Goal: Task Accomplishment & Management: Complete application form

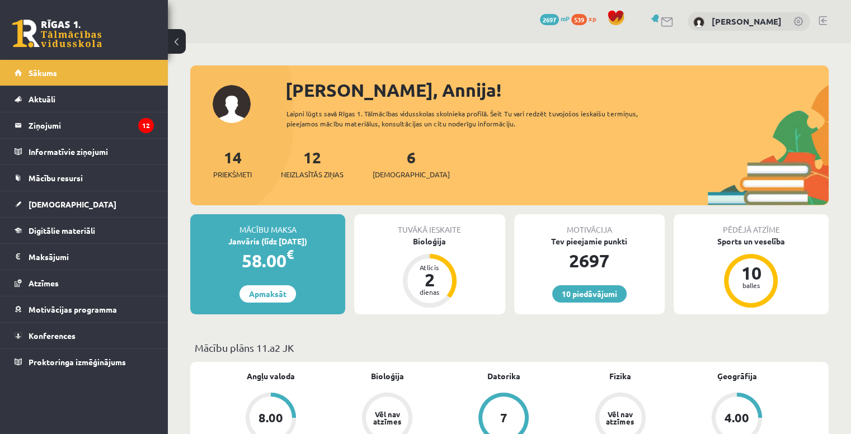
scroll to position [1229, 0]
click at [421, 243] on div "Bioloģija" at bounding box center [429, 241] width 150 height 12
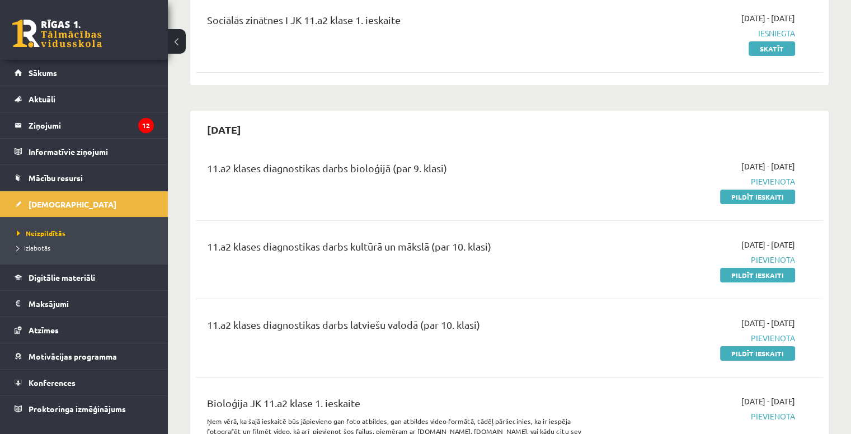
scroll to position [149, 0]
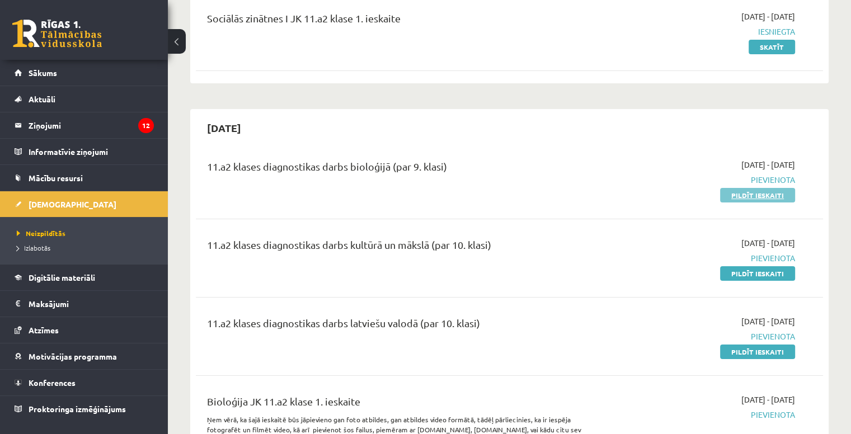
click at [734, 190] on link "Pildīt ieskaiti" at bounding box center [757, 195] width 75 height 15
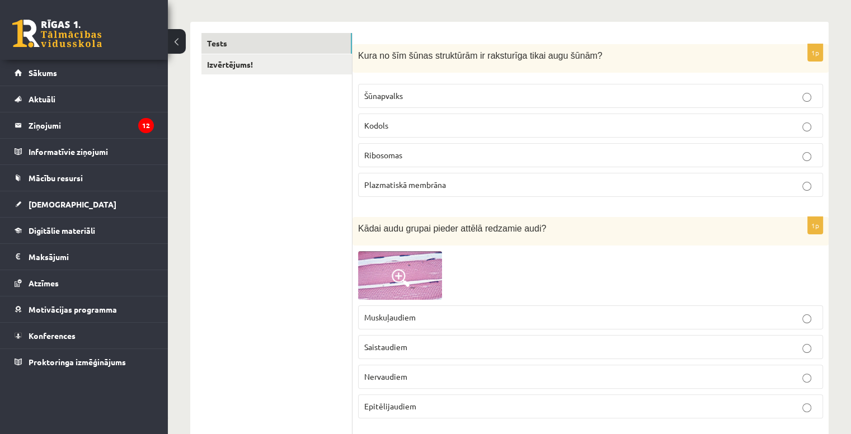
scroll to position [167, 0]
click at [354, 55] on div "Kura no šīm šūnas struktūrām ir raksturīga tikai augu šūnām?" at bounding box center [590, 59] width 476 height 29
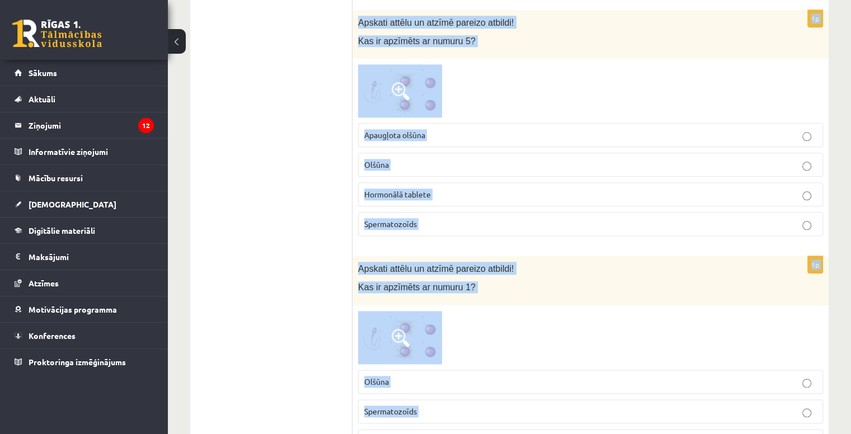
scroll to position [1262, 0]
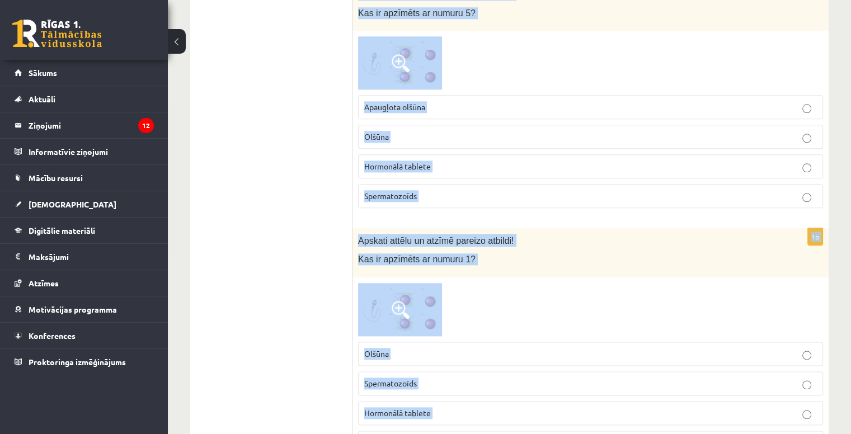
drag, startPoint x: 354, startPoint y: 55, endPoint x: 555, endPoint y: 333, distance: 342.4
type textarea "**********"
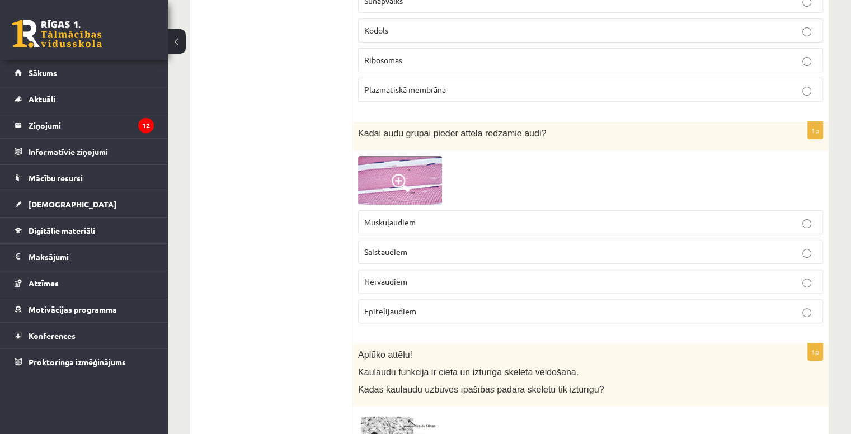
scroll to position [0, 0]
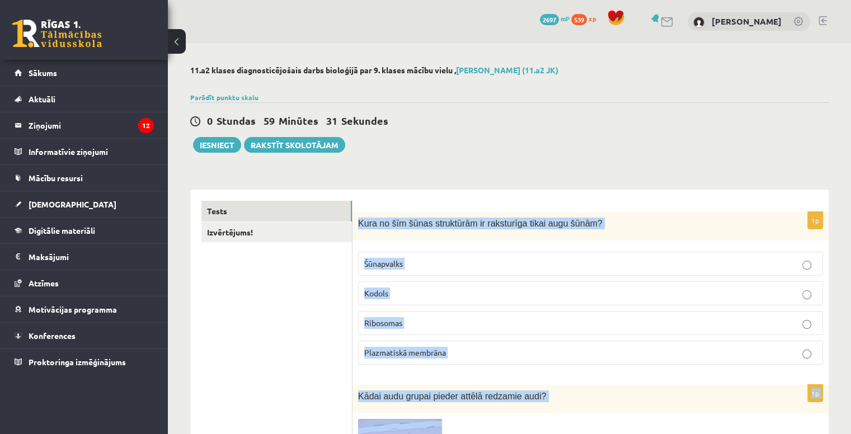
drag, startPoint x: 355, startPoint y: 223, endPoint x: 618, endPoint y: 423, distance: 331.2
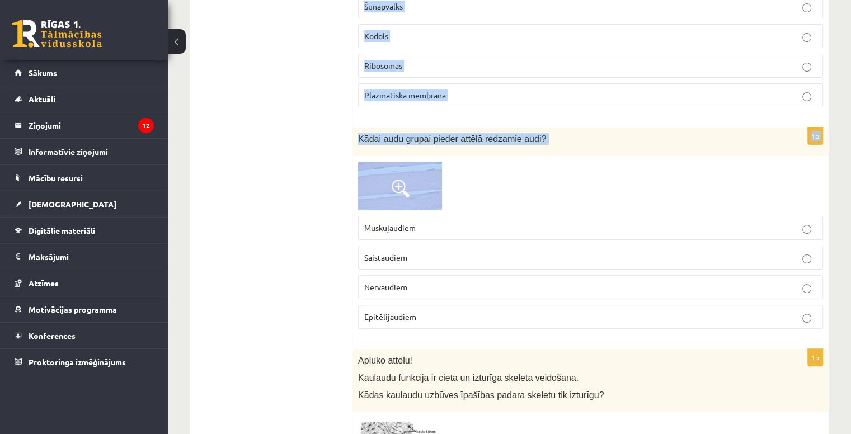
scroll to position [258, 0]
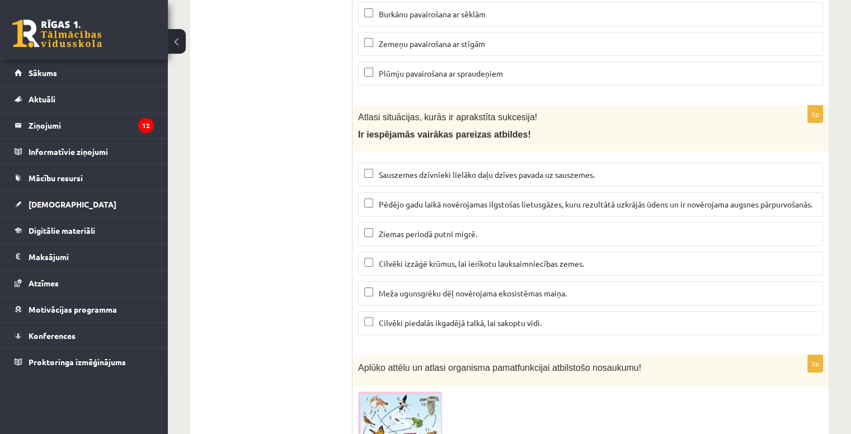
scroll to position [4695, 0]
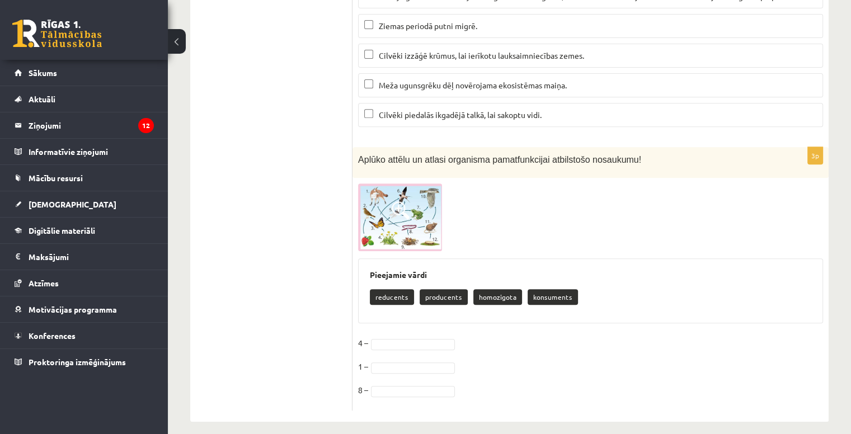
click at [372, 196] on img at bounding box center [400, 217] width 84 height 68
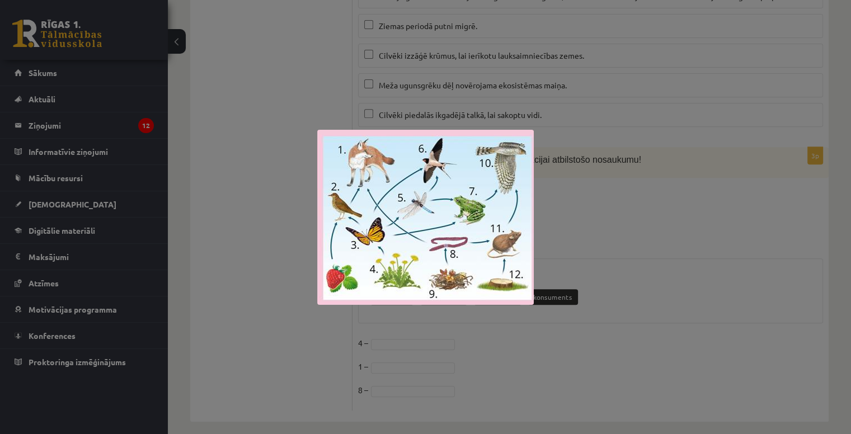
click at [279, 202] on div at bounding box center [425, 217] width 851 height 434
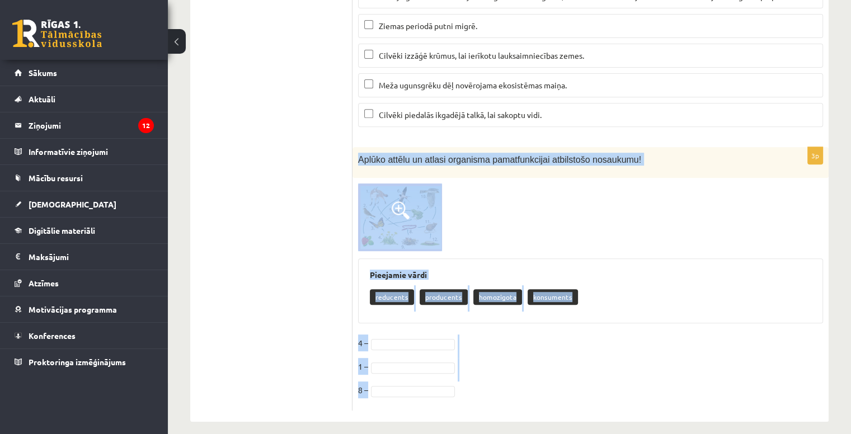
drag, startPoint x: 354, startPoint y: 148, endPoint x: 600, endPoint y: 393, distance: 346.8
click at [600, 393] on div "3p Aplūko attēlu un atlasi organisma pamatfunkcijai atbilstošo nosaukumu! Pieej…" at bounding box center [590, 278] width 476 height 263
click at [502, 216] on div at bounding box center [590, 217] width 465 height 68
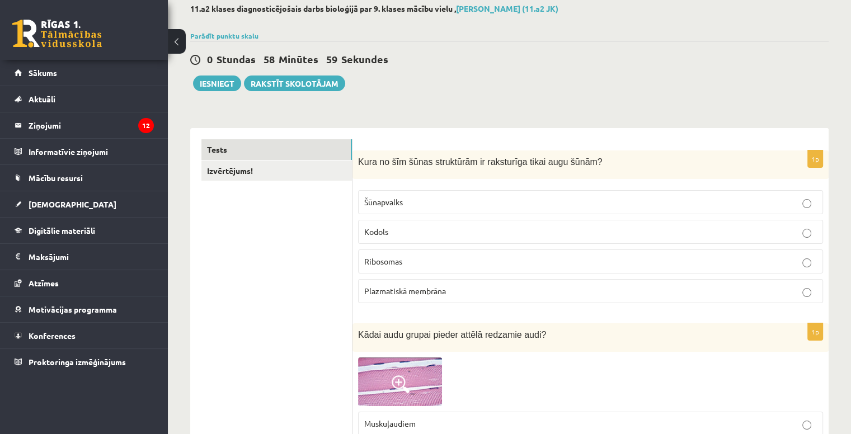
scroll to position [72, 0]
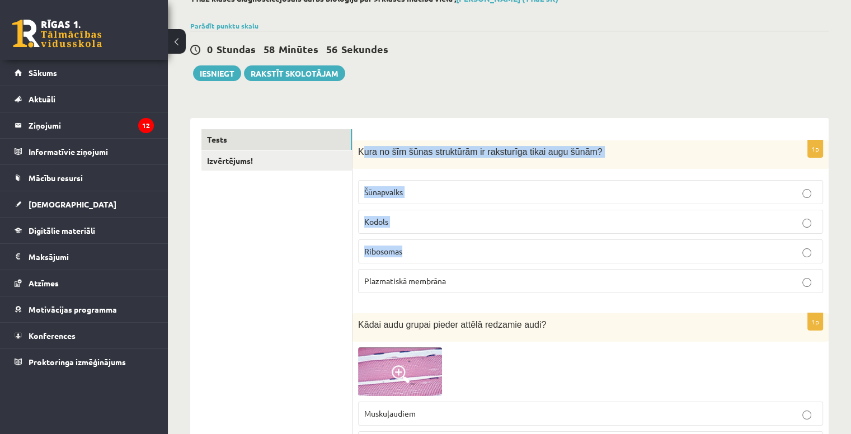
drag, startPoint x: 360, startPoint y: 149, endPoint x: 468, endPoint y: 247, distance: 145.3
click at [473, 256] on div "1p Kura no šīm šūnas struktūrām ir raksturīga tikai augu šūnām? Šūnapvalks Kodo…" at bounding box center [590, 221] width 476 height 162
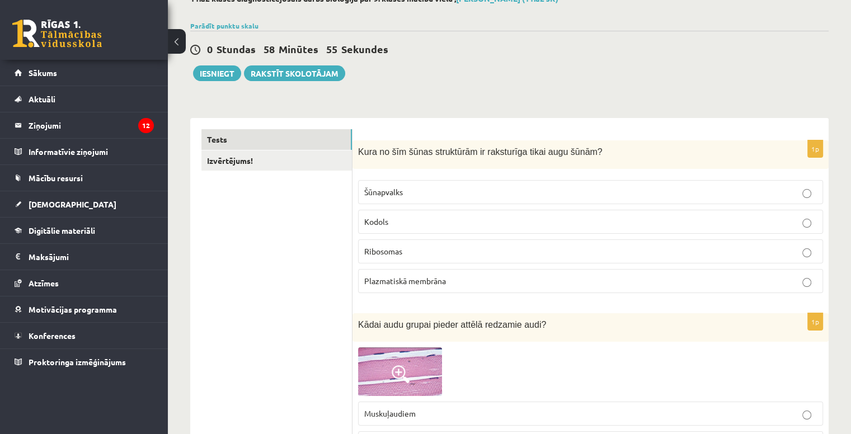
click at [353, 150] on div "Kura no šīm šūnas struktūrām ir raksturīga tikai augu šūnām?" at bounding box center [590, 154] width 476 height 29
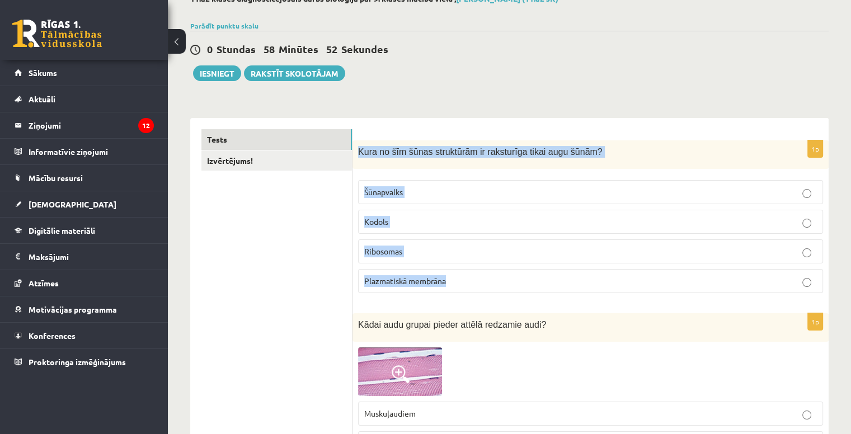
drag, startPoint x: 354, startPoint y: 150, endPoint x: 500, endPoint y: 294, distance: 204.5
click at [500, 294] on div "1p Kura no šīm šūnas struktūrām ir raksturīga tikai augu šūnām? Šūnapvalks Kodo…" at bounding box center [590, 221] width 476 height 162
copy div "Kura no šīm šūnas struktūrām ir raksturīga tikai augu šūnām? Šūnapvalks Kodols …"
click at [435, 187] on p "Šūnapvalks" at bounding box center [590, 192] width 452 height 12
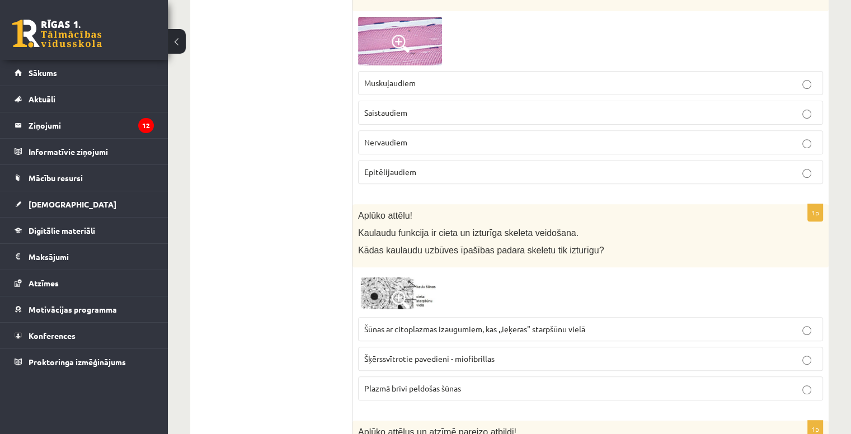
scroll to position [403, 0]
click at [404, 34] on span at bounding box center [400, 43] width 18 height 18
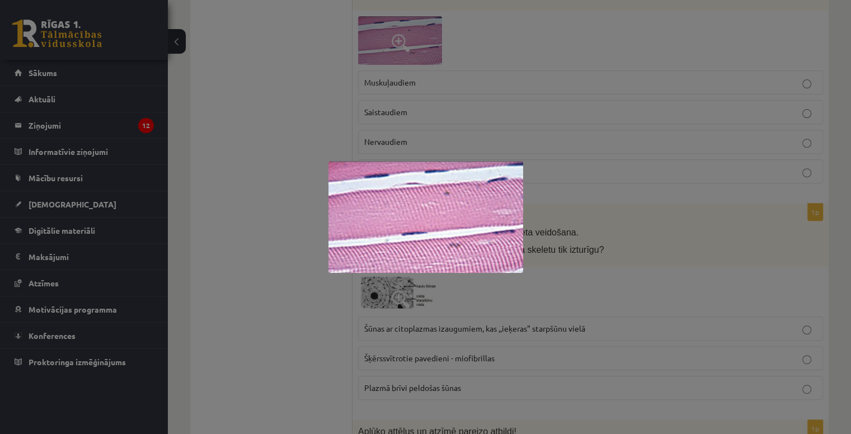
click at [264, 115] on div at bounding box center [425, 217] width 851 height 434
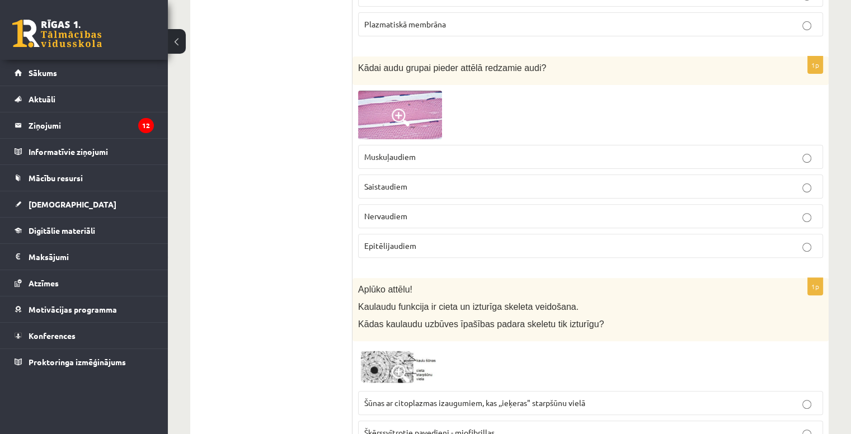
scroll to position [325, 0]
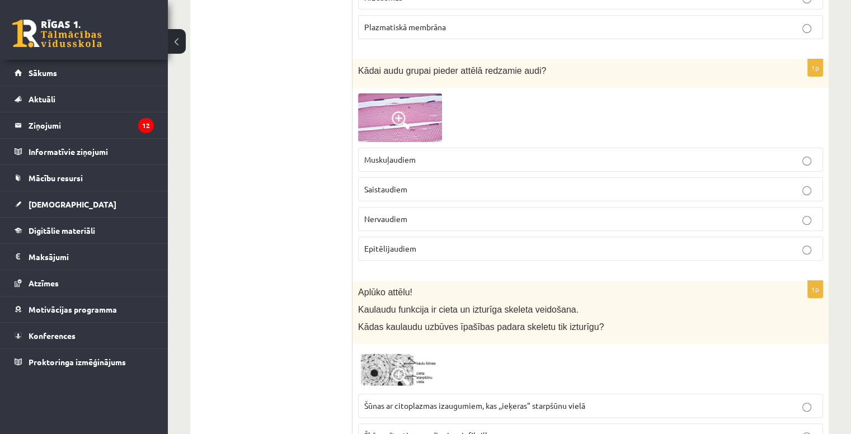
click at [400, 117] on span at bounding box center [400, 120] width 18 height 18
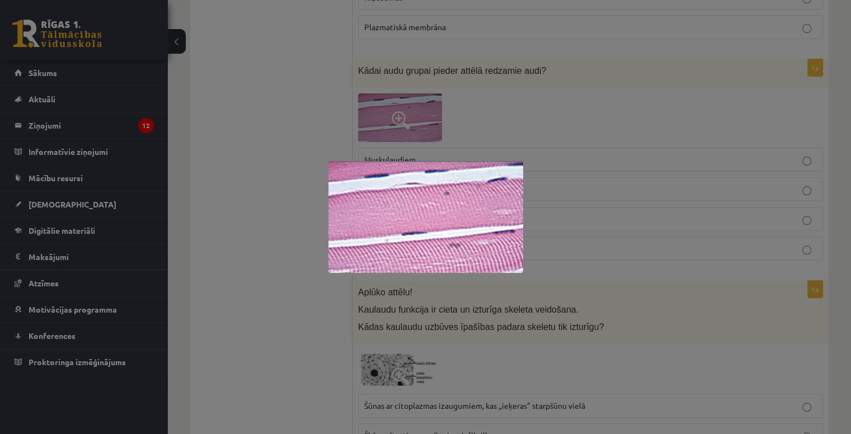
click at [237, 166] on div at bounding box center [425, 217] width 851 height 434
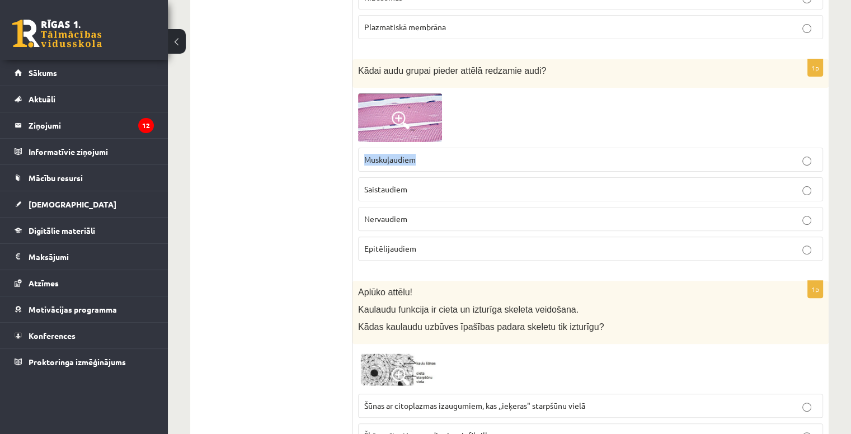
drag, startPoint x: 365, startPoint y: 160, endPoint x: 425, endPoint y: 168, distance: 60.4
click at [425, 168] on label "Muskuļaudiem" at bounding box center [590, 160] width 465 height 24
copy span "Muskuļaudiem"
click at [425, 157] on p "Muskuļaudiem" at bounding box center [590, 160] width 452 height 12
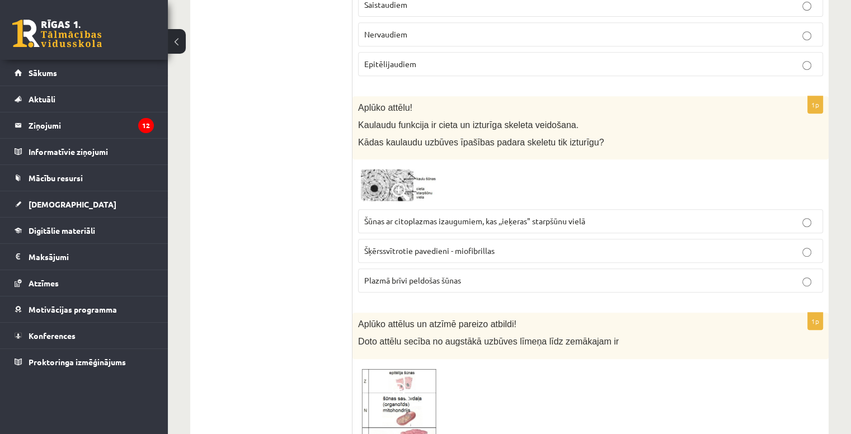
scroll to position [511, 0]
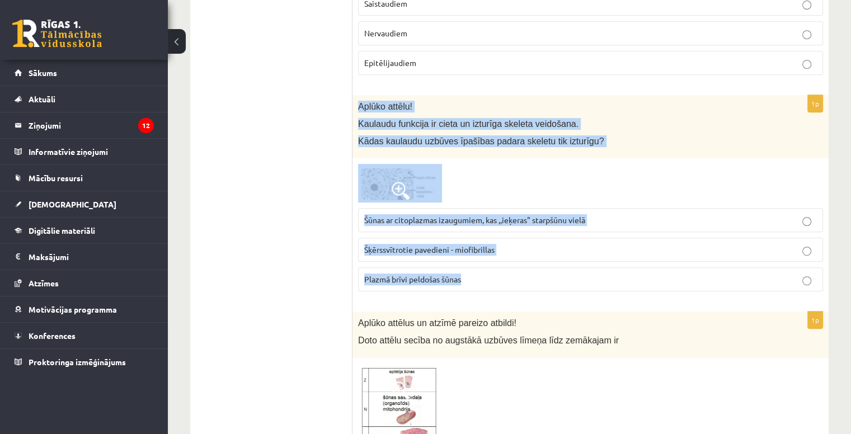
drag, startPoint x: 355, startPoint y: 103, endPoint x: 589, endPoint y: 272, distance: 288.4
click at [589, 272] on div "1p Aplūko attēlu! Kaulaudu funkcija ir cieta un izturīga skeleta veidošana. Kād…" at bounding box center [590, 198] width 476 height 206
copy div "Aplūko attēlu! Kaulaudu funkcija ir cieta un izturīga skeleta veidošana. Kādas …"
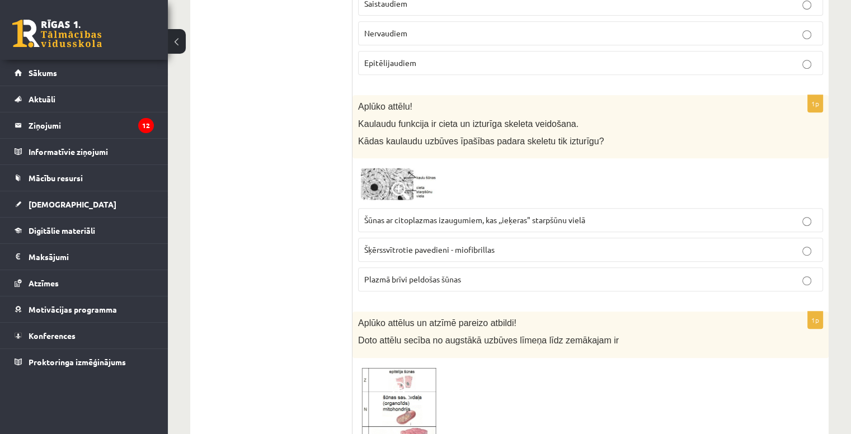
click at [434, 210] on label "Šūnas ar citoplazmas izaugumiem, kas ,,ieķeras" starpšūnu vielā" at bounding box center [590, 220] width 465 height 24
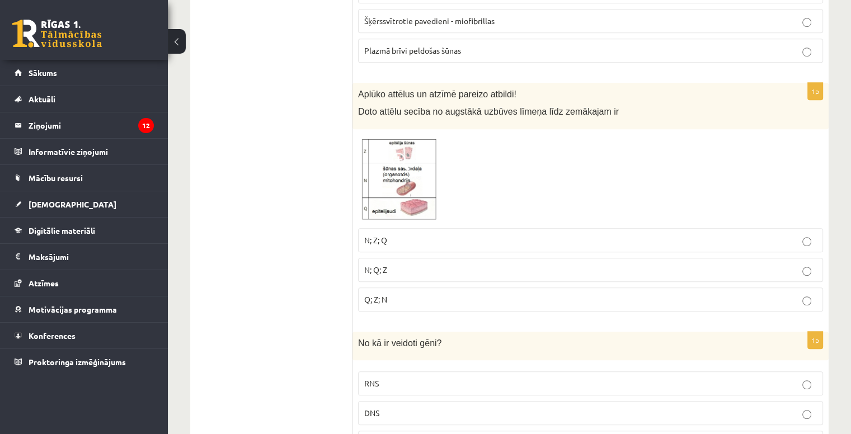
scroll to position [740, 0]
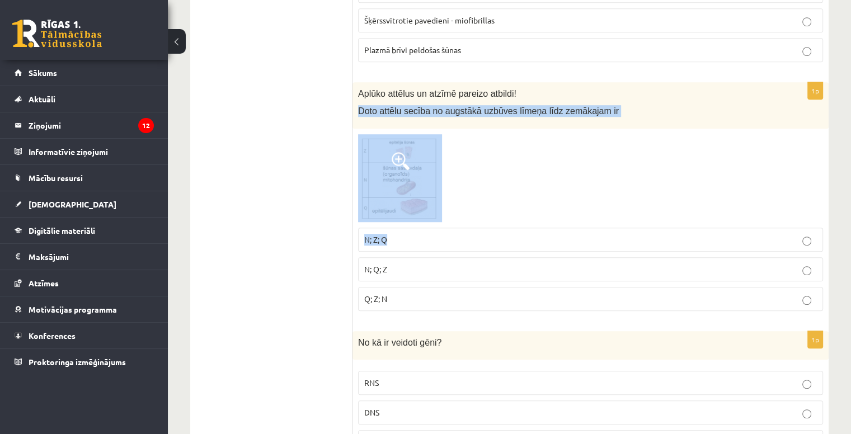
drag, startPoint x: 355, startPoint y: 98, endPoint x: 488, endPoint y: 238, distance: 193.0
click at [488, 238] on div "1p Aplūko attēlus un atzīmē pareizo atbildi! Doto attēlu secība no augstākā uzb…" at bounding box center [590, 201] width 476 height 238
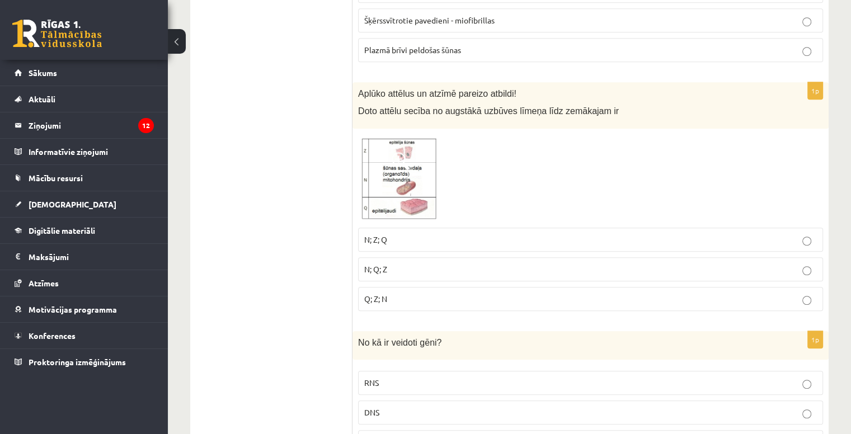
click at [409, 171] on img at bounding box center [400, 178] width 84 height 88
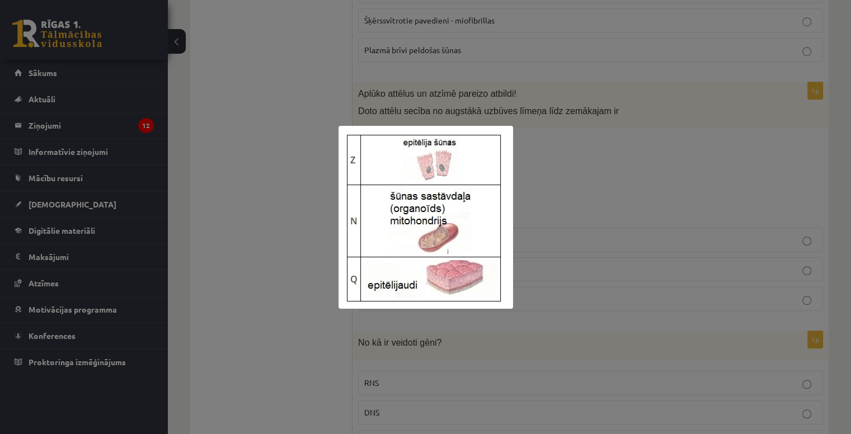
click at [548, 189] on div at bounding box center [425, 217] width 851 height 434
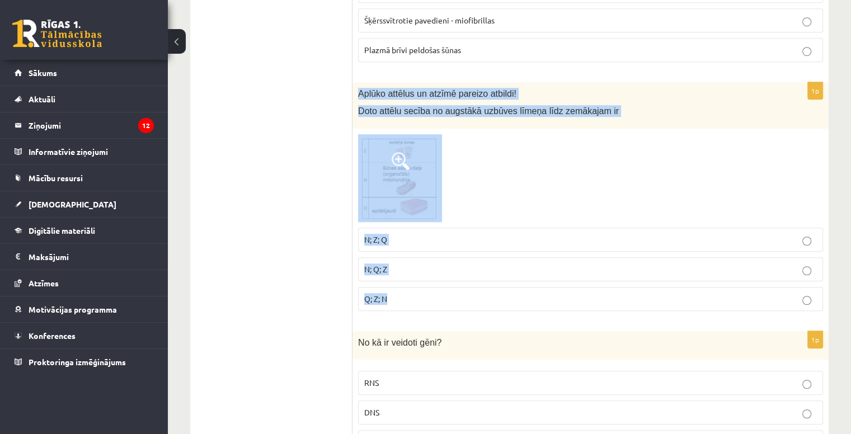
drag, startPoint x: 357, startPoint y: 87, endPoint x: 510, endPoint y: 296, distance: 259.3
click at [510, 296] on div "1p Aplūko attēlus un atzīmē pareizo atbildi! Doto attēlu secība no augstākā uzb…" at bounding box center [590, 201] width 476 height 238
copy div "Aplūko attēlus un atzīmē pareizo atbildi! Doto attēlu secība no augstākā uzbūve…"
click at [391, 293] on p "Q; Z; N" at bounding box center [590, 299] width 452 height 12
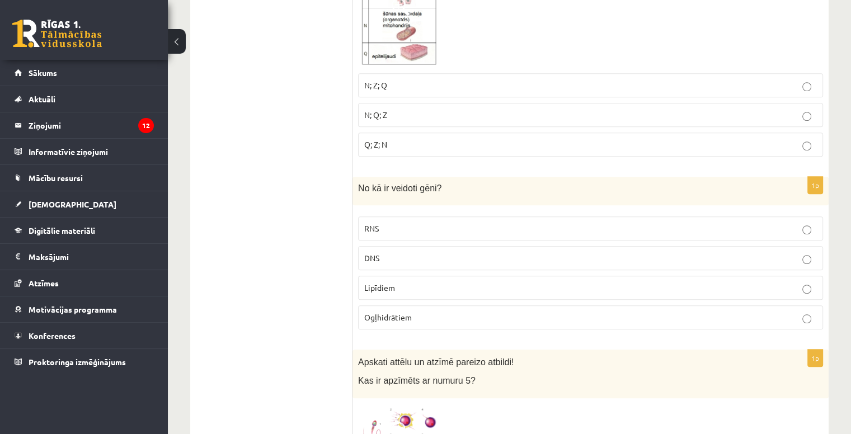
scroll to position [913, 0]
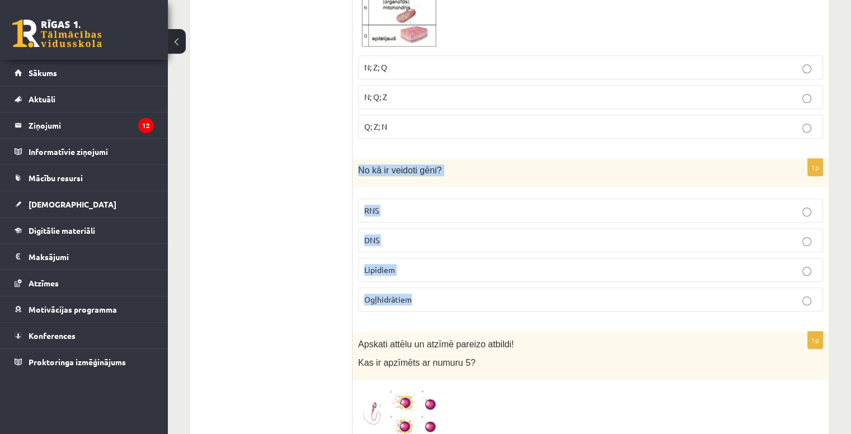
drag, startPoint x: 357, startPoint y: 166, endPoint x: 458, endPoint y: 296, distance: 165.0
click at [458, 296] on div "1p No kā ir veidoti gēni? RNS DNS Lipīdiem Ogļhidrātiem" at bounding box center [590, 240] width 476 height 162
click at [417, 234] on p "DNS" at bounding box center [590, 240] width 452 height 12
drag, startPoint x: 353, startPoint y: 158, endPoint x: 480, endPoint y: 290, distance: 183.5
click at [480, 290] on div "1p No kā ir veidoti gēni? RNS DNS Lipīdiem Ogļhidrātiem" at bounding box center [590, 240] width 476 height 162
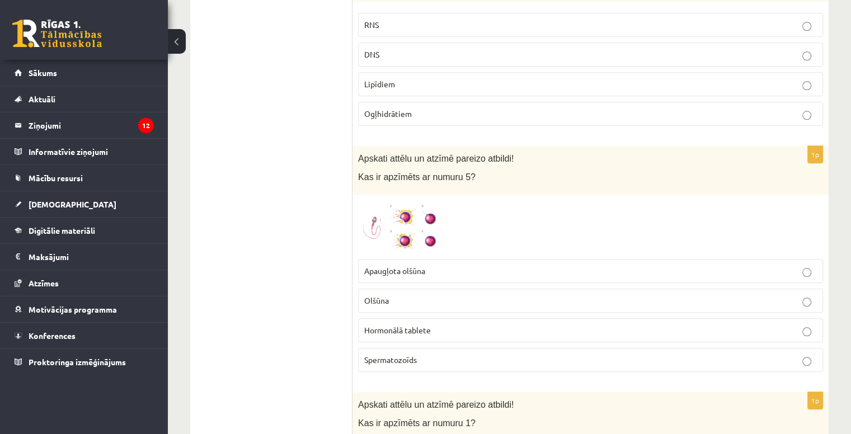
scroll to position [1170, 0]
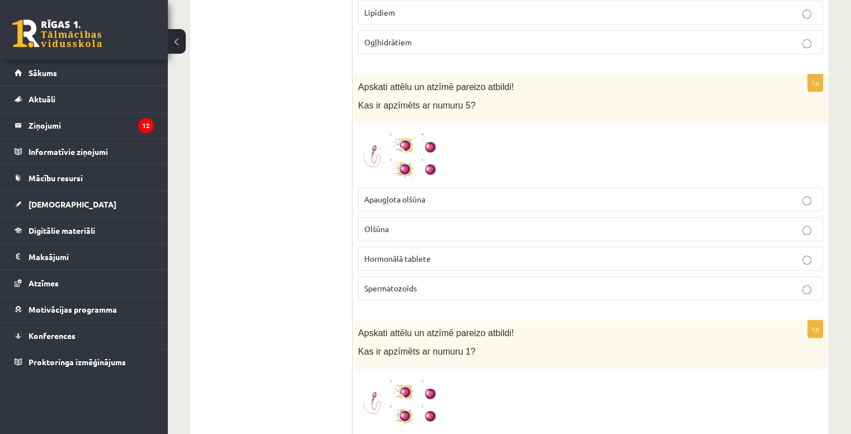
click at [391, 165] on img at bounding box center [400, 155] width 84 height 53
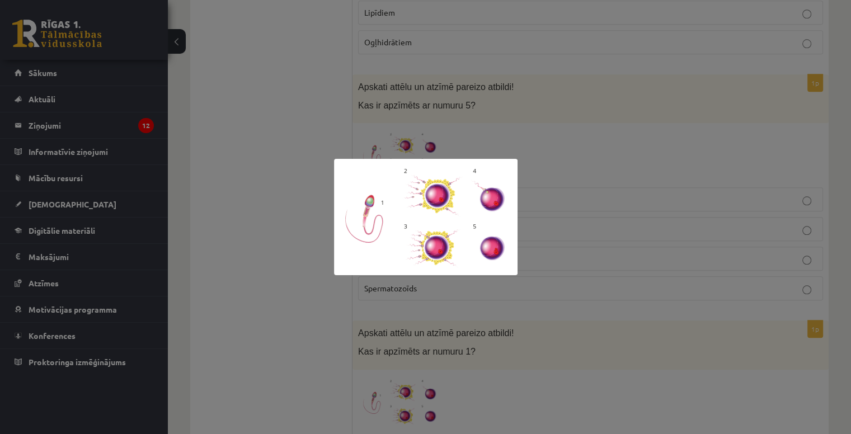
click at [570, 126] on div at bounding box center [425, 217] width 851 height 434
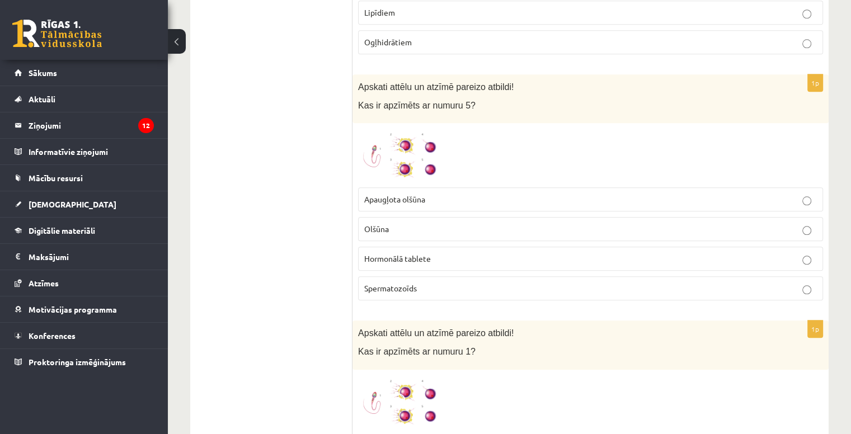
click at [414, 228] on p "Olšūna" at bounding box center [590, 229] width 452 height 12
click at [416, 138] on img at bounding box center [400, 155] width 84 height 53
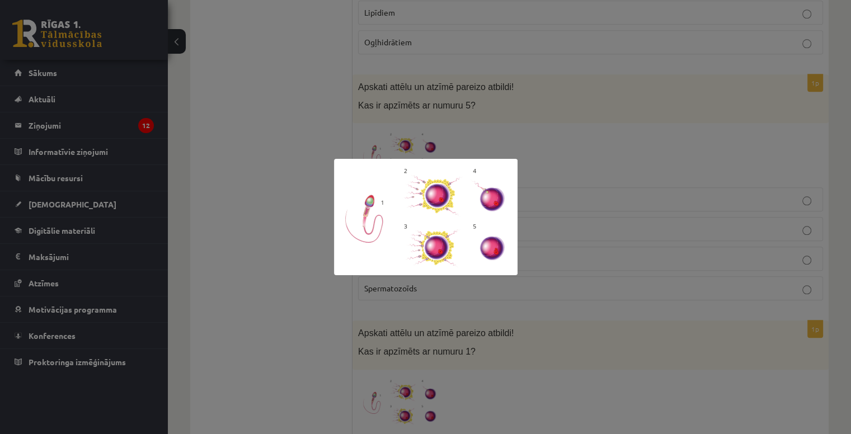
click at [533, 147] on div at bounding box center [425, 217] width 851 height 434
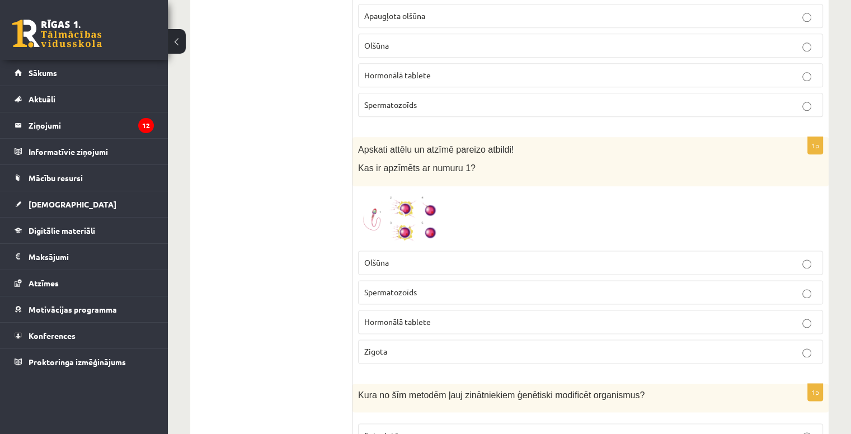
scroll to position [1353, 0]
click at [402, 200] on img at bounding box center [400, 218] width 84 height 53
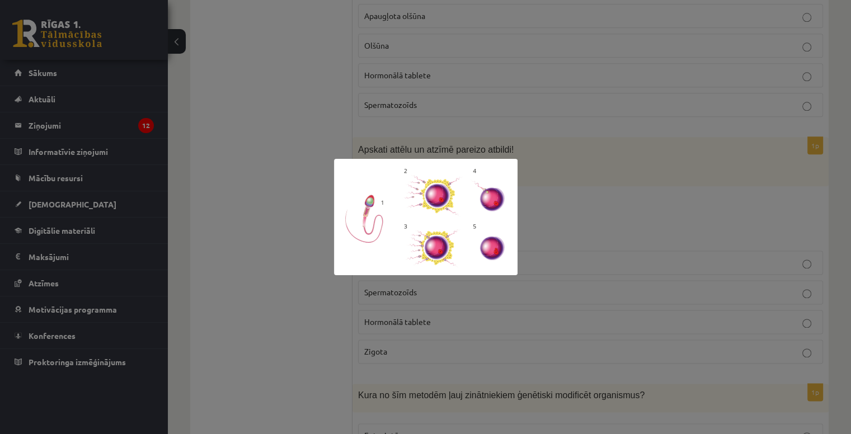
click at [602, 175] on div at bounding box center [425, 217] width 851 height 434
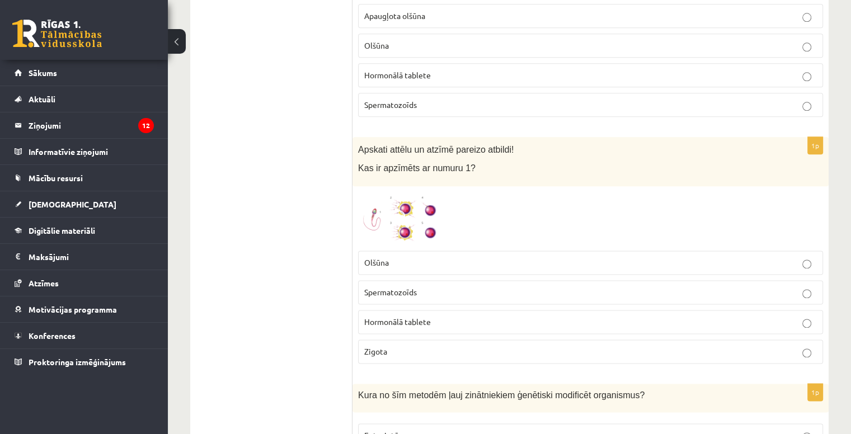
click at [416, 287] on span "Spermatozoīds" at bounding box center [390, 292] width 53 height 10
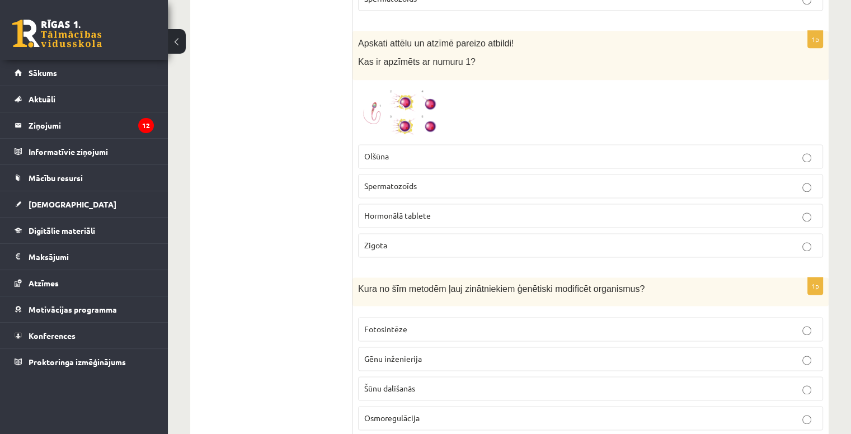
scroll to position [1459, 0]
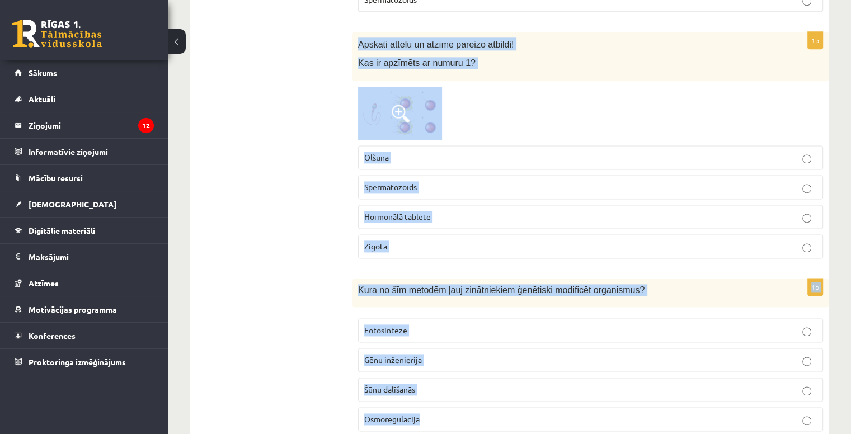
drag, startPoint x: 358, startPoint y: 37, endPoint x: 506, endPoint y: 419, distance: 409.0
copy form "Apskati attēlu un atzīmē pareizo atbildi! Kas ir apzīmēts ar numuru 1? Olšūna S…"
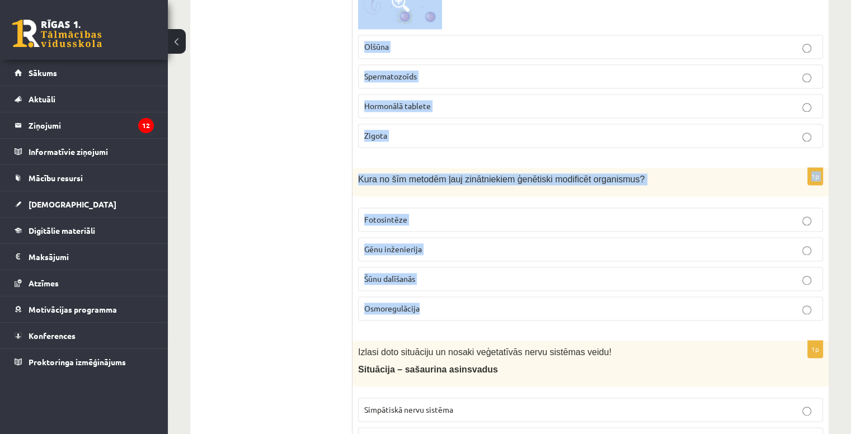
scroll to position [1570, 0]
click at [400, 243] on span "Gēnu inženierija" at bounding box center [393, 248] width 58 height 10
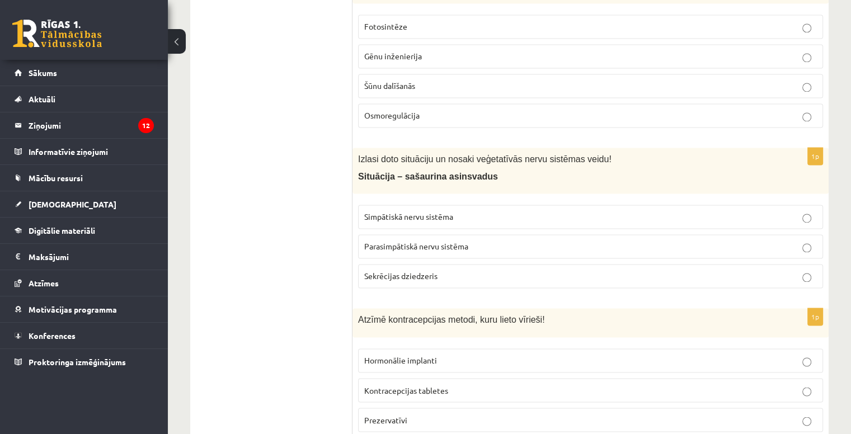
scroll to position [1767, 0]
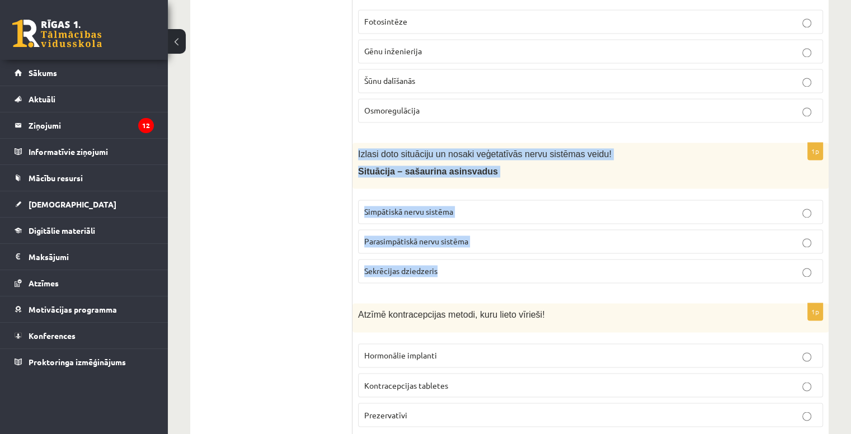
drag, startPoint x: 353, startPoint y: 145, endPoint x: 476, endPoint y: 262, distance: 169.3
click at [476, 262] on div "1p Izlasi doto situāciju un nosaki veģetatīvās nervu sistēmas veidu! Situācija …" at bounding box center [590, 218] width 476 height 150
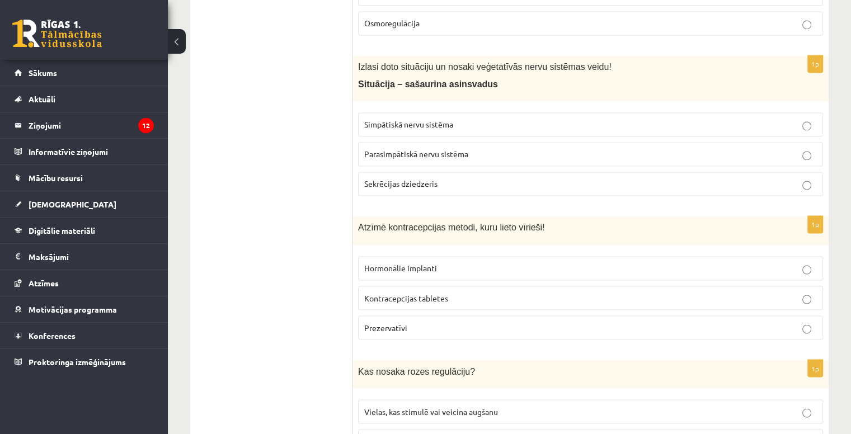
scroll to position [1854, 0]
click at [433, 322] on p "Prezervatīvi" at bounding box center [590, 328] width 452 height 12
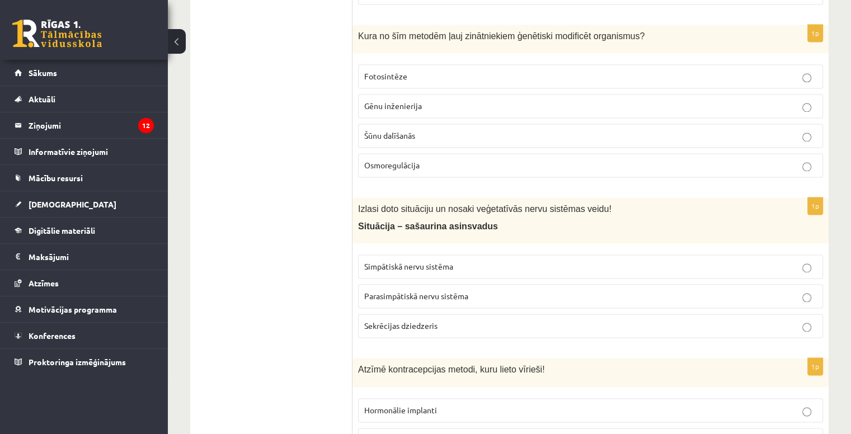
scroll to position [1711, 0]
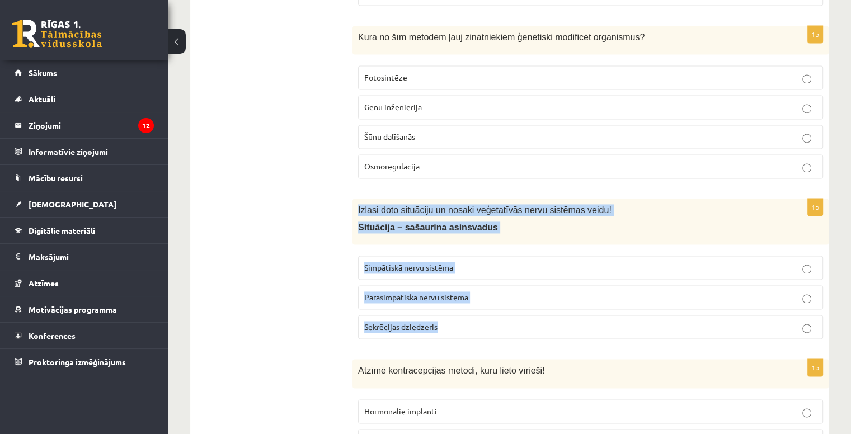
drag, startPoint x: 355, startPoint y: 193, endPoint x: 490, endPoint y: 334, distance: 195.4
click at [490, 334] on div "1p Izlasi doto situāciju un nosaki veģetatīvās nervu sistēmas veidu! Situācija …" at bounding box center [590, 274] width 476 height 150
copy div "Izlasi doto situāciju un nosaki veģetatīvās nervu sistēmas veidu! Situācija – s…"
click at [468, 256] on label "Simpātiskā nervu sistēma" at bounding box center [590, 268] width 465 height 24
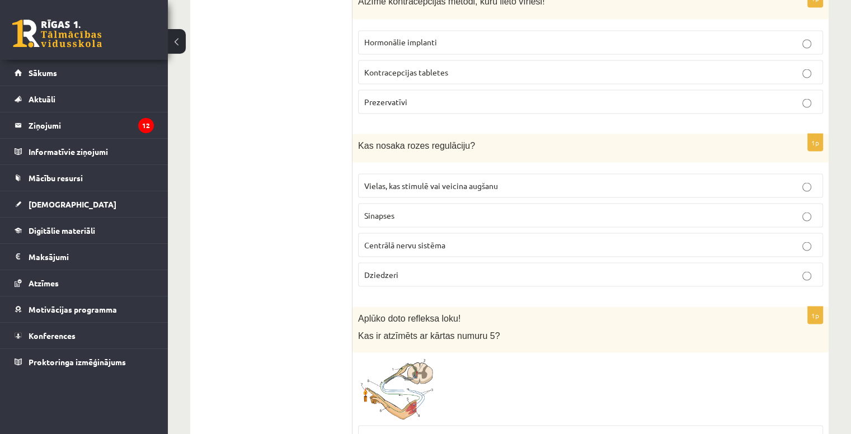
scroll to position [2083, 0]
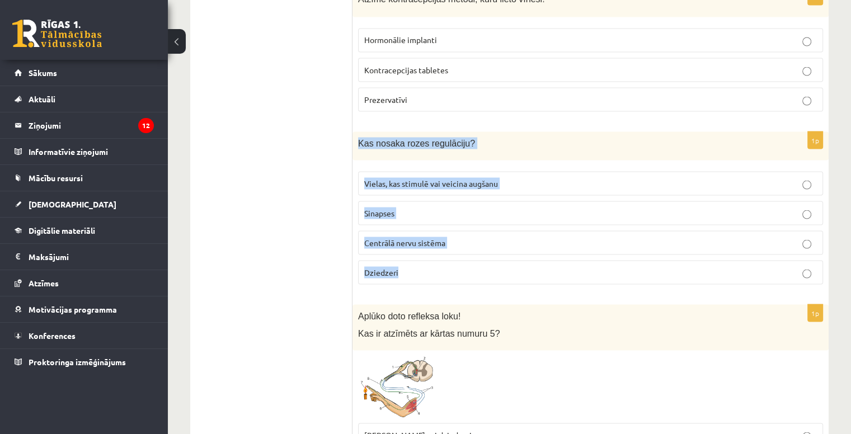
drag, startPoint x: 354, startPoint y: 132, endPoint x: 537, endPoint y: 270, distance: 229.3
click at [537, 270] on div "1p Kas nosaka rozes regulāciju? Vielas, kas stimulē vai veicina augšanu Sinapse…" at bounding box center [590, 212] width 476 height 162
copy div "Kas nosaka rozes regulāciju? Vielas, kas stimulē vai veicina augšanu Sinapses C…"
click at [520, 177] on p "Vielas, kas stimulē vai veicina augšanu" at bounding box center [590, 183] width 452 height 12
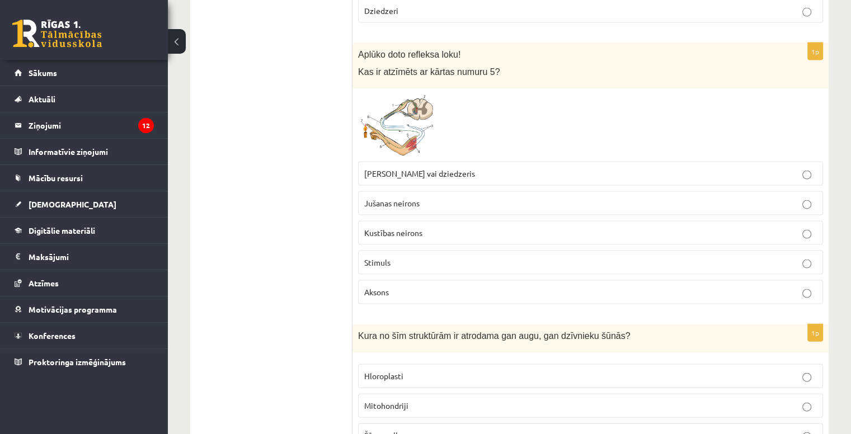
scroll to position [2355, 0]
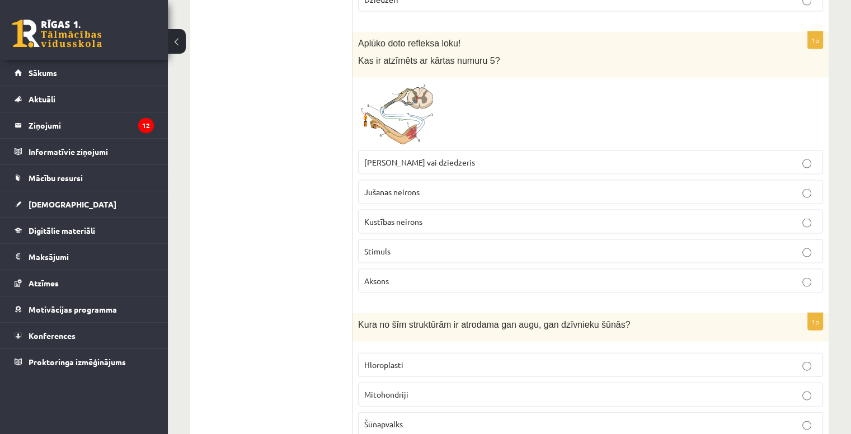
click at [409, 115] on img at bounding box center [400, 114] width 84 height 62
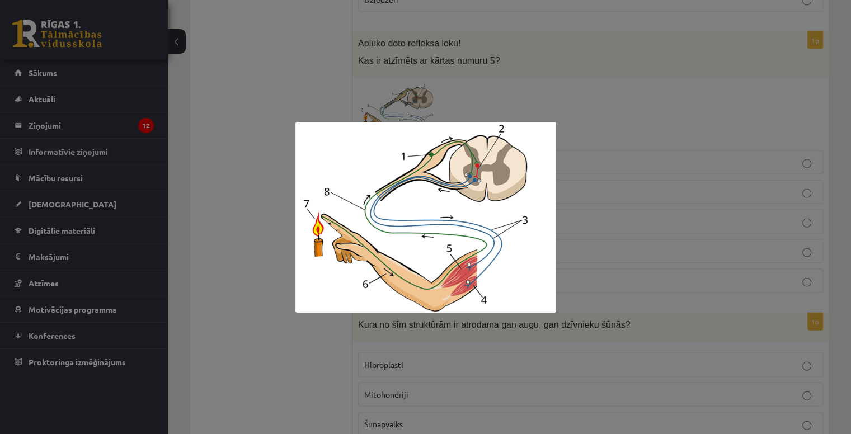
click at [587, 78] on div at bounding box center [425, 217] width 851 height 434
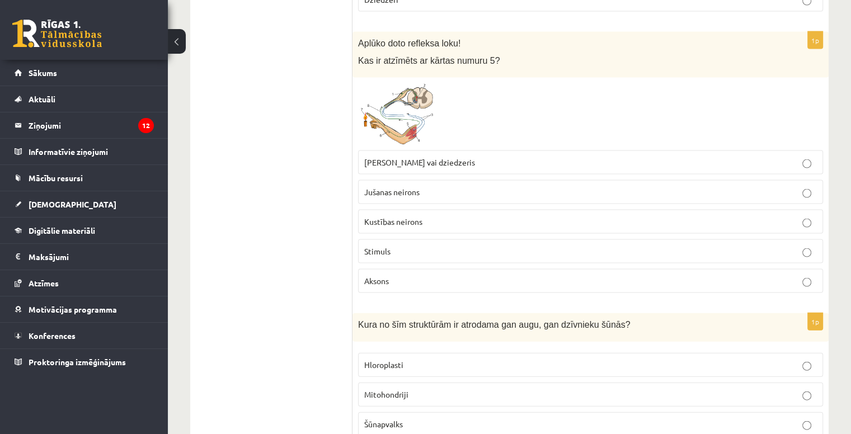
click at [416, 87] on img at bounding box center [400, 114] width 84 height 62
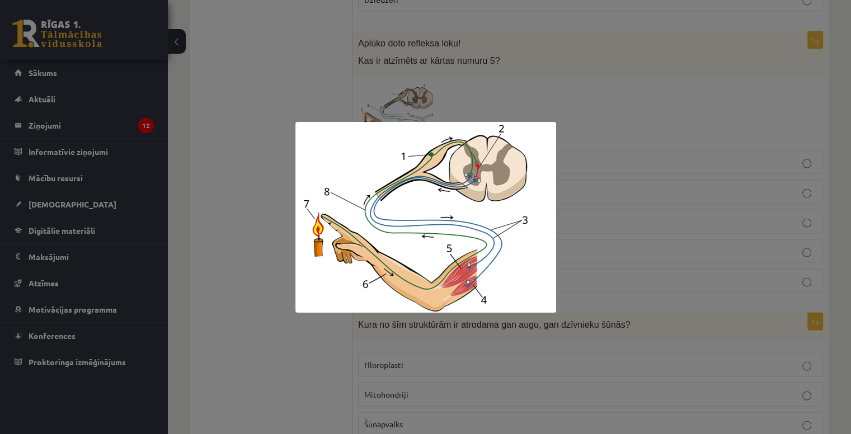
click at [575, 64] on div at bounding box center [425, 217] width 851 height 434
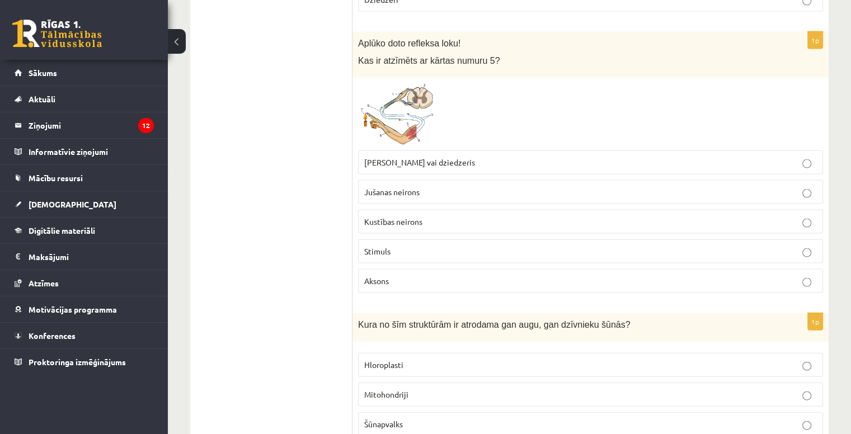
click at [409, 128] on img at bounding box center [400, 114] width 84 height 62
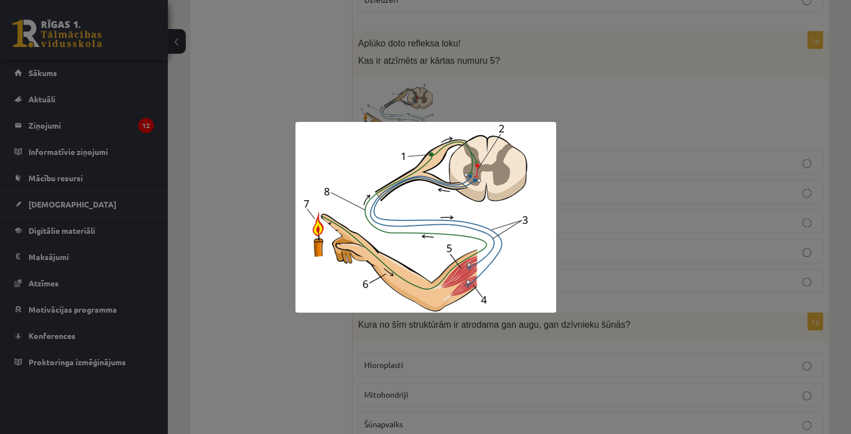
click at [568, 107] on div at bounding box center [425, 217] width 851 height 434
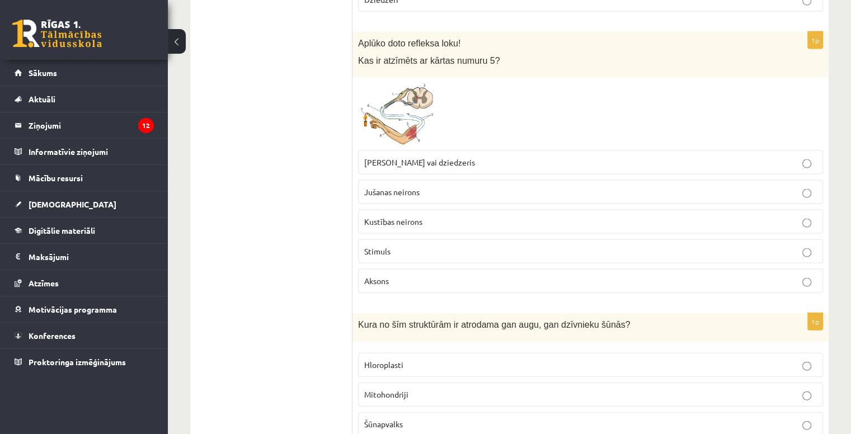
click at [512, 157] on p "Muskulis vai dziedzeris" at bounding box center [590, 163] width 452 height 12
click at [403, 124] on img at bounding box center [400, 114] width 84 height 62
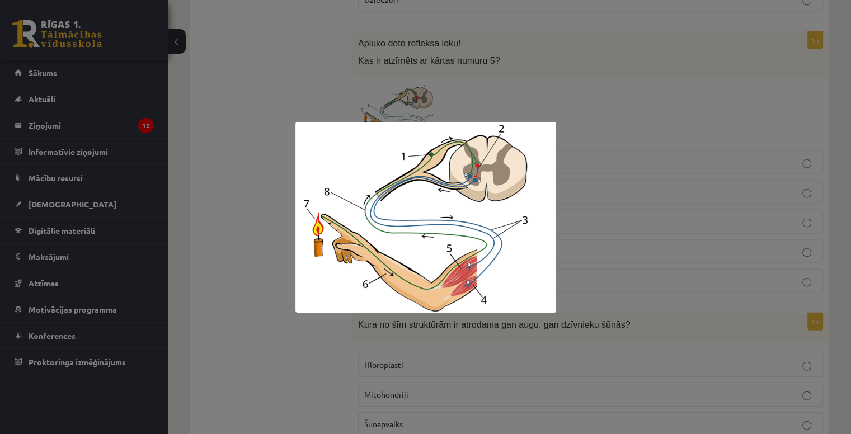
click at [640, 11] on div at bounding box center [425, 217] width 851 height 434
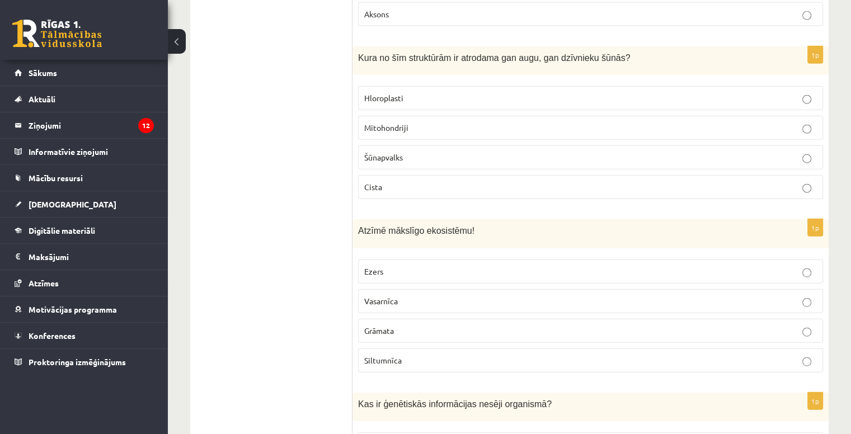
scroll to position [2621, 0]
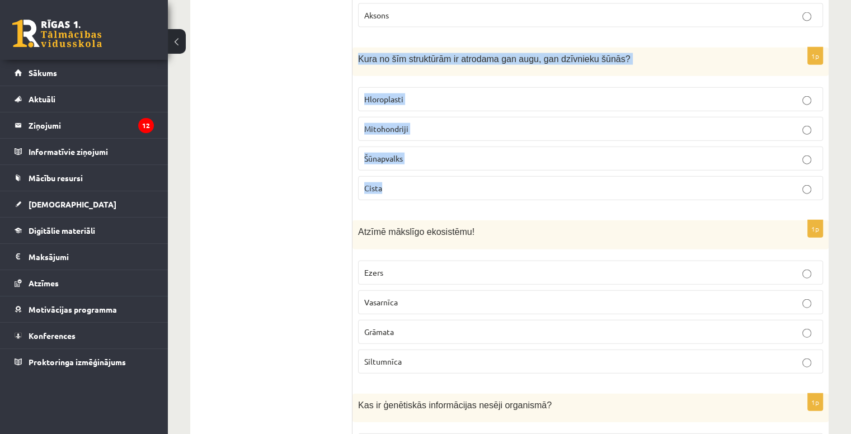
drag, startPoint x: 355, startPoint y: 46, endPoint x: 515, endPoint y: 180, distance: 208.4
click at [515, 180] on div "1p Kura no šīm struktūrām ir atrodama gan augu, gan dzīvnieku šūnās? Hloroplast…" at bounding box center [590, 129] width 476 height 162
copy div "Kura no šīm struktūrām ir atrodama gan augu, gan dzīvnieku šūnās? Hloroplasti M…"
click at [419, 123] on p "Mitohondriji" at bounding box center [590, 129] width 452 height 12
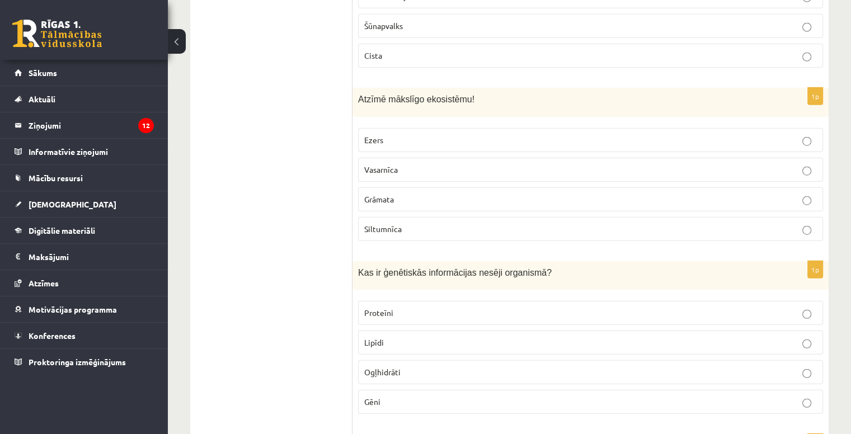
scroll to position [2791, 0]
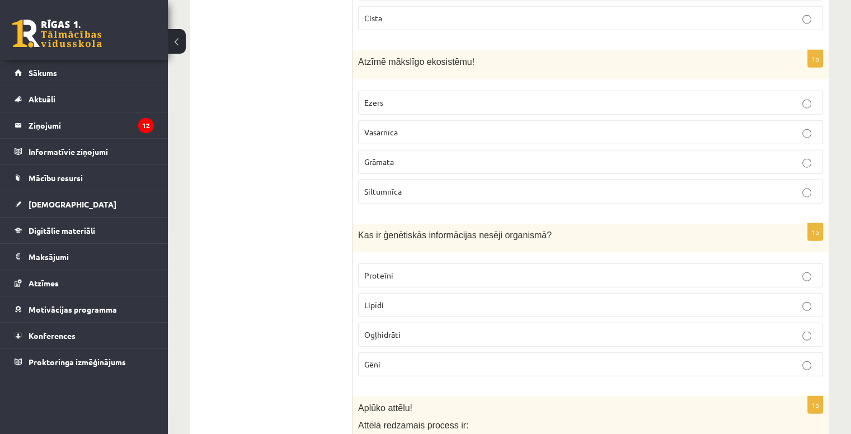
click at [406, 186] on p "Siltumnīca" at bounding box center [590, 192] width 452 height 12
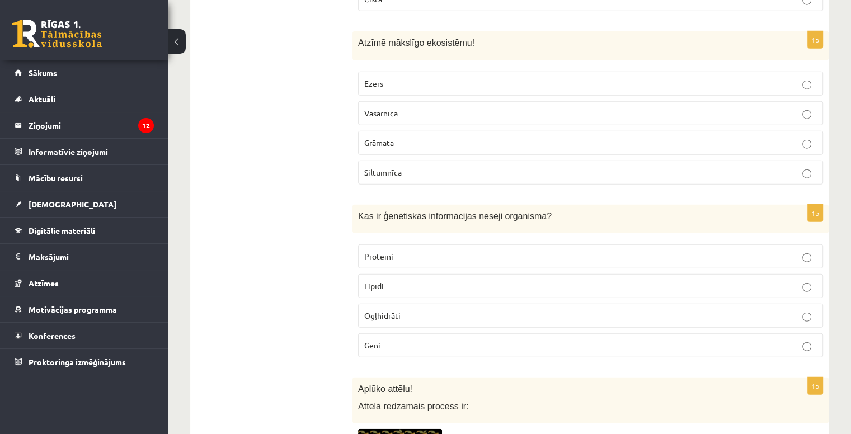
scroll to position [2809, 0]
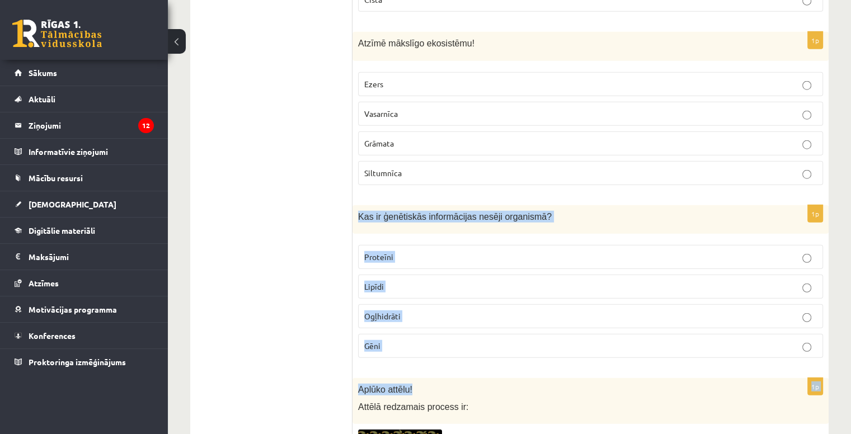
drag, startPoint x: 360, startPoint y: 201, endPoint x: 539, endPoint y: 372, distance: 248.0
click at [442, 340] on p "Gēni" at bounding box center [590, 346] width 452 height 12
drag, startPoint x: 442, startPoint y: 327, endPoint x: 353, endPoint y: 207, distance: 149.5
click at [353, 207] on div "1p Kas ir ģenētiskās informācijas nesēji organismā? Proteīni Lipīdi Ogļhidrāti …" at bounding box center [590, 286] width 476 height 162
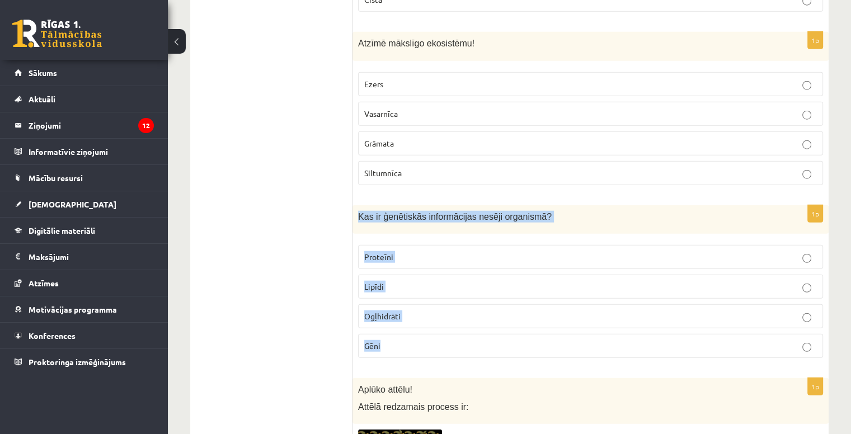
copy div "Kas ir ģenētiskās informācijas nesēji organismā? Proteīni Lipīdi Ogļhidrāti Gēni"
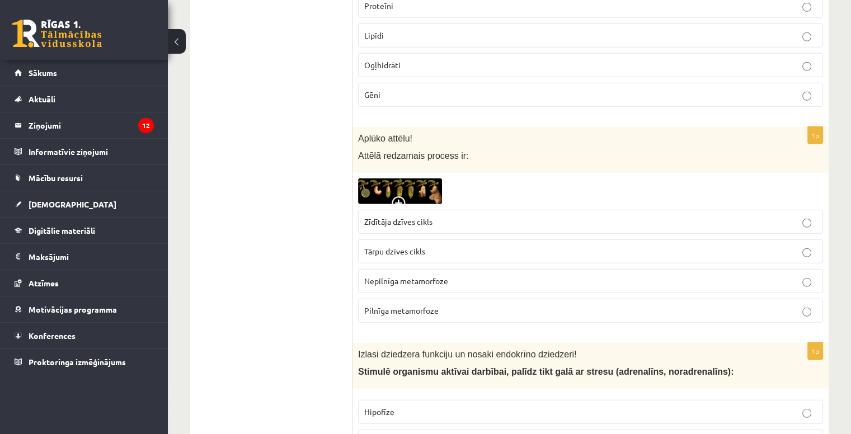
scroll to position [3067, 0]
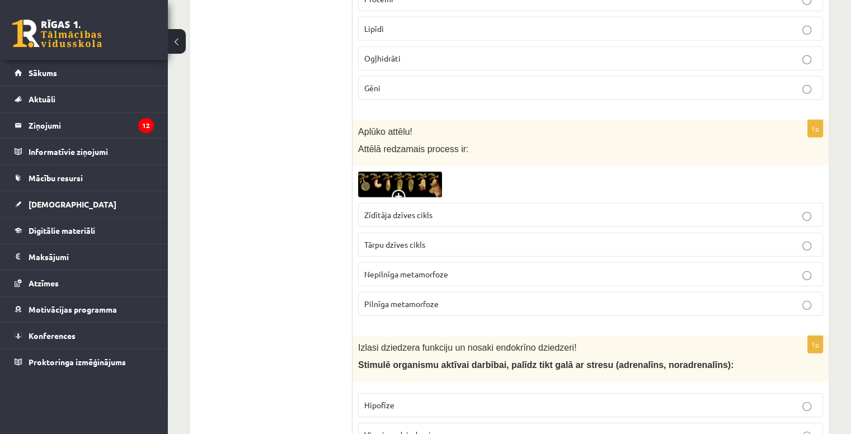
click at [410, 172] on img at bounding box center [400, 184] width 84 height 25
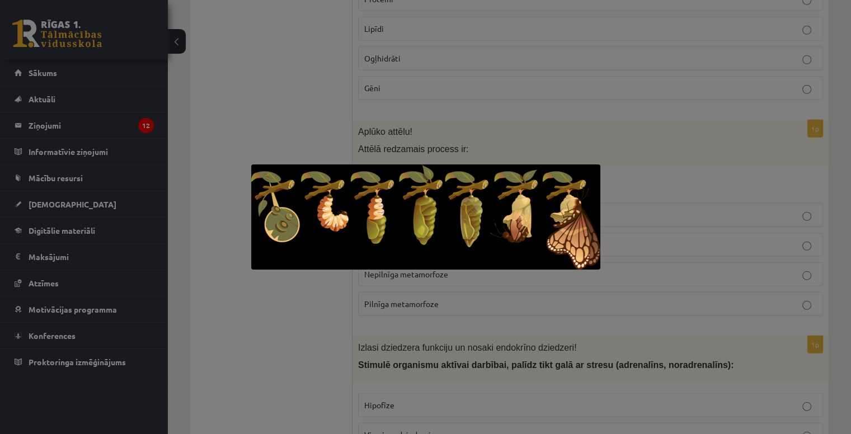
click at [527, 124] on div at bounding box center [425, 217] width 851 height 434
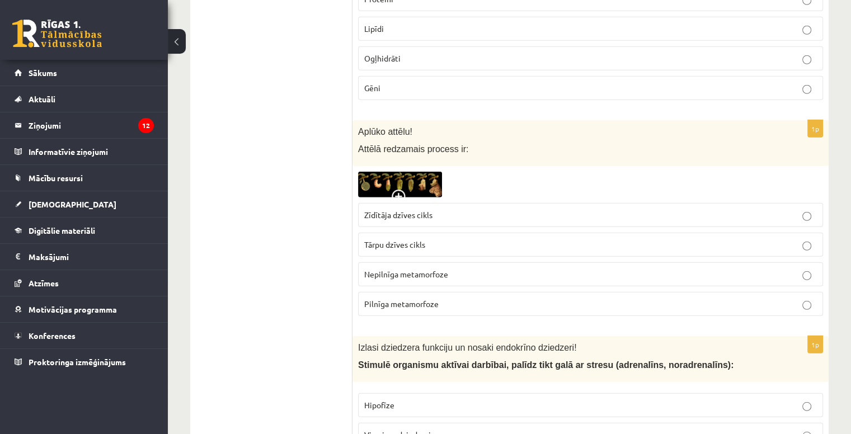
click at [407, 172] on img at bounding box center [400, 184] width 84 height 25
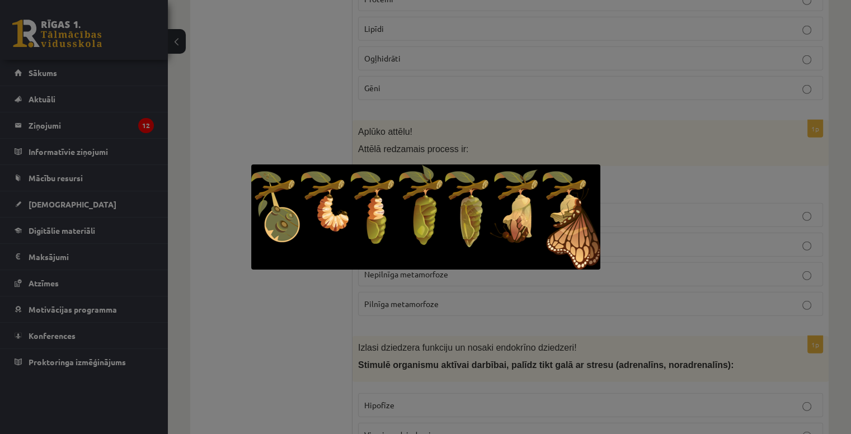
click at [641, 120] on div at bounding box center [425, 217] width 851 height 434
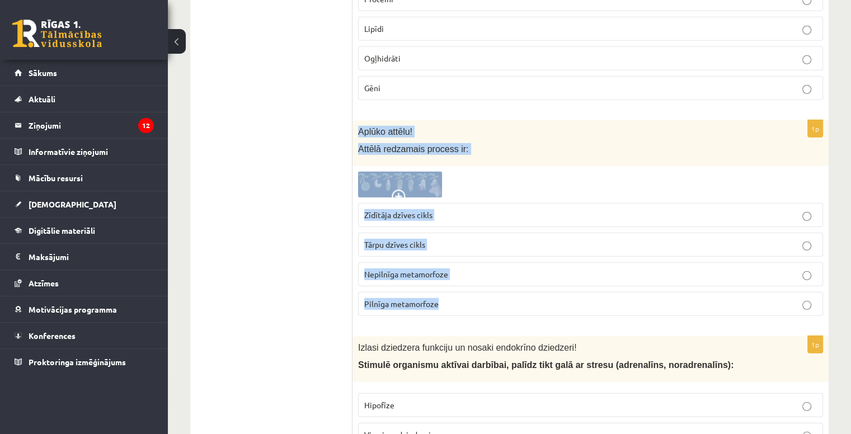
drag, startPoint x: 355, startPoint y: 106, endPoint x: 527, endPoint y: 276, distance: 242.0
click at [527, 276] on div "1p Aplūko attēlu! Attēlā redzamais process ir: Zīdītāja dzīves cikls Tārpu dzīv…" at bounding box center [590, 222] width 476 height 205
copy div "Aplūko attēlu! Attēlā redzamais process ir: Zīdītāja dzīves cikls Tārpu dzīves …"
click at [459, 298] on p "Pilnīga metamorfoze" at bounding box center [590, 304] width 452 height 12
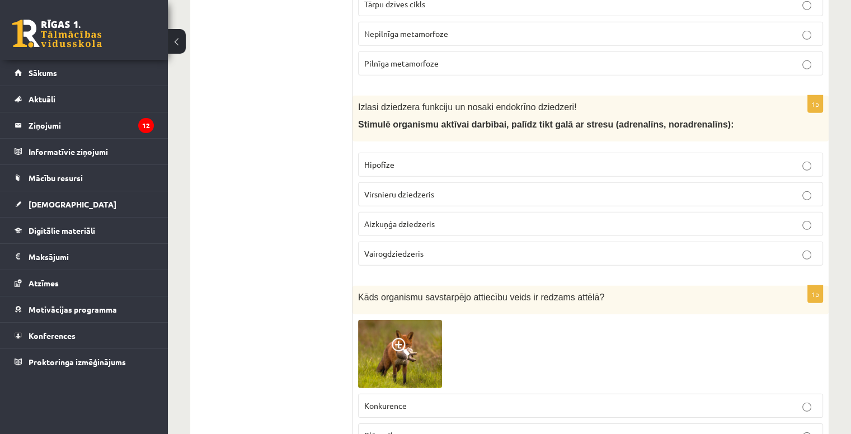
scroll to position [3312, 0]
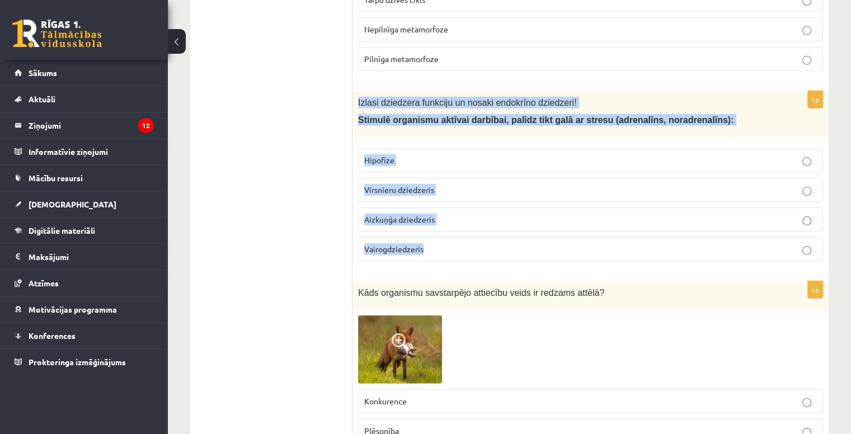
drag, startPoint x: 356, startPoint y: 81, endPoint x: 519, endPoint y: 225, distance: 217.5
click at [519, 225] on div "1p Izlasi dziedzera funkciju un nosaki endokrīno dziedzeri! Stimulē organismu a…" at bounding box center [590, 181] width 476 height 180
click at [473, 178] on label "Virsnieru dziedzeris" at bounding box center [590, 190] width 465 height 24
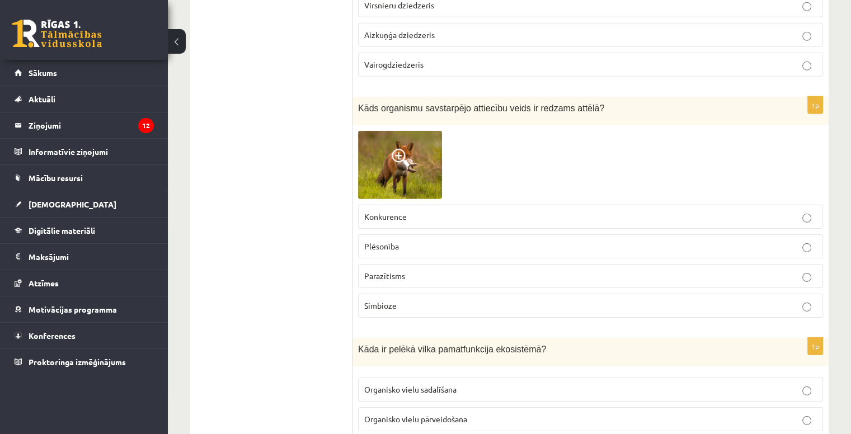
scroll to position [3498, 0]
click at [423, 144] on img at bounding box center [400, 164] width 84 height 68
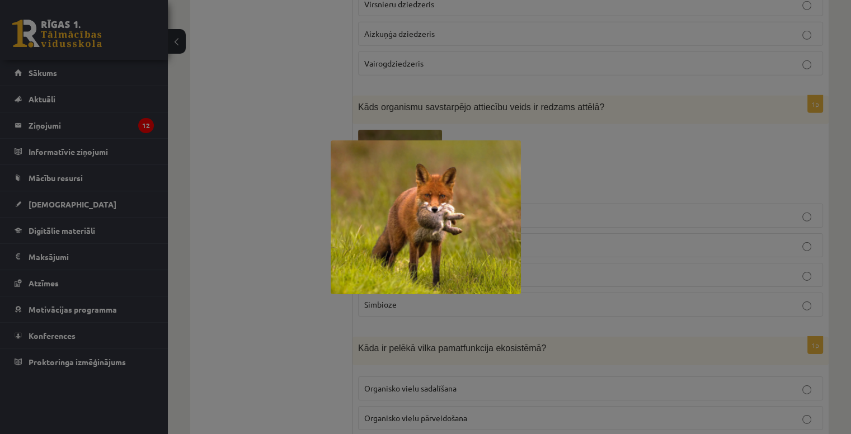
click at [564, 131] on div at bounding box center [425, 217] width 851 height 434
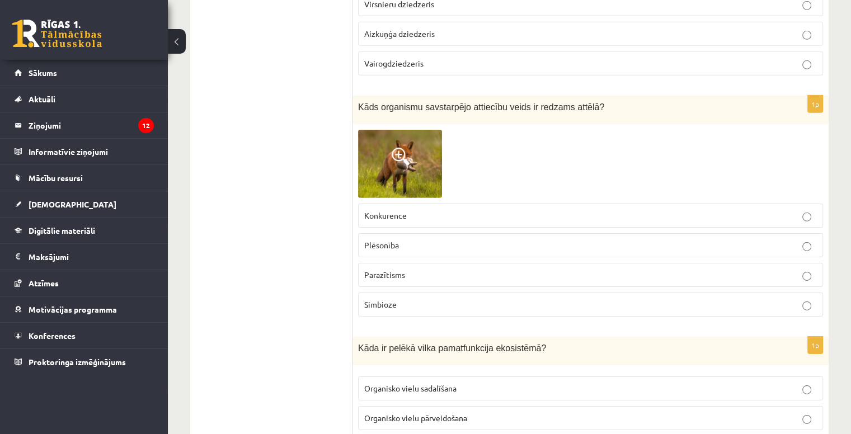
click at [391, 131] on img at bounding box center [400, 164] width 84 height 68
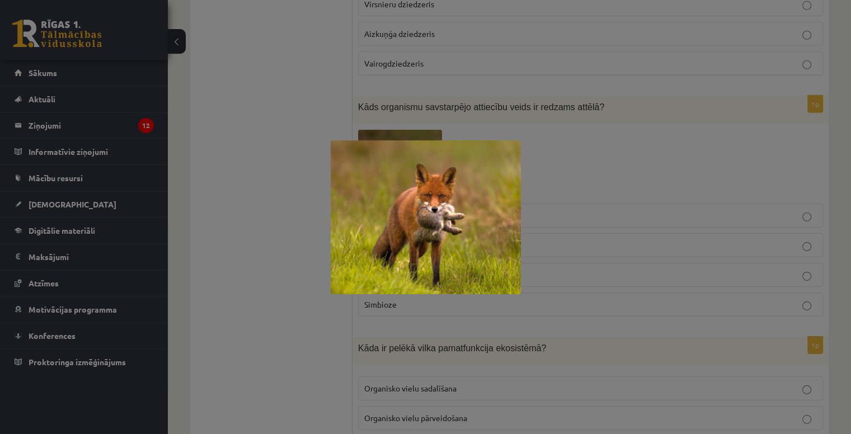
click at [550, 139] on div at bounding box center [425, 217] width 851 height 434
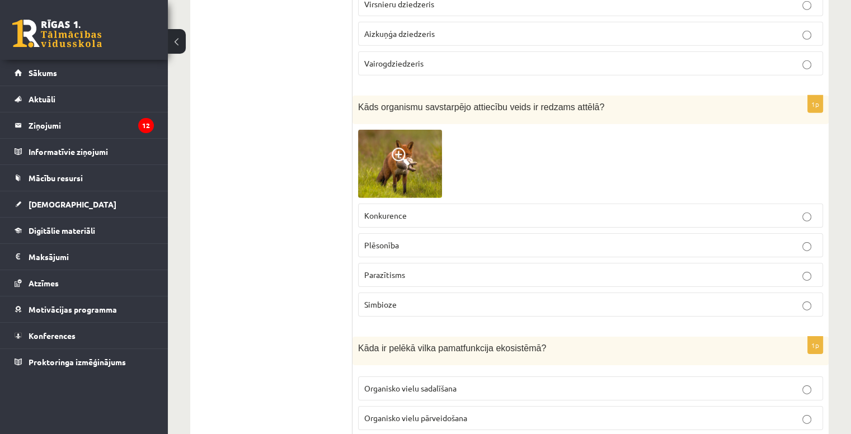
click at [427, 239] on p "Plēsonība" at bounding box center [590, 245] width 452 height 12
click at [414, 210] on p "Konkurence" at bounding box center [590, 216] width 452 height 12
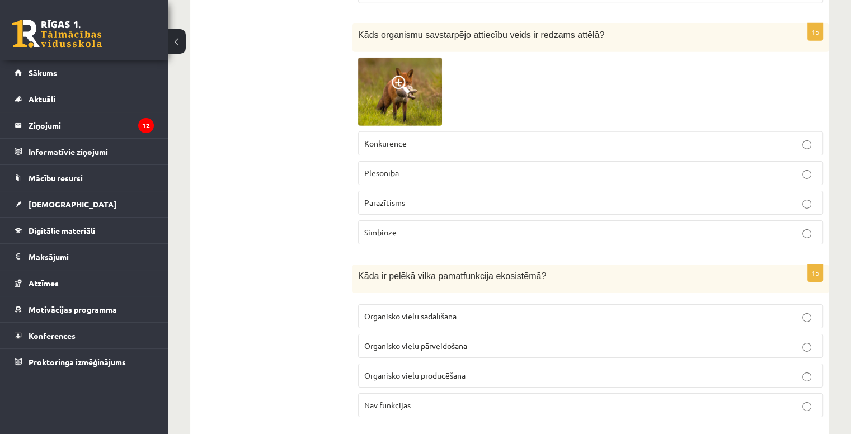
scroll to position [3569, 0]
click at [407, 76] on span at bounding box center [400, 85] width 18 height 18
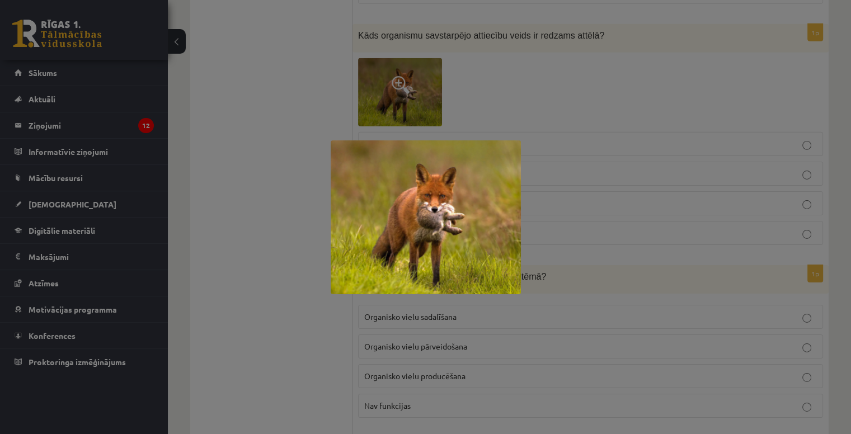
click at [520, 95] on div at bounding box center [425, 217] width 851 height 434
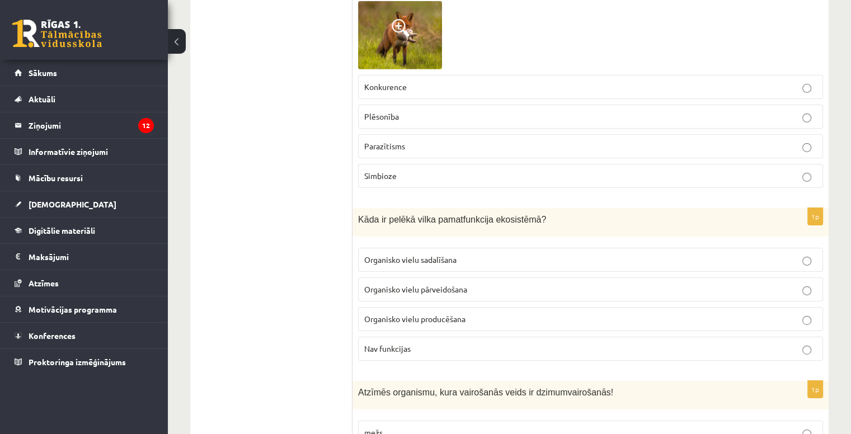
scroll to position [3627, 0]
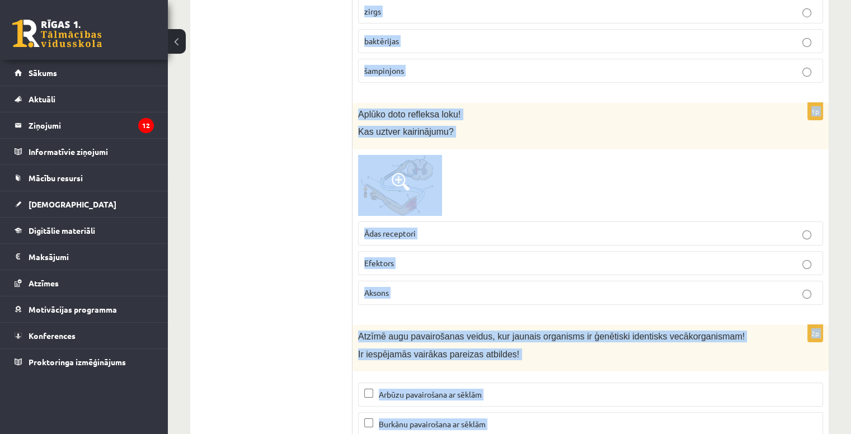
scroll to position [4086, 0]
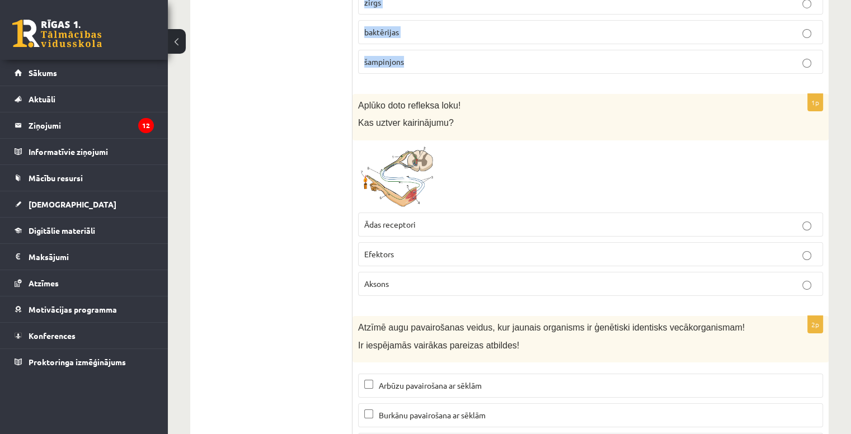
drag, startPoint x: 356, startPoint y: 200, endPoint x: 570, endPoint y: 40, distance: 266.9
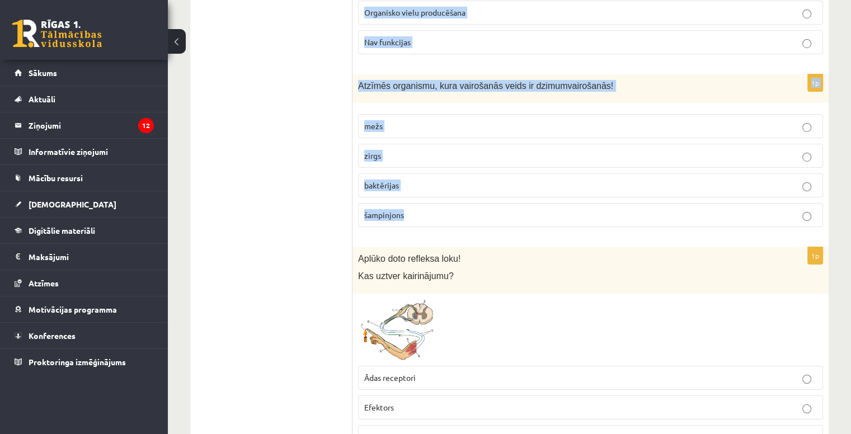
scroll to position [3769, 0]
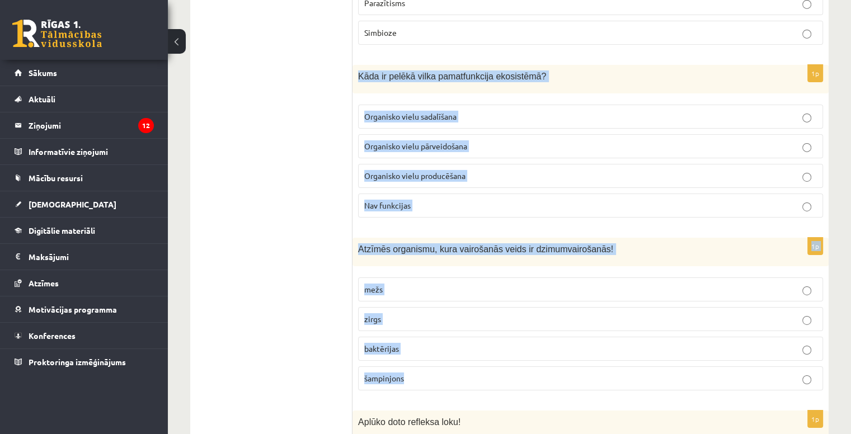
click at [480, 140] on p "Organisko vielu pārveidošana" at bounding box center [590, 146] width 452 height 12
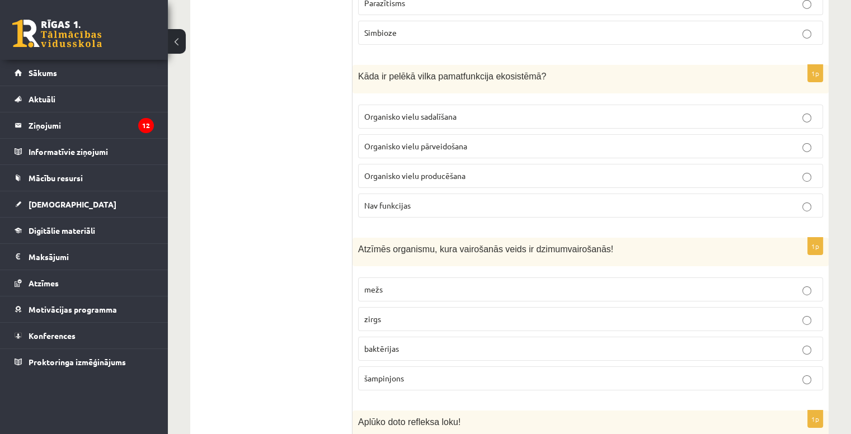
click at [441, 313] on p "zirgs" at bounding box center [590, 319] width 452 height 12
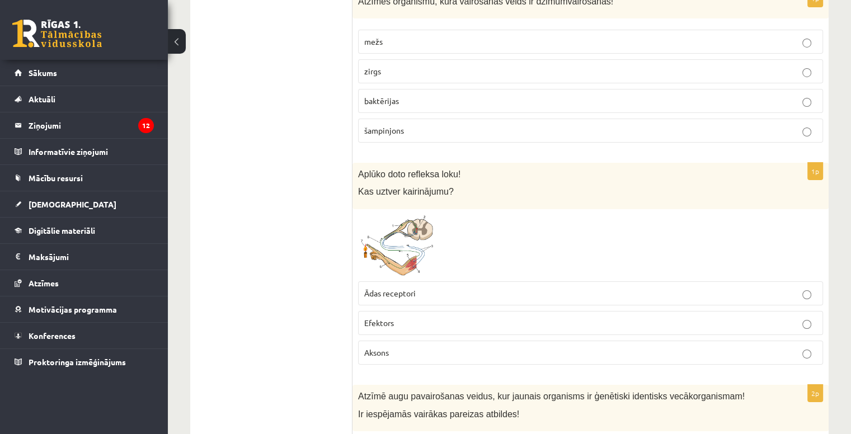
scroll to position [4040, 0]
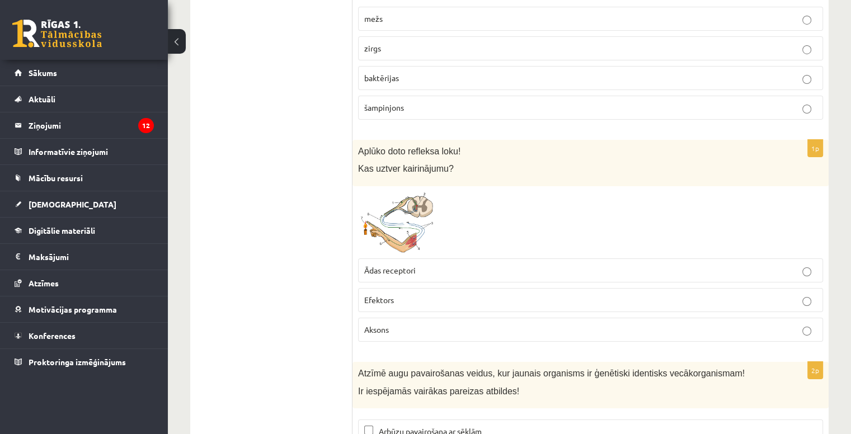
click at [410, 192] on img at bounding box center [400, 223] width 84 height 62
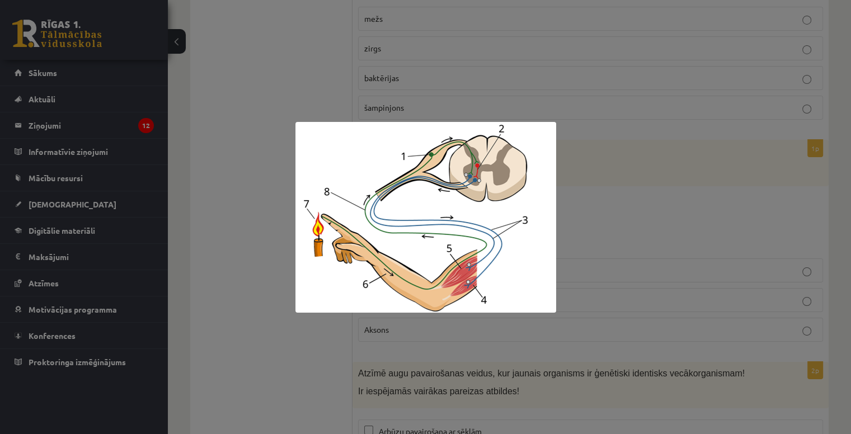
drag, startPoint x: 574, startPoint y: 166, endPoint x: 357, endPoint y: 106, distance: 225.1
click at [379, 108] on div at bounding box center [425, 217] width 851 height 434
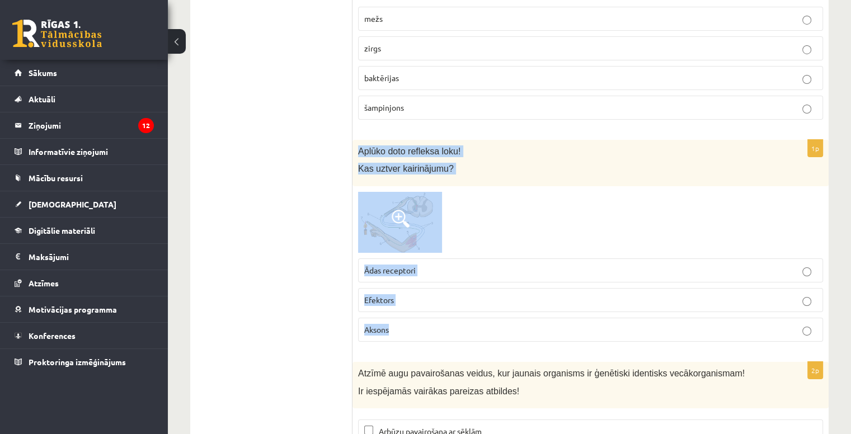
drag, startPoint x: 356, startPoint y: 129, endPoint x: 496, endPoint y: 327, distance: 242.0
click at [496, 327] on div "1p Aplūko doto refleksa loku! Kas uztver kairinājumu? Ādas receptori Efektors A…" at bounding box center [590, 245] width 476 height 211
click at [454, 265] on p "Ādas receptori" at bounding box center [590, 271] width 452 height 12
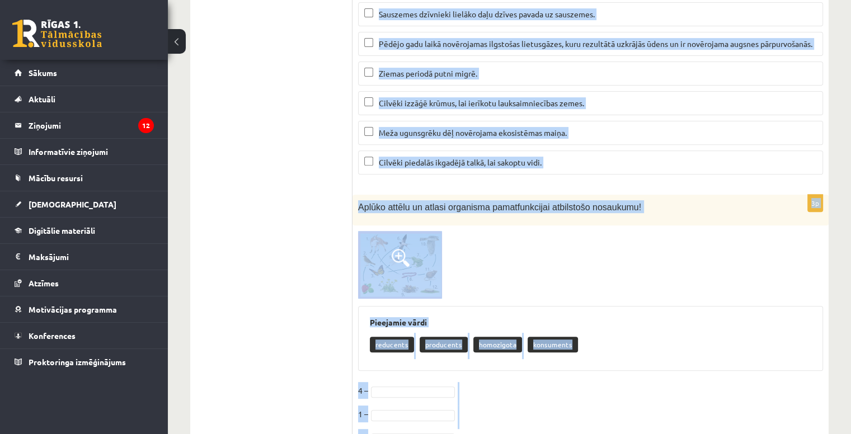
scroll to position [4695, 0]
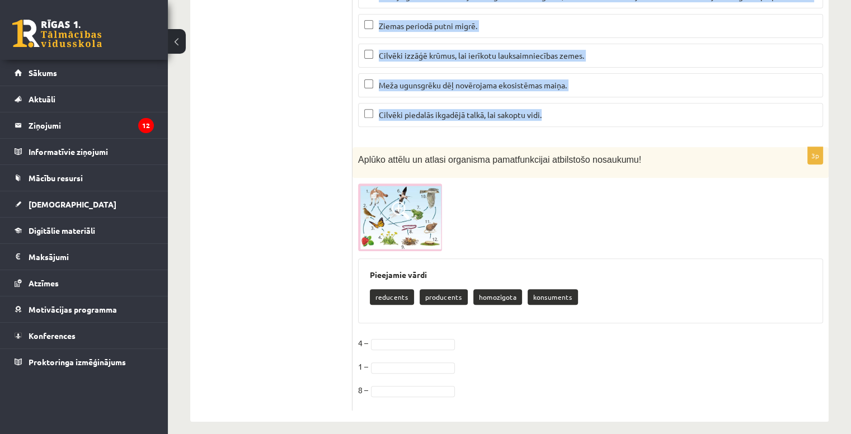
drag, startPoint x: 353, startPoint y: 67, endPoint x: 701, endPoint y: 100, distance: 349.4
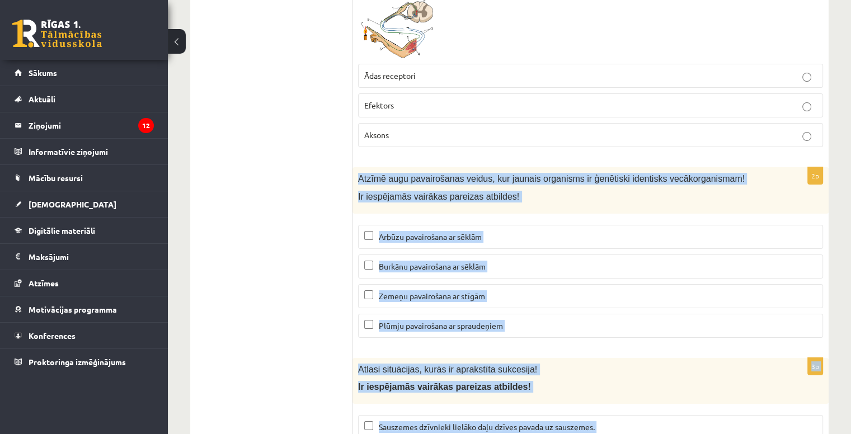
scroll to position [4240, 0]
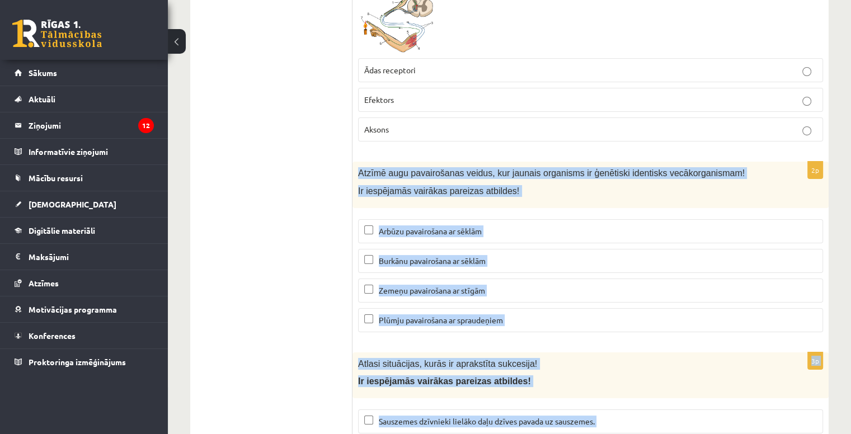
click at [432, 285] on span "Zemeņu pavairošana ar stīgām" at bounding box center [432, 290] width 106 height 10
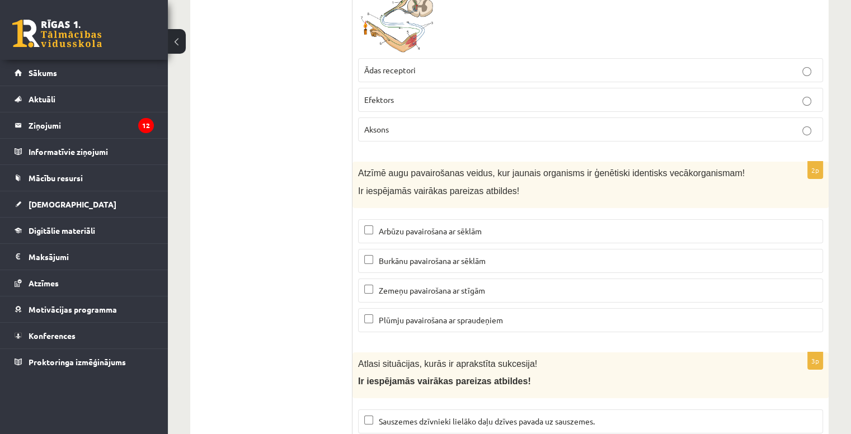
click at [461, 308] on label "Plūmju pavairošana ar spraudeņiem" at bounding box center [590, 320] width 465 height 24
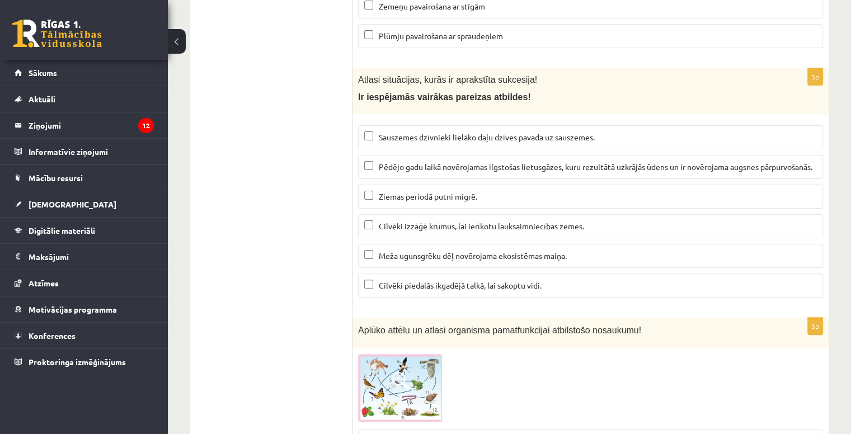
scroll to position [4525, 0]
click at [451, 161] on p "Pēdējo gadu laikā novērojamas ilgstošas lietusgāzes, kuru rezultātā uzkrājās ūd…" at bounding box center [590, 167] width 452 height 12
click at [459, 220] on span "Cilvēki izzāģē krūmus, lai ierīkotu lauksaimniecības zemes." at bounding box center [481, 225] width 205 height 10
click at [442, 250] on span "Meža ugunsgrēku dēļ novērojama ekosistēmas maiņa." at bounding box center [473, 255] width 188 height 10
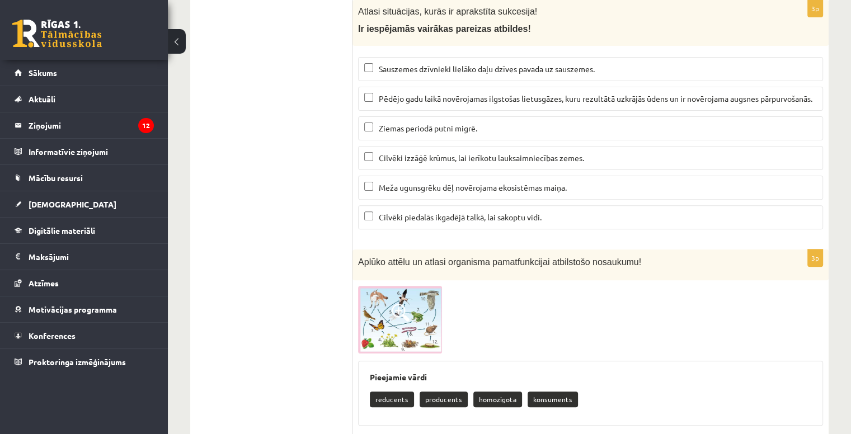
scroll to position [4695, 0]
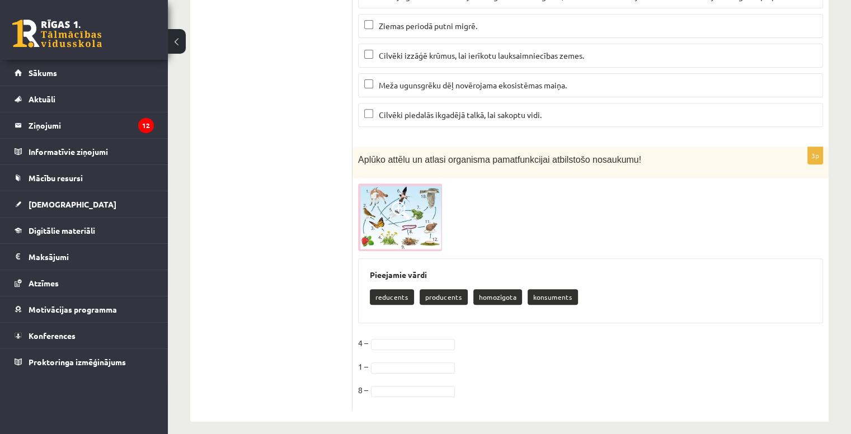
click at [407, 214] on img at bounding box center [400, 217] width 84 height 68
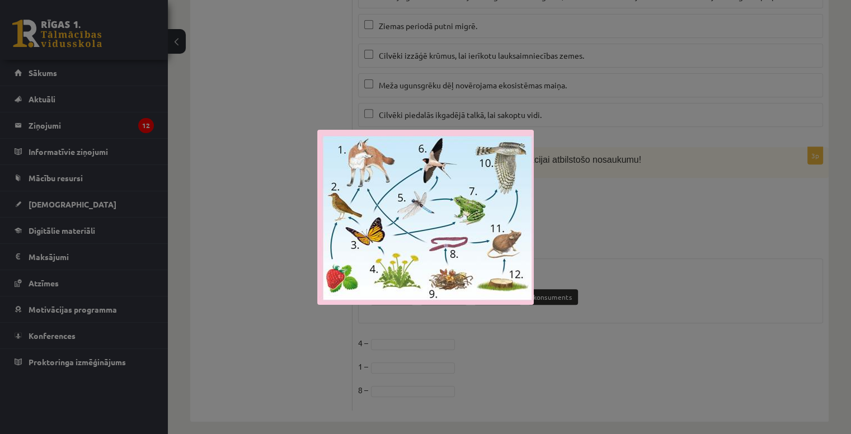
click at [284, 128] on div at bounding box center [425, 217] width 851 height 434
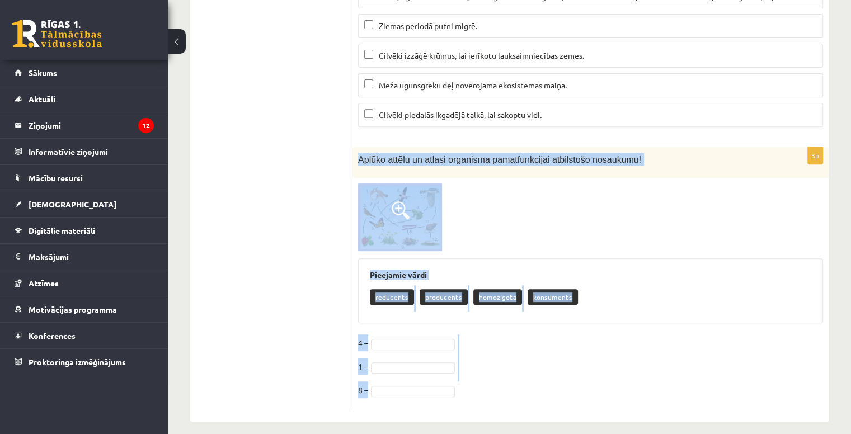
drag, startPoint x: 355, startPoint y: 146, endPoint x: 616, endPoint y: 394, distance: 360.4
click at [616, 394] on div "3p Aplūko attēlu un atlasi organisma pamatfunkcijai atbilstošo nosaukumu! Pieej…" at bounding box center [590, 278] width 476 height 263
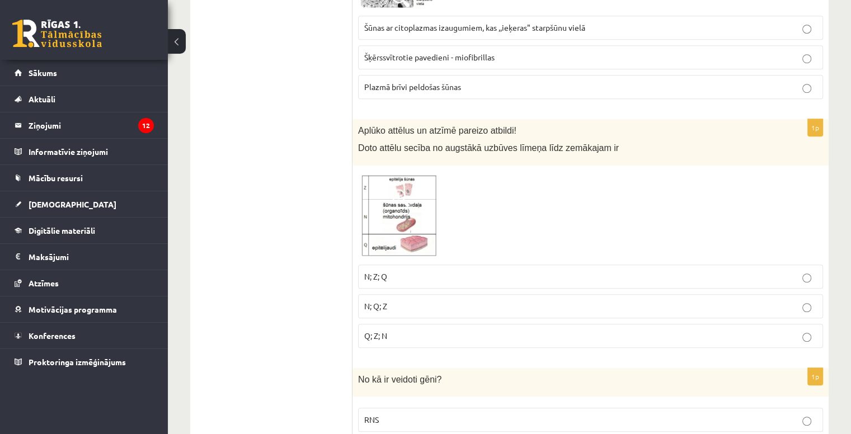
scroll to position [0, 0]
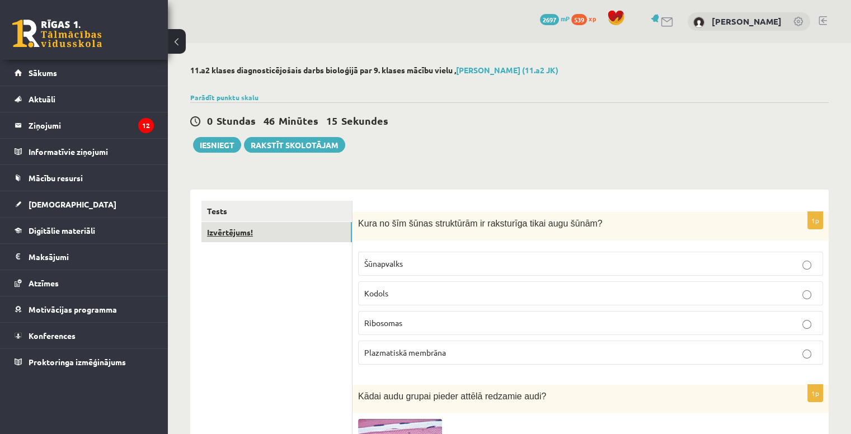
click at [289, 239] on link "Izvērtējums!" at bounding box center [276, 232] width 150 height 21
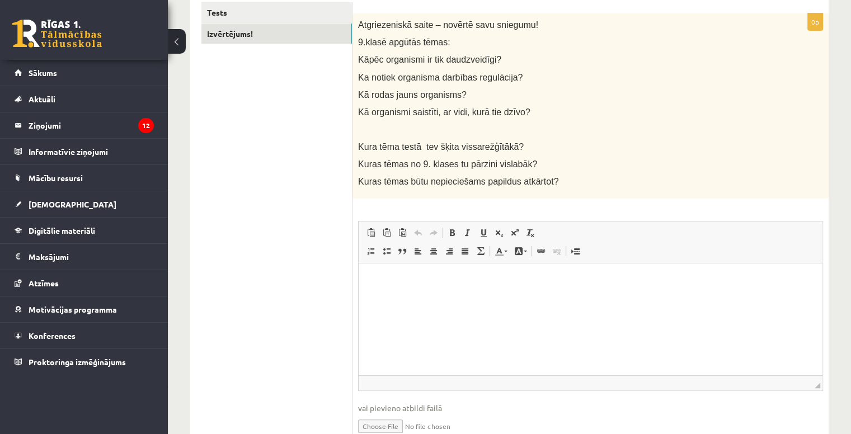
scroll to position [199, 0]
click at [432, 297] on html at bounding box center [590, 280] width 464 height 34
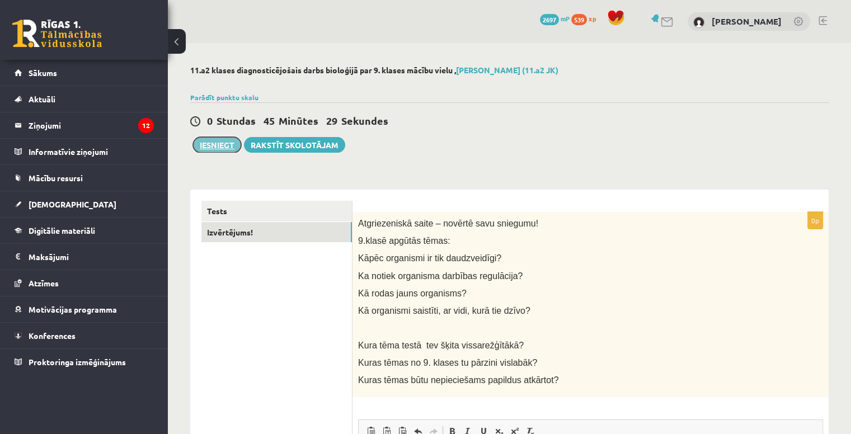
click at [215, 150] on button "Iesniegt" at bounding box center [217, 145] width 48 height 16
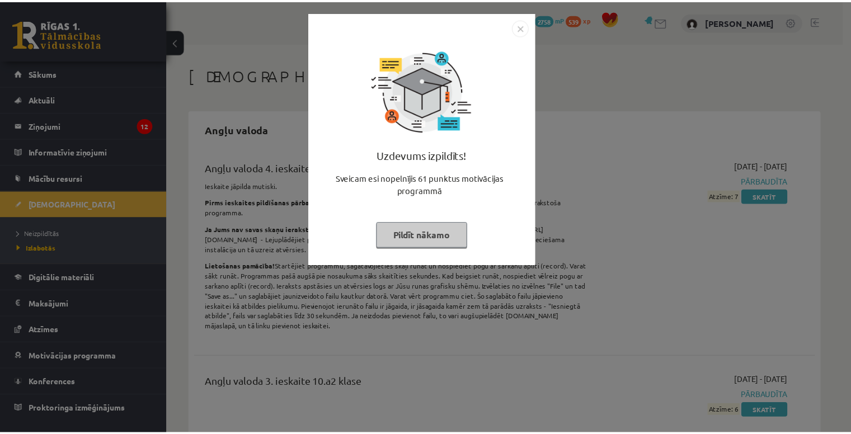
scroll to position [1229, 0]
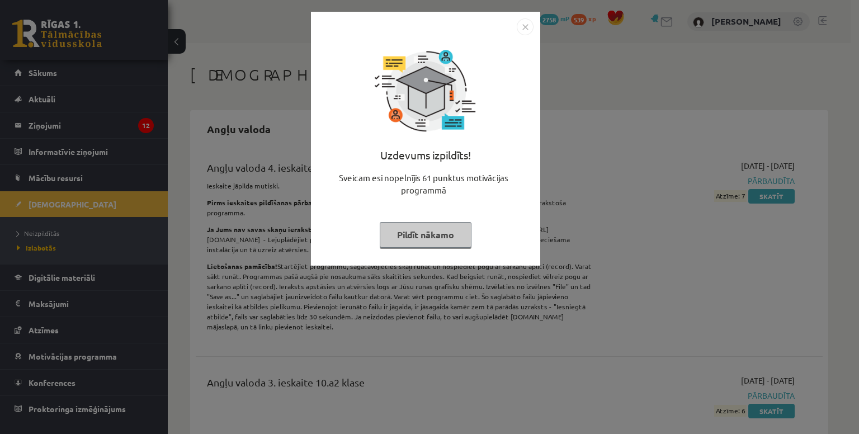
click at [450, 228] on button "Pildīt nākamo" at bounding box center [426, 235] width 92 height 26
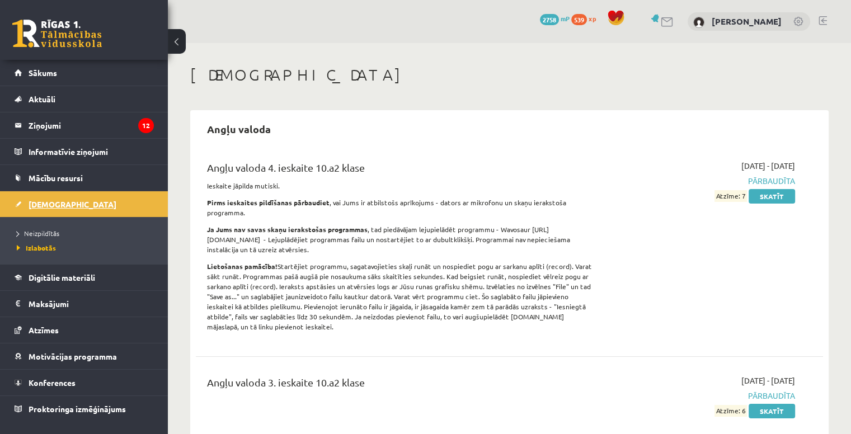
click at [92, 201] on link "[DEMOGRAPHIC_DATA]" at bounding box center [84, 204] width 139 height 26
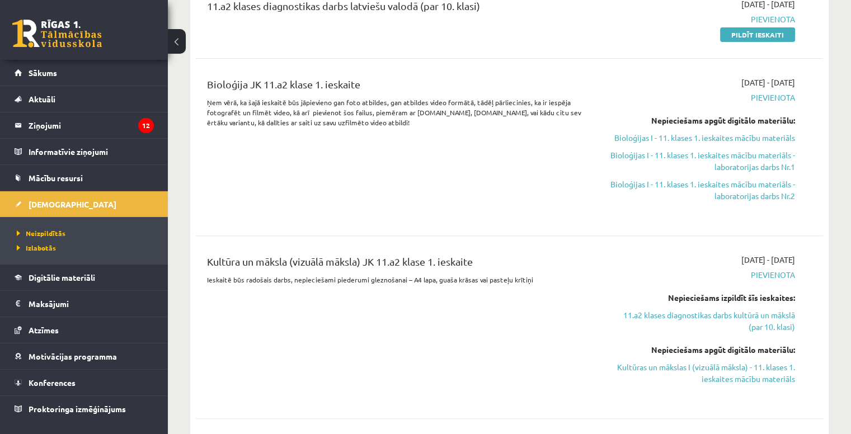
scroll to position [402, 0]
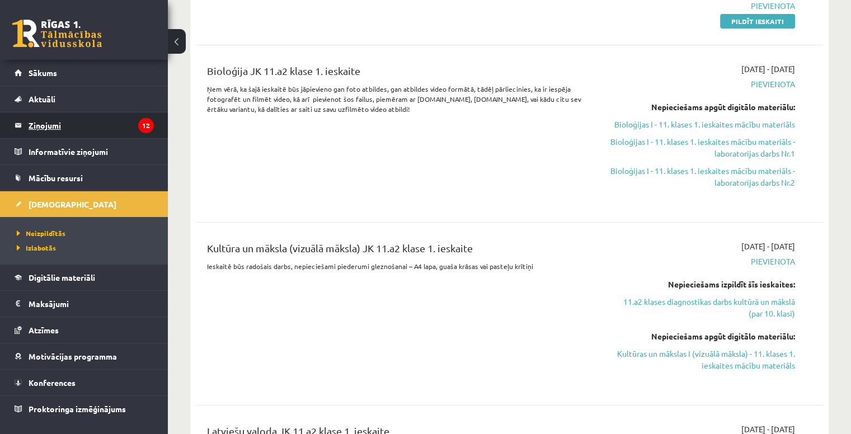
click at [70, 131] on legend "Ziņojumi 12" at bounding box center [91, 125] width 125 height 26
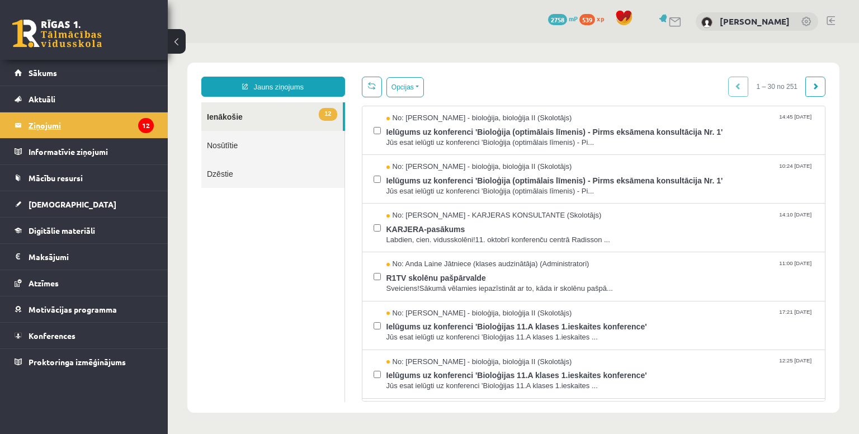
click at [105, 126] on legend "Ziņojumi 12" at bounding box center [91, 125] width 125 height 26
click at [67, 72] on link "Sākums" at bounding box center [84, 73] width 139 height 26
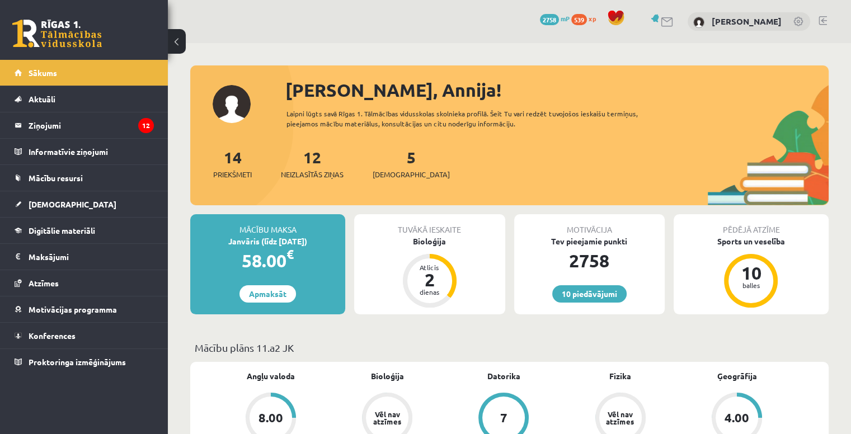
scroll to position [1229, 0]
click at [435, 244] on div "Bioloģija" at bounding box center [429, 241] width 150 height 12
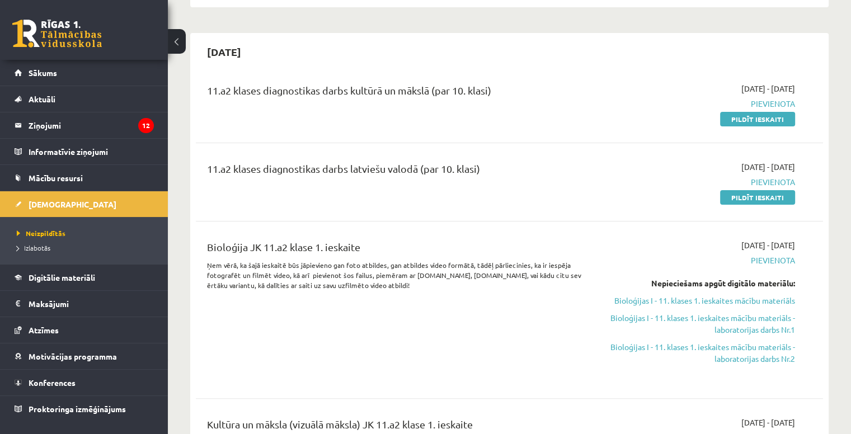
scroll to position [225, 0]
click at [751, 199] on link "Pildīt ieskaiti" at bounding box center [757, 198] width 75 height 15
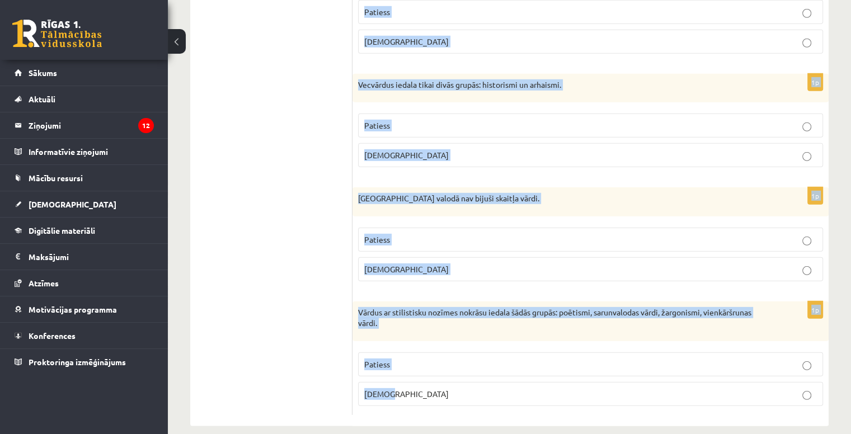
scroll to position [3267, 0]
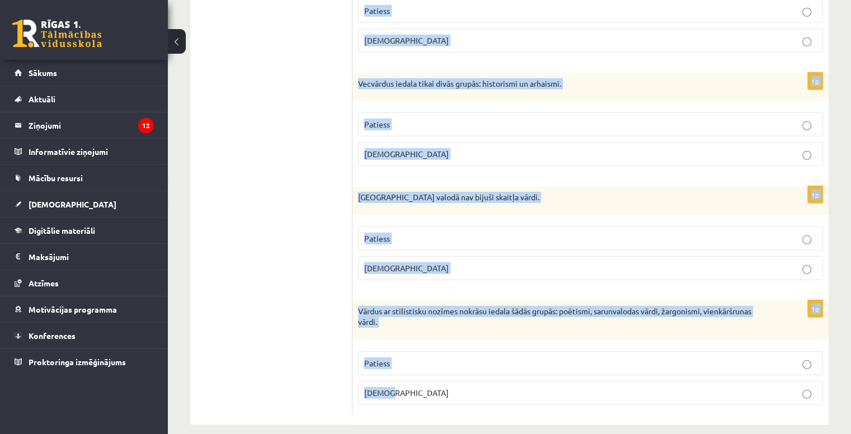
drag, startPoint x: 361, startPoint y: 75, endPoint x: 789, endPoint y: 434, distance: 558.5
type textarea "**********"
copy form "Loremipsumd si ametcon adi elitseddo? 1e Temporincididun utlabor etdol magn ali…"
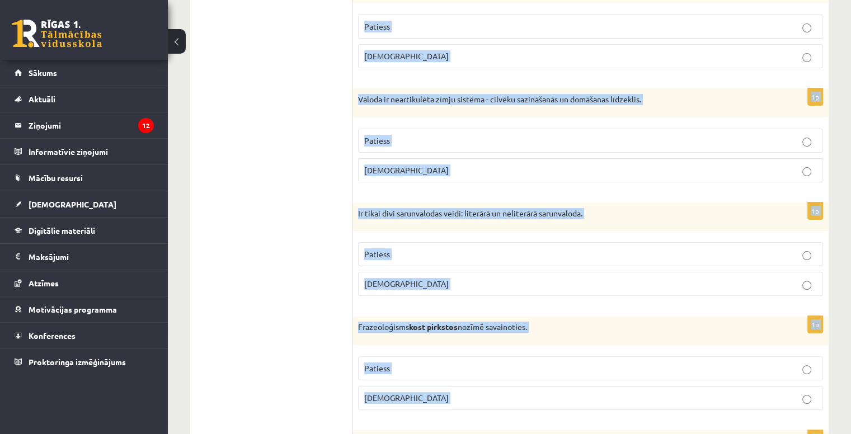
scroll to position [0, 0]
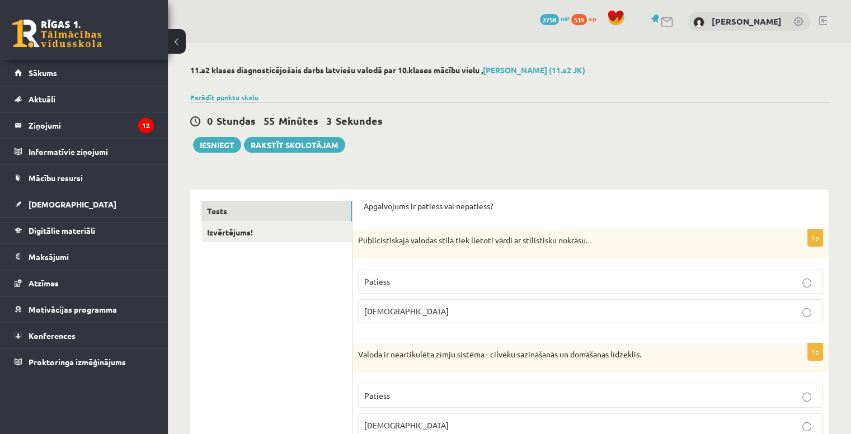
click at [456, 275] on label "Patiess" at bounding box center [590, 282] width 465 height 24
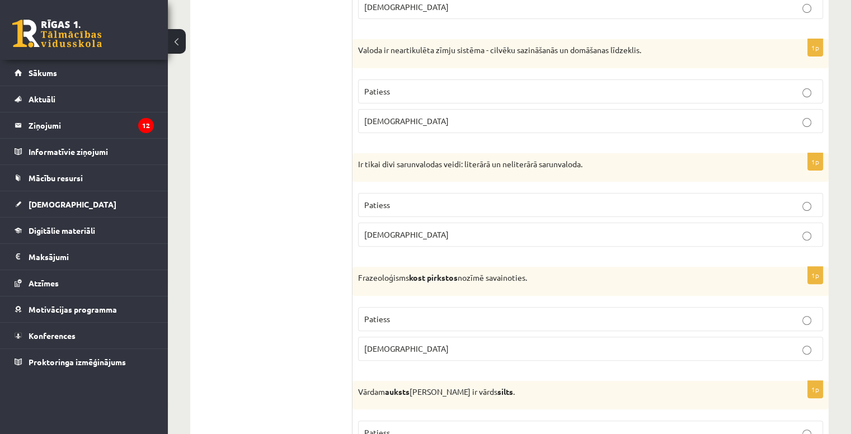
scroll to position [306, 0]
click at [407, 114] on p "Aplams" at bounding box center [590, 120] width 452 height 12
click at [424, 233] on p "Aplams" at bounding box center [590, 233] width 452 height 12
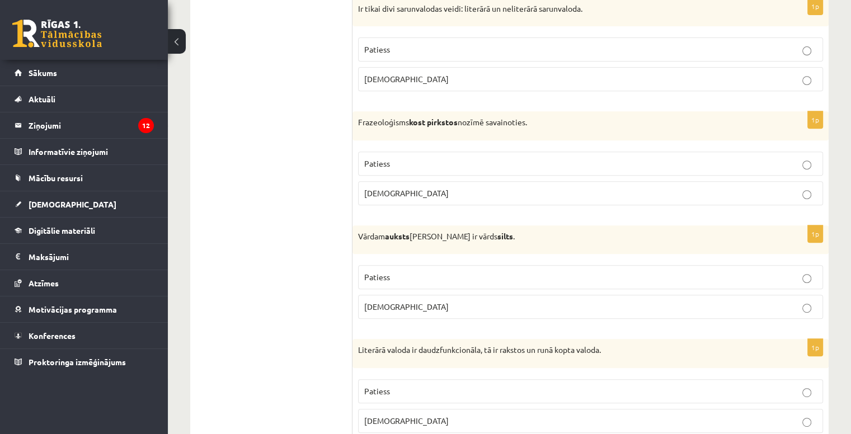
scroll to position [460, 0]
click at [433, 187] on p "Aplams" at bounding box center [590, 193] width 452 height 12
click at [435, 280] on p "Patiess" at bounding box center [590, 277] width 452 height 12
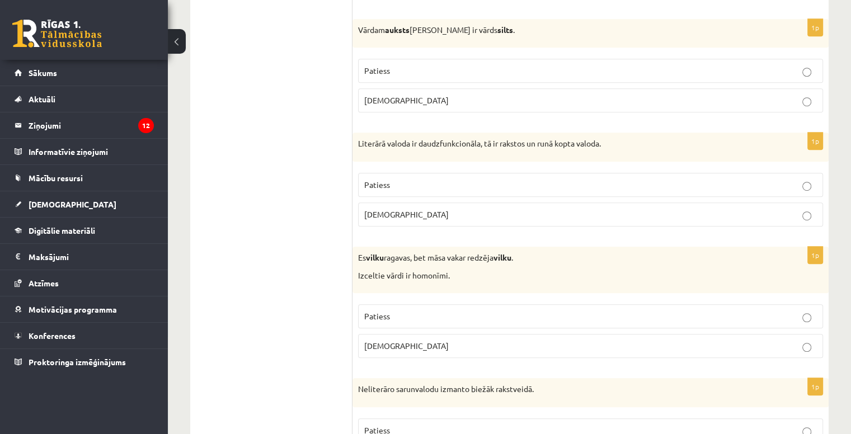
scroll to position [667, 0]
click at [437, 180] on p "Patiess" at bounding box center [590, 184] width 452 height 12
click at [450, 311] on p "Patiess" at bounding box center [590, 316] width 452 height 12
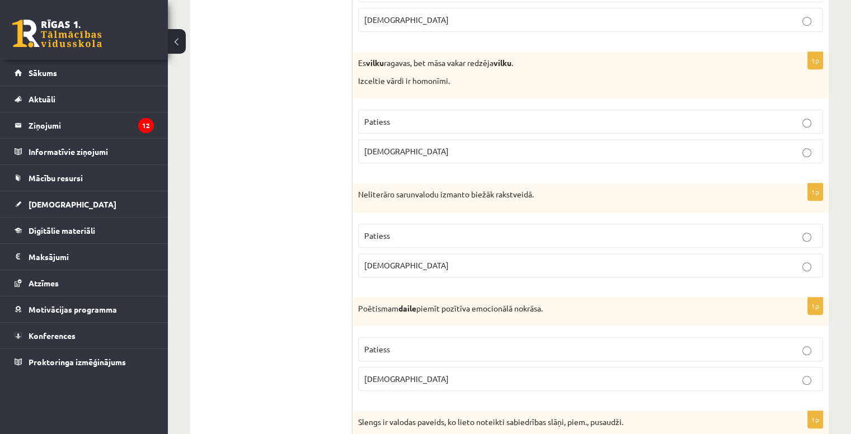
scroll to position [865, 0]
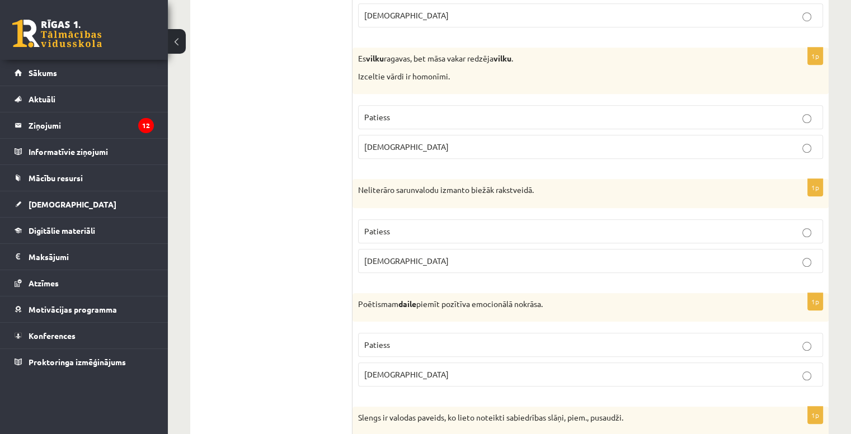
click at [428, 234] on label "Patiess" at bounding box center [590, 231] width 465 height 24
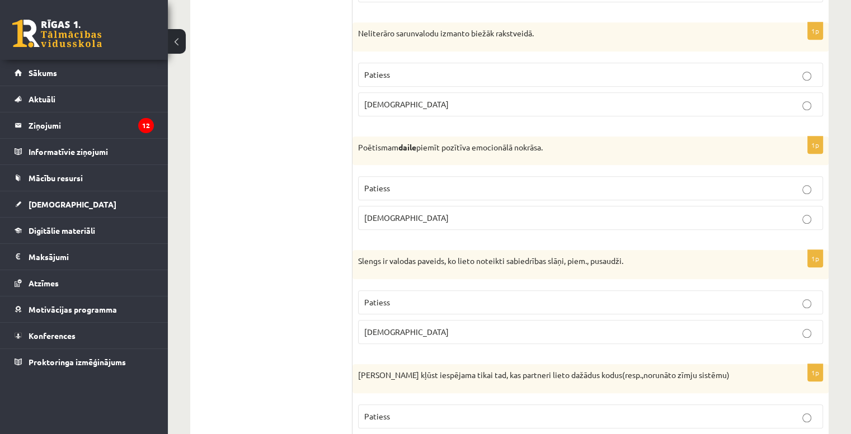
scroll to position [1022, 0]
click at [413, 171] on fieldset "Patiess Aplams" at bounding box center [590, 201] width 465 height 63
click at [415, 177] on label "Patiess" at bounding box center [590, 188] width 465 height 24
click at [454, 332] on p "Aplams" at bounding box center [590, 331] width 452 height 12
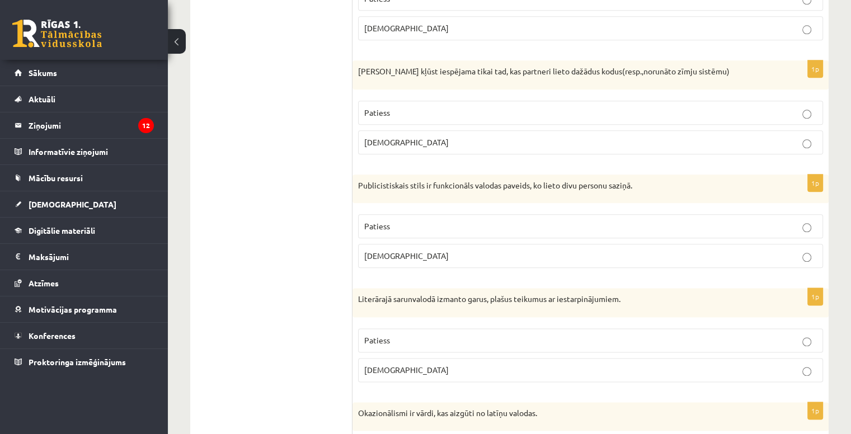
scroll to position [1329, 0]
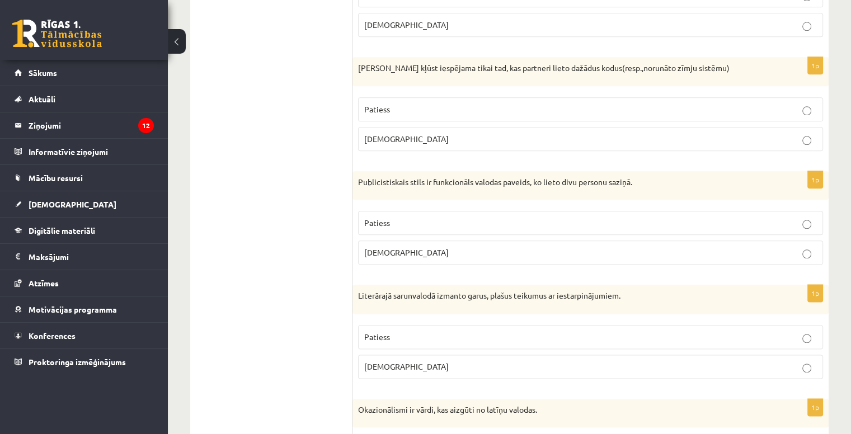
click at [418, 108] on p "Patiess" at bounding box center [590, 109] width 452 height 12
click at [438, 219] on p "Patiess" at bounding box center [590, 223] width 452 height 12
click at [463, 361] on p "Aplams" at bounding box center [590, 367] width 452 height 12
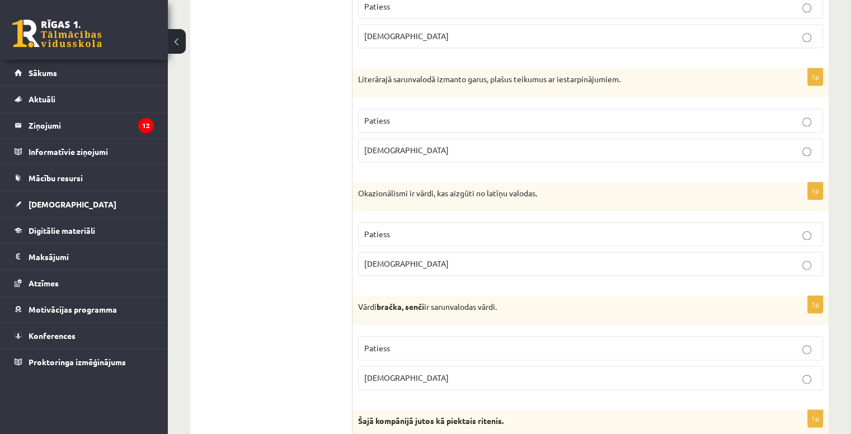
scroll to position [1553, 0]
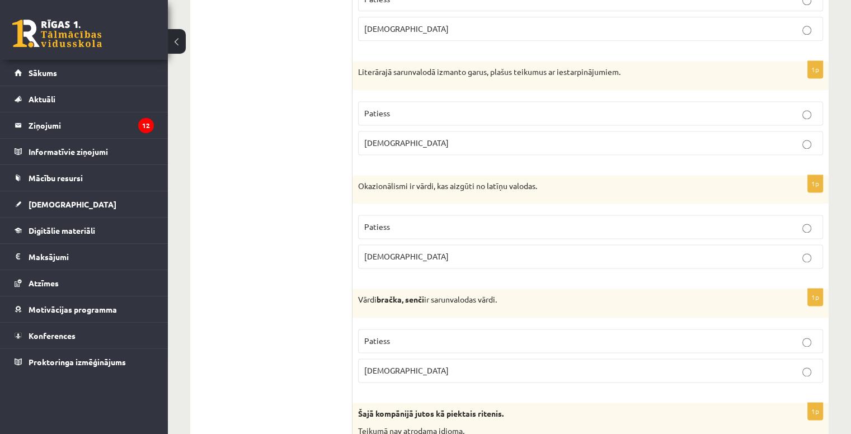
click at [508, 251] on p "Aplams" at bounding box center [590, 257] width 452 height 12
click at [523, 358] on label "Aplams" at bounding box center [590, 370] width 465 height 24
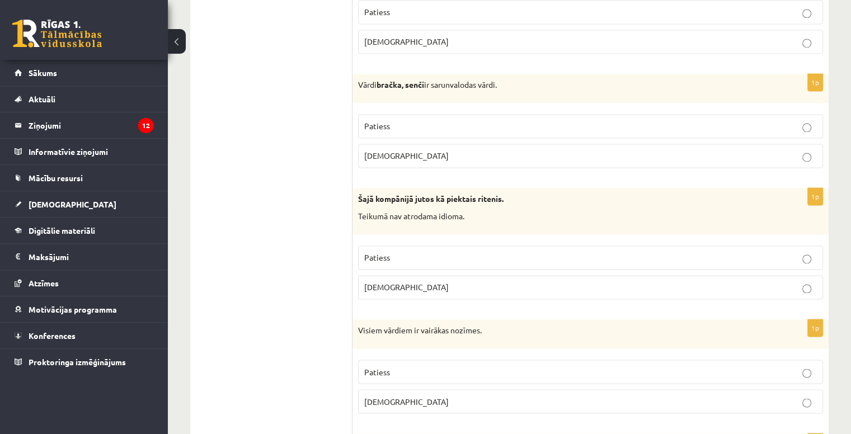
scroll to position [1814, 0]
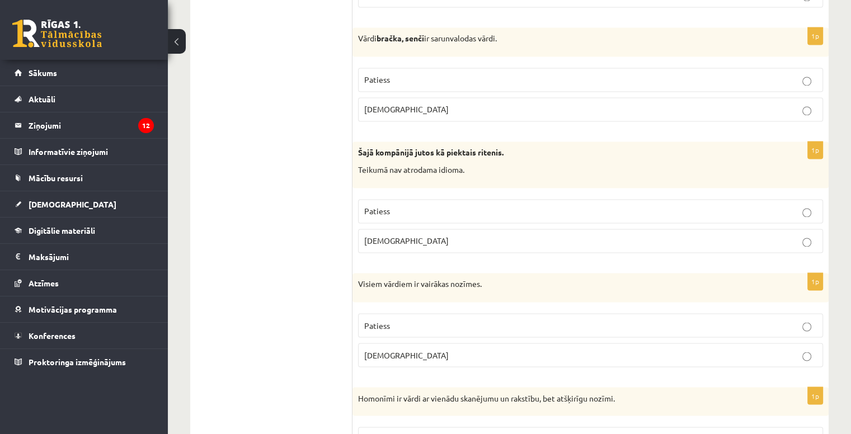
click at [469, 240] on label "Aplams" at bounding box center [590, 241] width 465 height 24
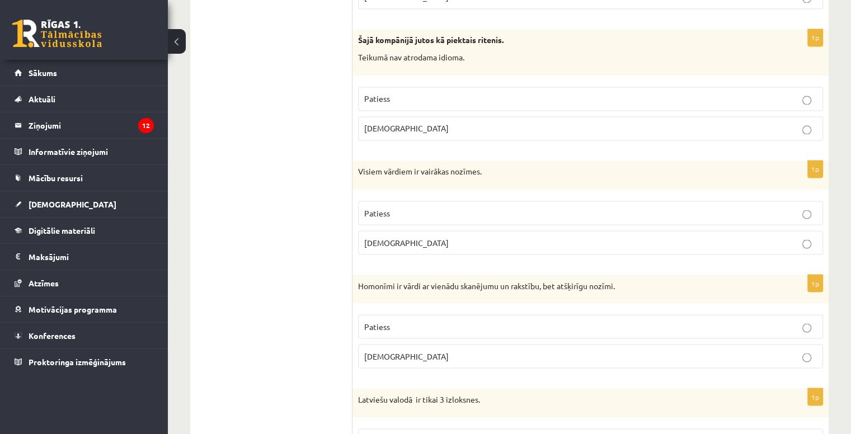
scroll to position [1927, 0]
click at [476, 235] on p "Aplams" at bounding box center [590, 241] width 452 height 12
click at [464, 323] on p "Patiess" at bounding box center [590, 325] width 452 height 12
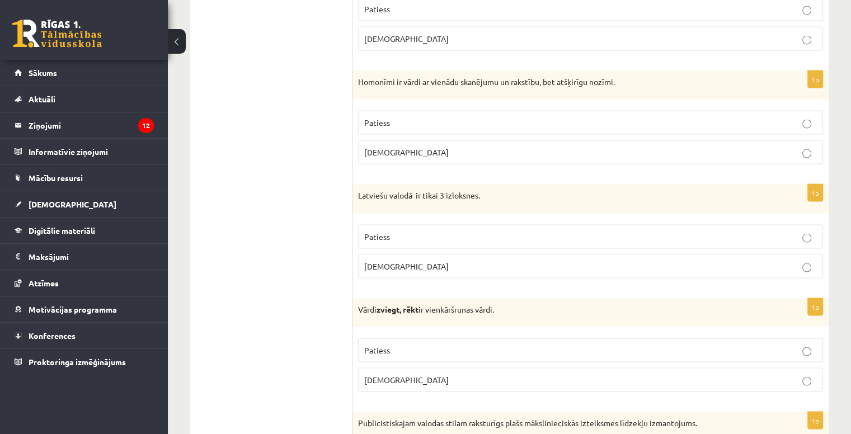
scroll to position [2137, 0]
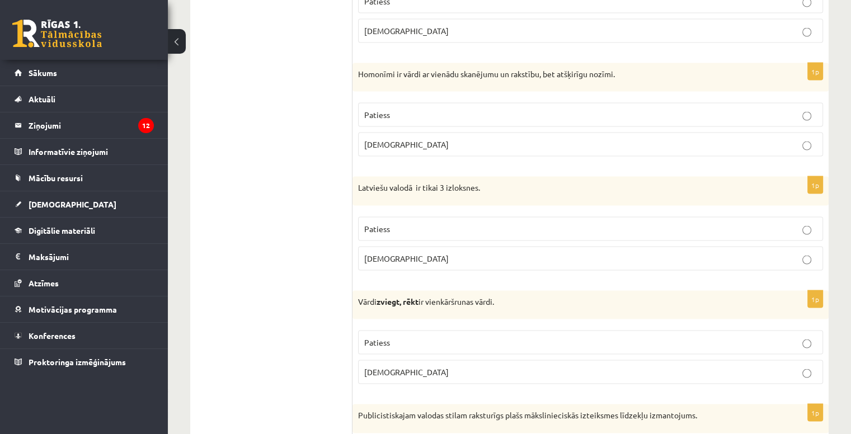
click at [374, 253] on span "Aplams" at bounding box center [406, 258] width 84 height 10
click at [391, 337] on p "Patiess" at bounding box center [590, 343] width 452 height 12
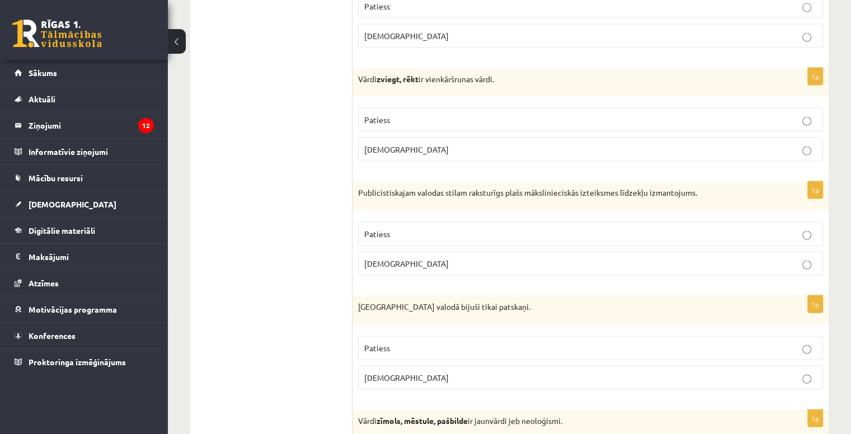
scroll to position [2381, 0]
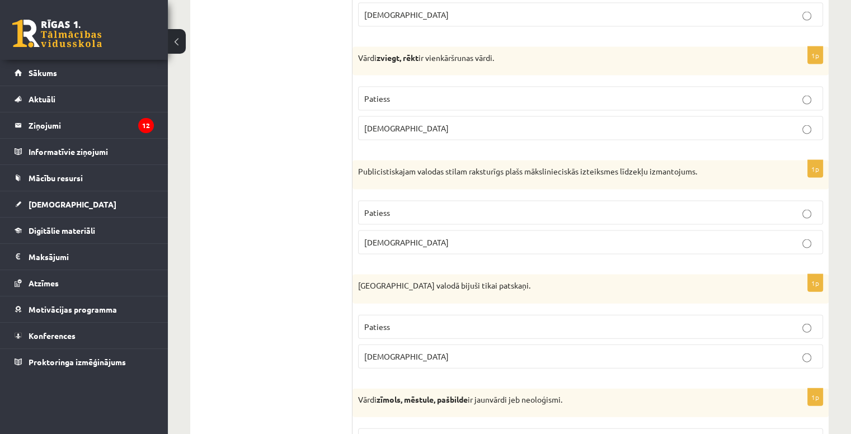
click at [391, 237] on p "Aplams" at bounding box center [590, 243] width 452 height 12
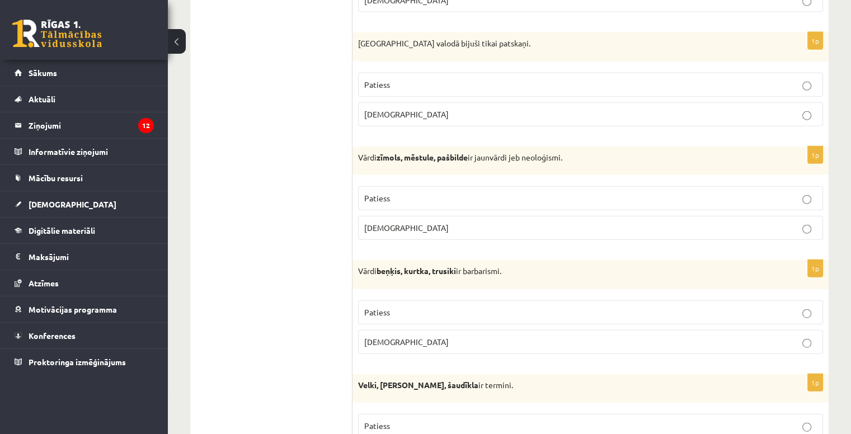
scroll to position [2625, 0]
click at [382, 101] on label "Aplams" at bounding box center [590, 113] width 465 height 24
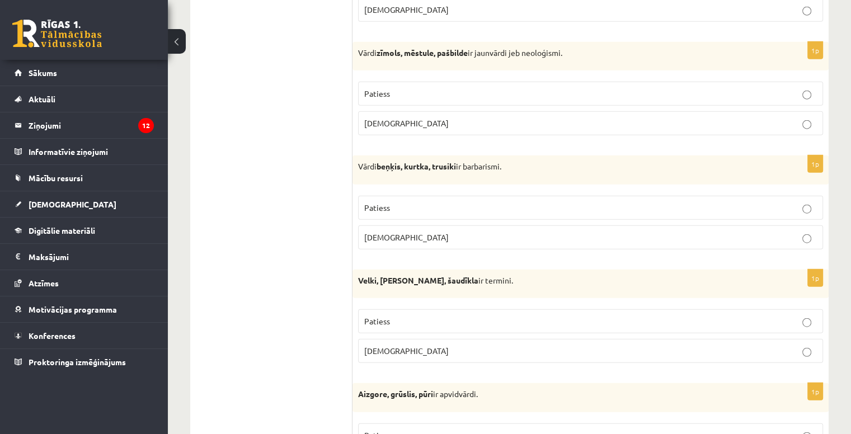
scroll to position [2729, 0]
click at [378, 88] on span "Patiess" at bounding box center [377, 93] width 26 height 10
click at [410, 195] on label "Patiess" at bounding box center [590, 207] width 465 height 24
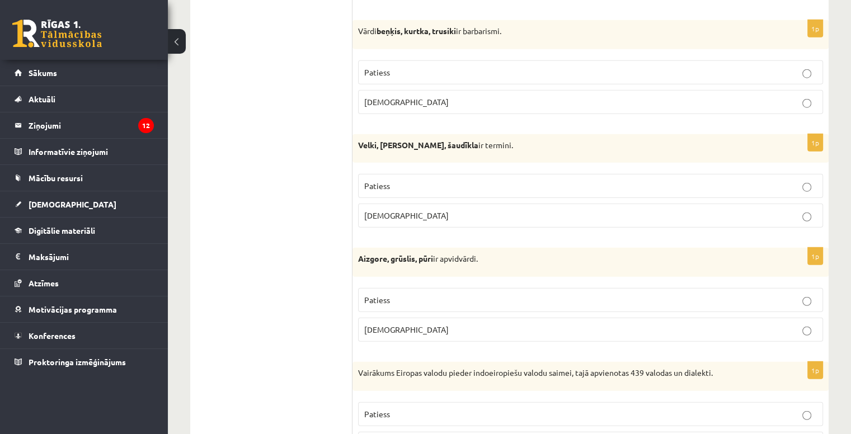
scroll to position [2895, 0]
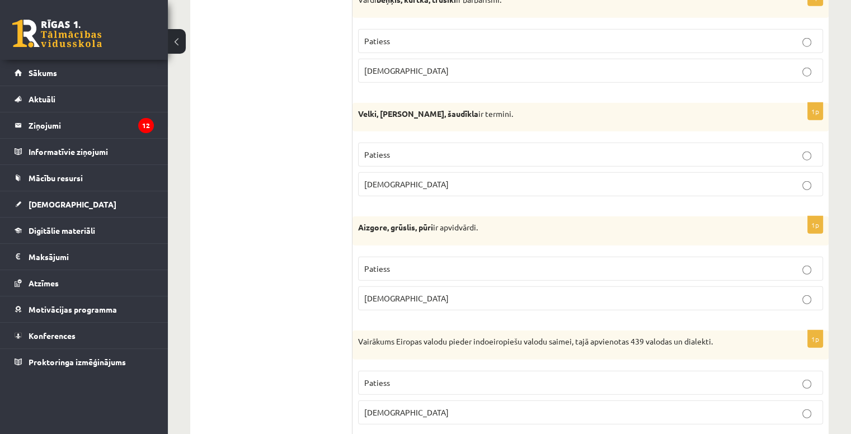
click at [425, 172] on label "Aplams" at bounding box center [590, 184] width 465 height 24
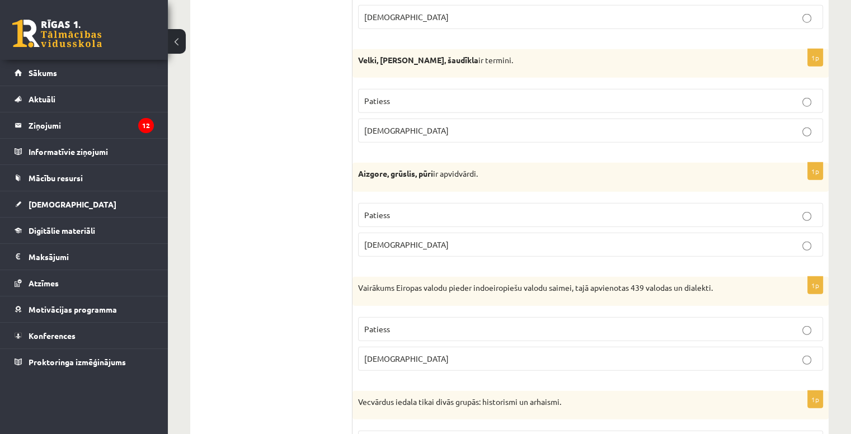
scroll to position [2953, 0]
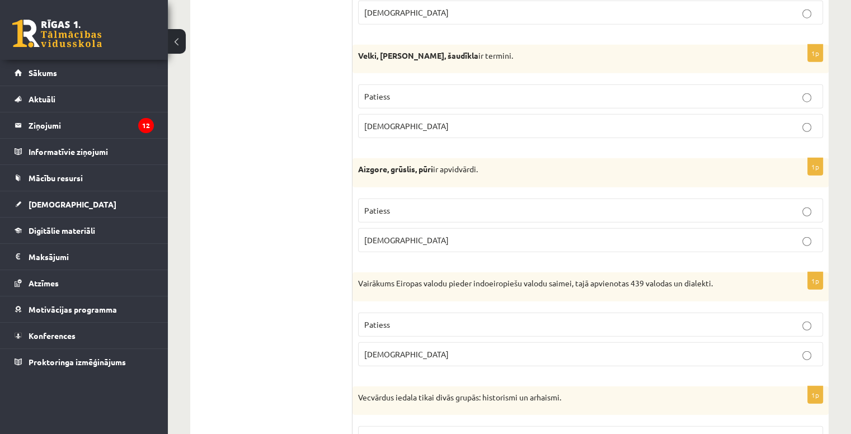
click at [388, 199] on label "Patiess" at bounding box center [590, 211] width 465 height 24
click at [426, 319] on p "Patiess" at bounding box center [590, 325] width 452 height 12
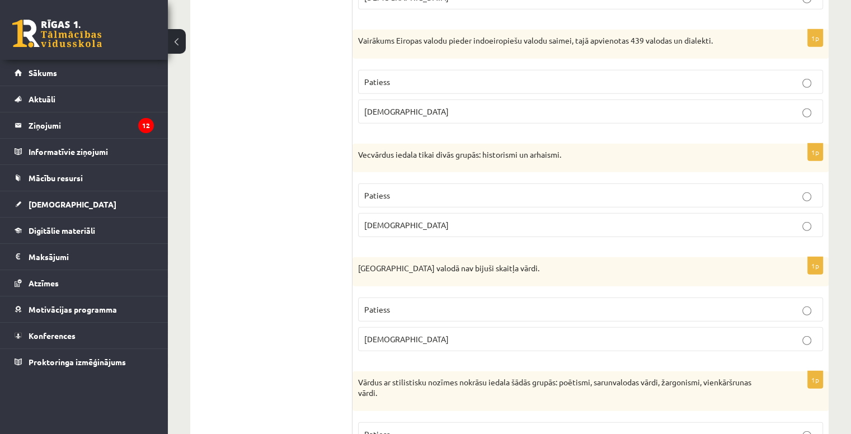
scroll to position [3211, 0]
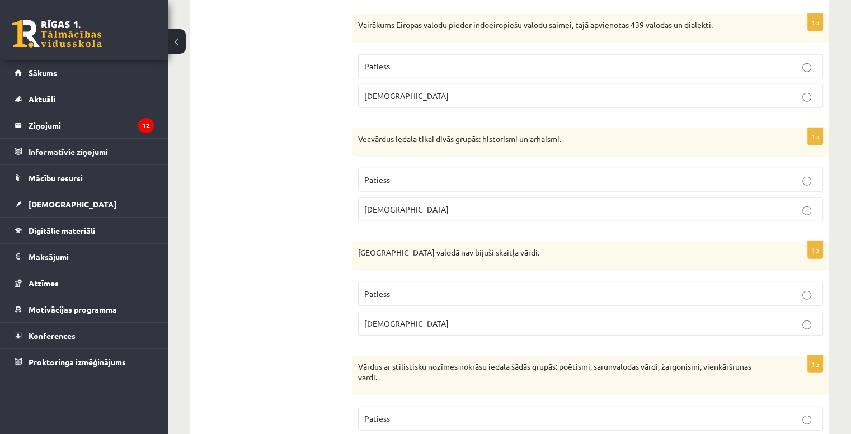
click at [485, 288] on p "Patiess" at bounding box center [590, 294] width 452 height 12
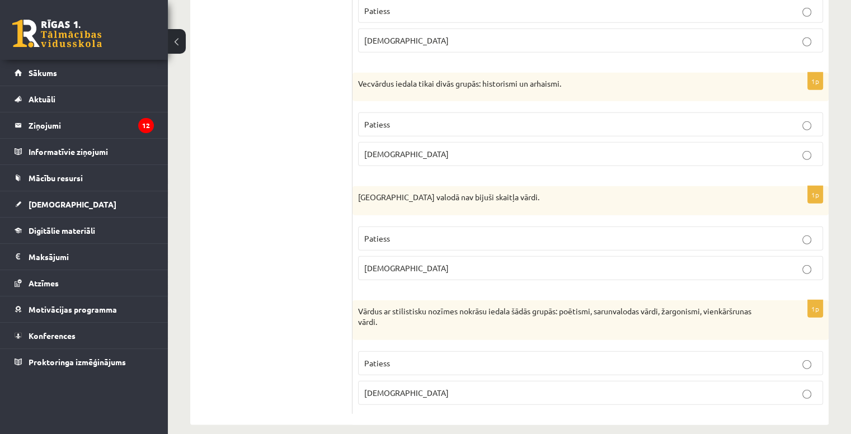
click at [490, 261] on label "Aplams" at bounding box center [590, 268] width 465 height 24
click at [492, 119] on p "Patiess" at bounding box center [590, 125] width 452 height 12
click at [467, 357] on p "Patiess" at bounding box center [590, 363] width 452 height 12
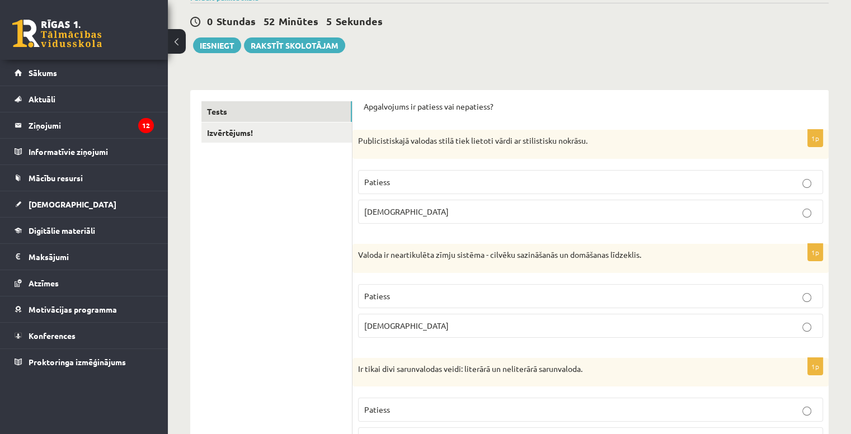
scroll to position [0, 0]
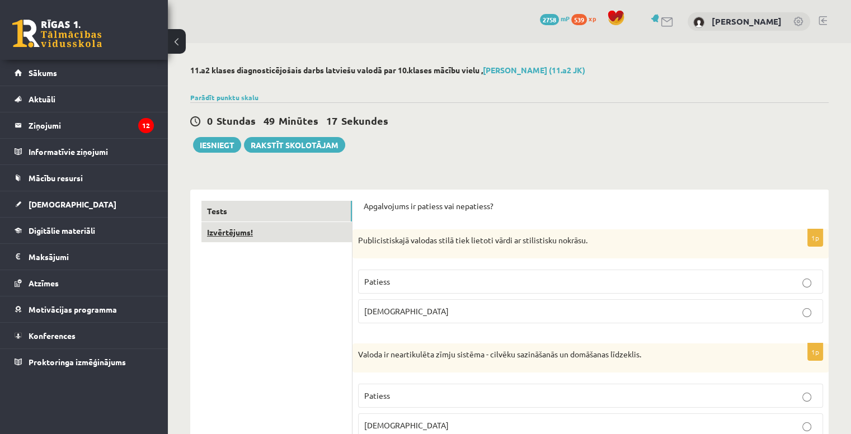
click at [251, 232] on link "Izvērtējums!" at bounding box center [276, 232] width 150 height 21
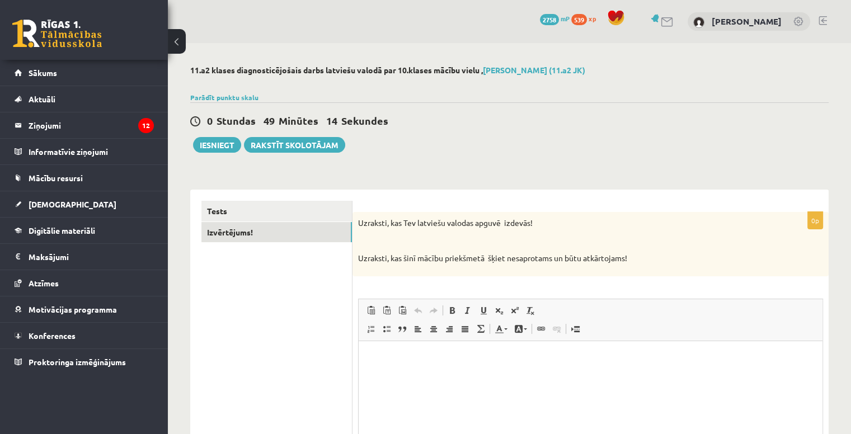
click at [435, 344] on html at bounding box center [590, 358] width 464 height 34
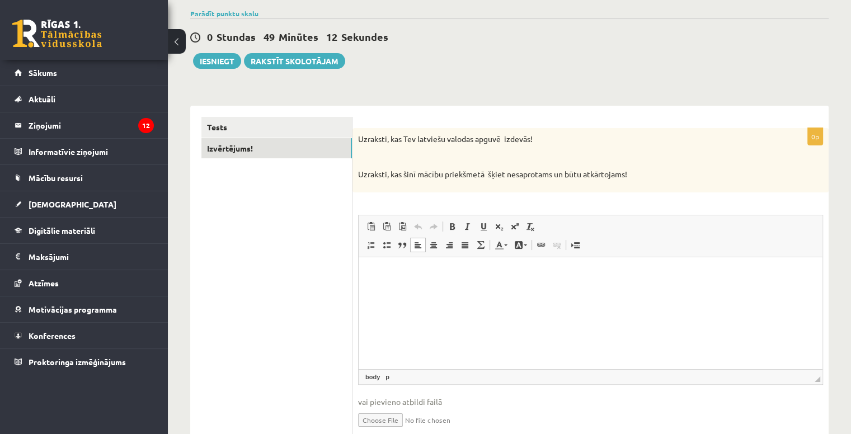
scroll to position [98, 0]
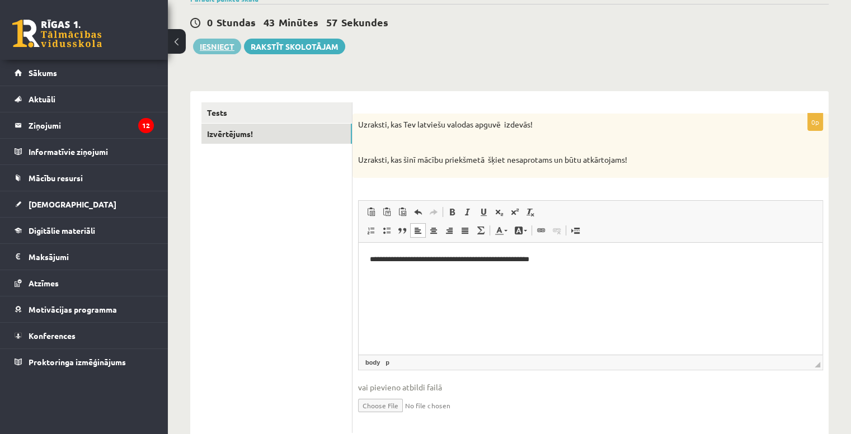
click at [230, 45] on button "Iesniegt" at bounding box center [217, 47] width 48 height 16
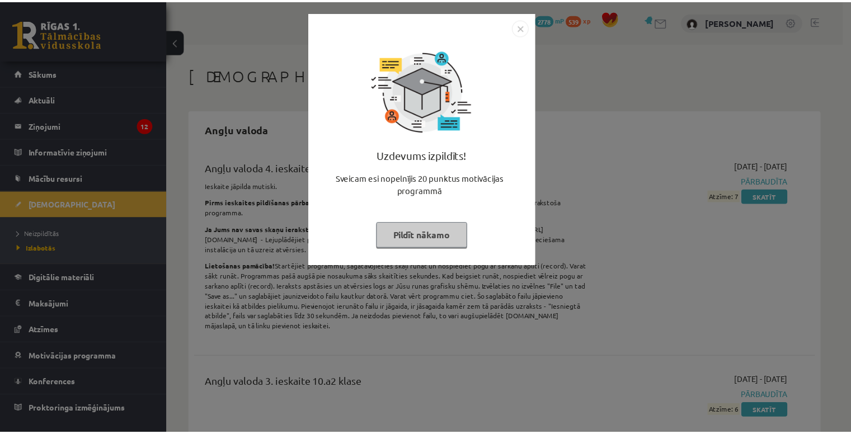
scroll to position [1229, 0]
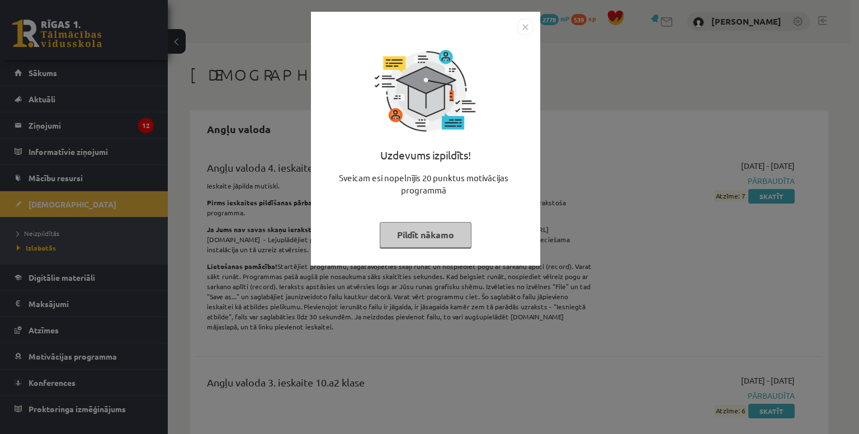
click at [454, 242] on button "Pildīt nākamo" at bounding box center [426, 235] width 92 height 26
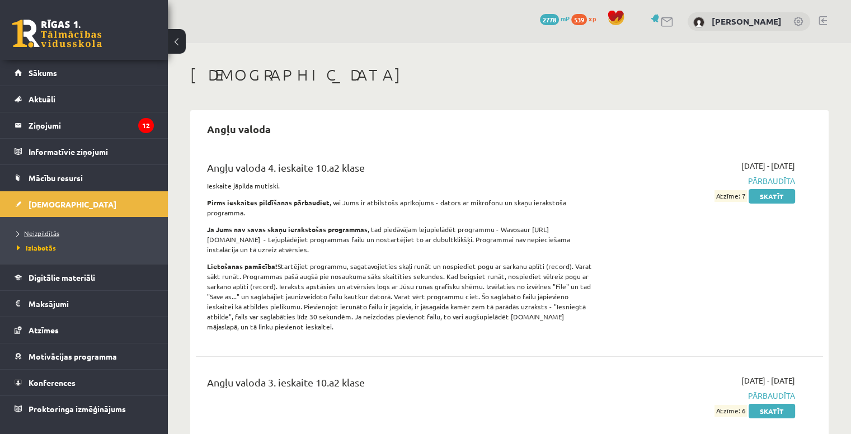
click at [60, 231] on link "Neizpildītās" at bounding box center [87, 233] width 140 height 10
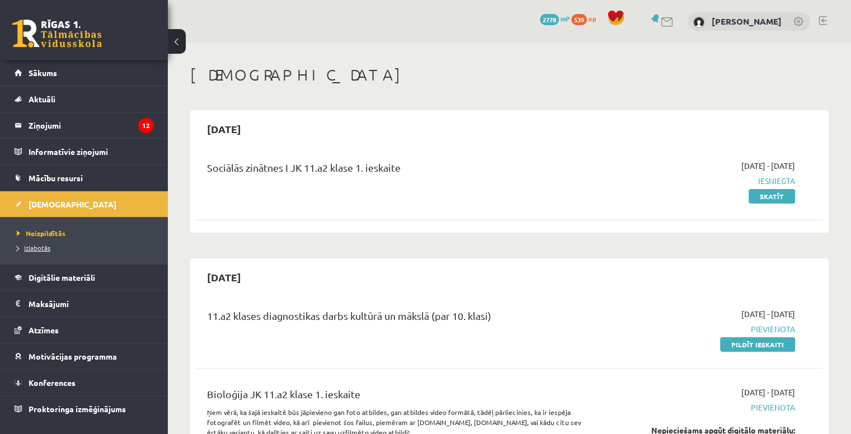
click at [47, 246] on span "Izlabotās" at bounding box center [34, 247] width 34 height 9
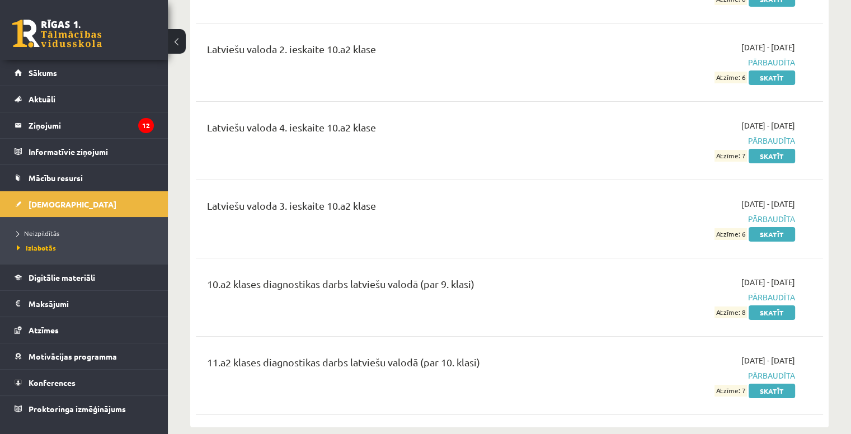
scroll to position [4258, 0]
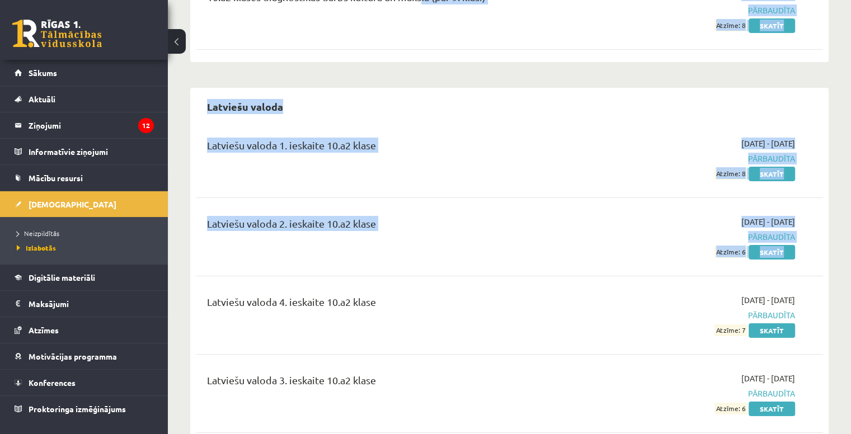
drag, startPoint x: 281, startPoint y: 231, endPoint x: 432, endPoint y: -49, distance: 317.8
type textarea "**********"
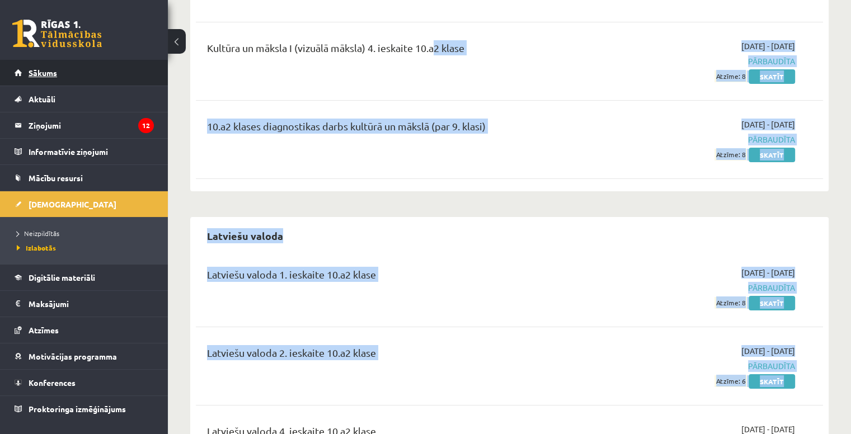
click at [95, 67] on link "Sākums" at bounding box center [84, 73] width 139 height 26
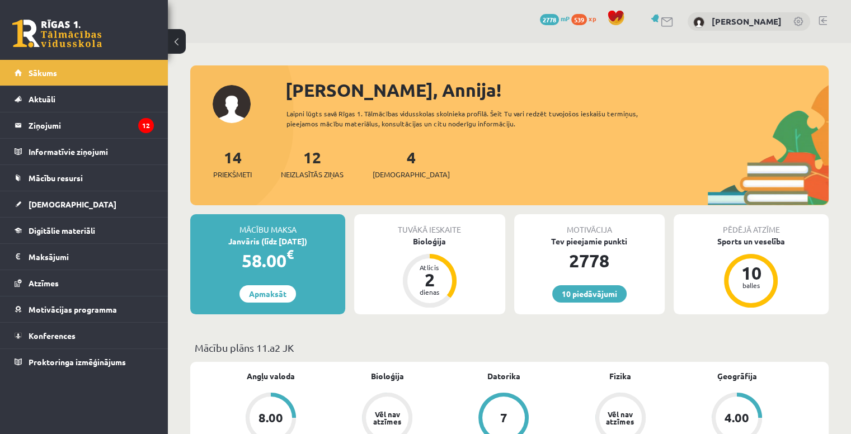
scroll to position [1229, 0]
click at [433, 242] on div "Bioloģija" at bounding box center [429, 241] width 150 height 12
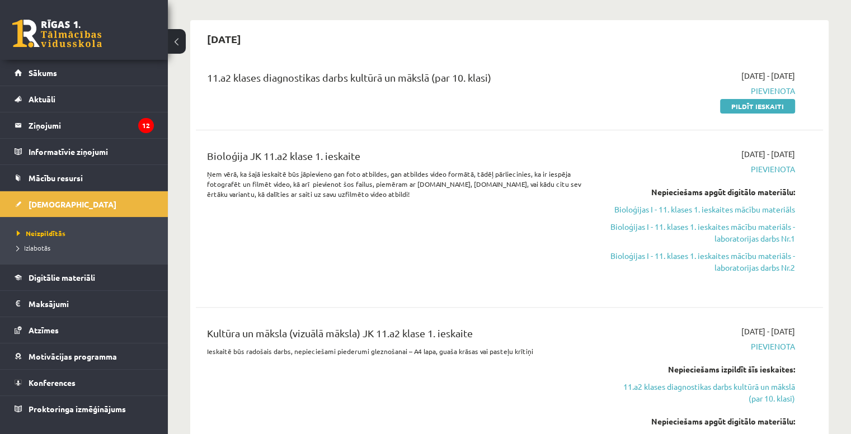
scroll to position [239, 0]
click at [752, 107] on link "Pildīt ieskaiti" at bounding box center [757, 105] width 75 height 15
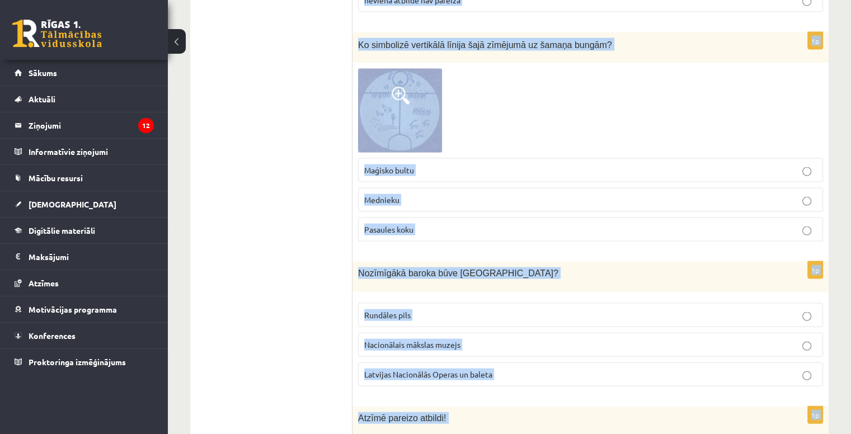
scroll to position [2447, 0]
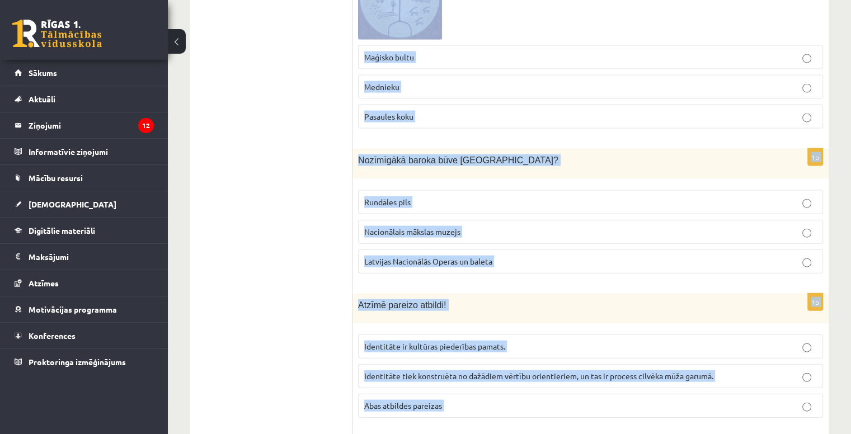
drag, startPoint x: 359, startPoint y: 81, endPoint x: 827, endPoint y: 434, distance: 585.8
type textarea "**********"
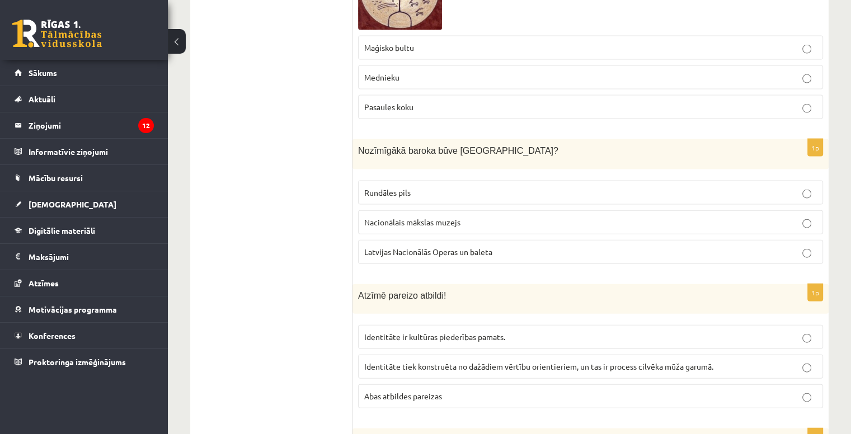
click at [318, 292] on ul "Tests Izvērtējums!" at bounding box center [276, 147] width 151 height 4788
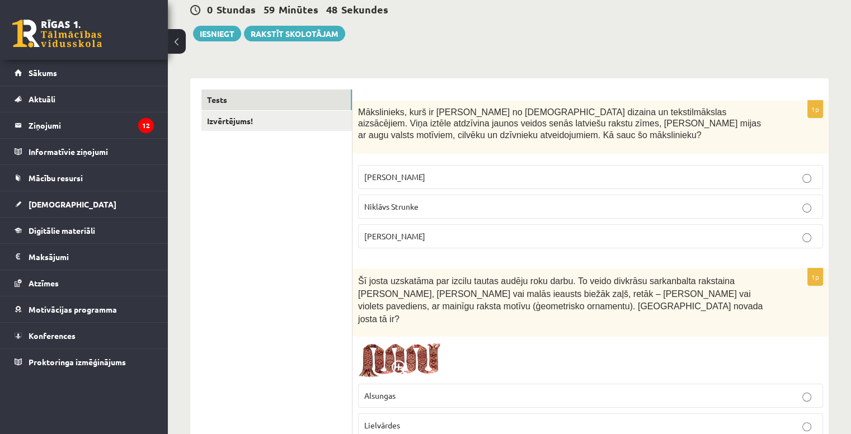
scroll to position [0, 0]
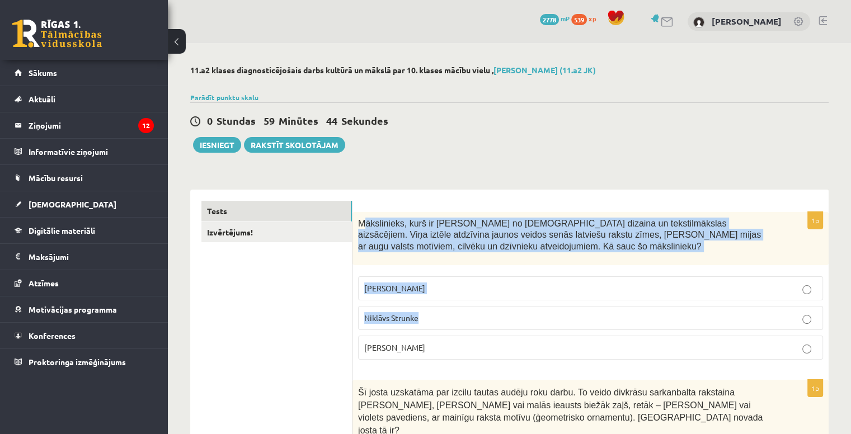
drag, startPoint x: 362, startPoint y: 222, endPoint x: 461, endPoint y: 321, distance: 140.0
click at [461, 321] on div "1p Mākslinieks, kurš ir viens no latviešu dizaina un tekstilmākslas aizsācējiem…" at bounding box center [590, 290] width 476 height 157
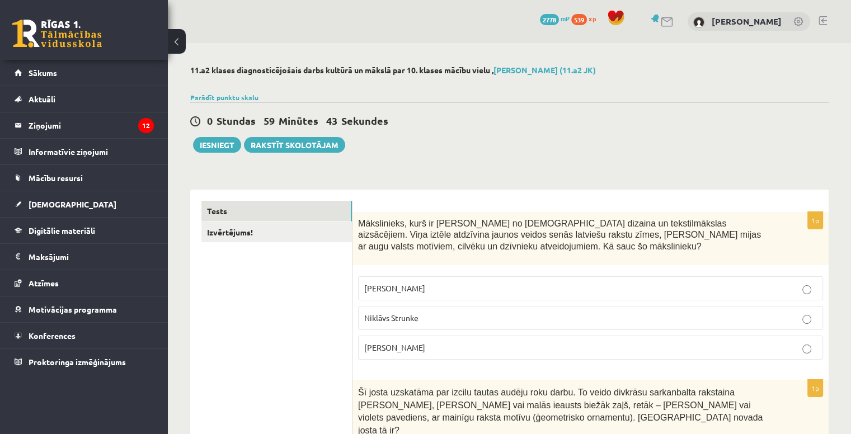
click at [356, 212] on div "Mākslinieks, kurš ir viens no latviešu dizaina un tekstilmākslas aizsācējiem. V…" at bounding box center [590, 238] width 476 height 53
drag, startPoint x: 356, startPoint y: 220, endPoint x: 459, endPoint y: 336, distance: 155.3
click at [459, 336] on div "1p Mākslinieks, kurš ir viens no latviešu dizaina un tekstilmākslas aizsācējiem…" at bounding box center [590, 290] width 476 height 157
copy div "Mākslinieks, kurš ir viens no latviešu dizaina un tekstilmākslas aizsācējiem. V…"
click at [432, 295] on label "Ansis Cīrulis" at bounding box center [590, 288] width 465 height 24
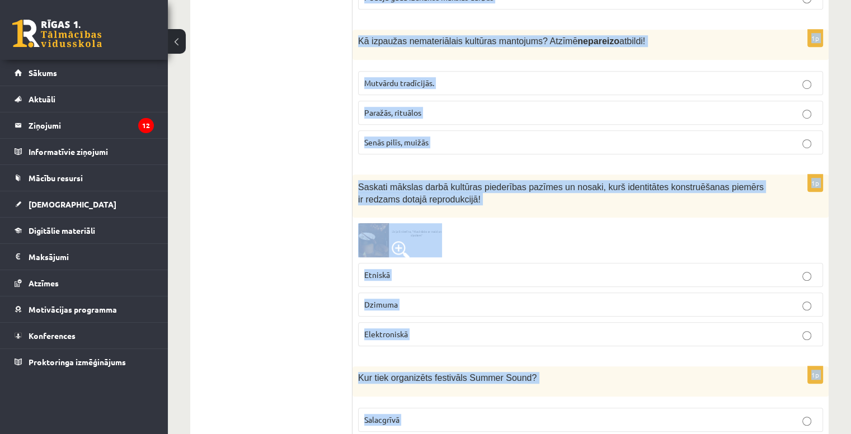
scroll to position [748, 0]
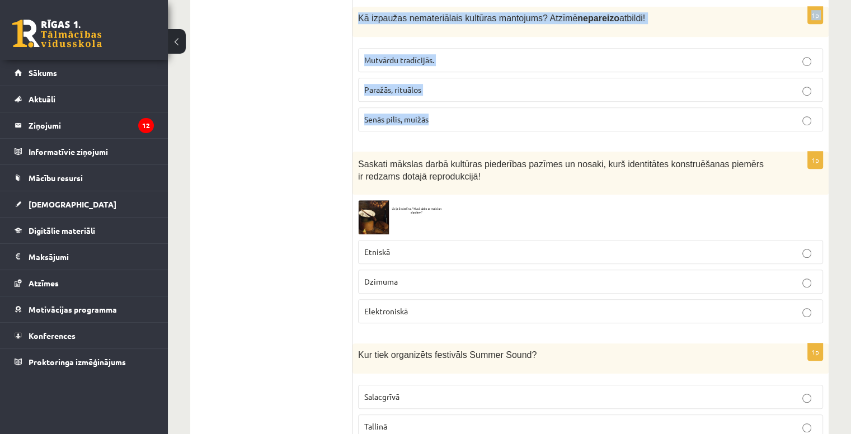
drag, startPoint x: 357, startPoint y: 130, endPoint x: 542, endPoint y: 108, distance: 185.8
copy form "Šī josta uzskatāma par izcilu tautas audēju roku darbu. To veido divkrāsu sarka…"
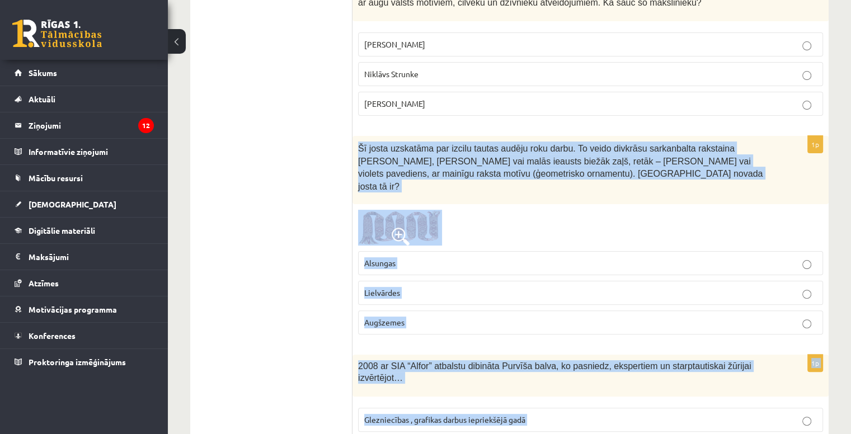
scroll to position [246, 0]
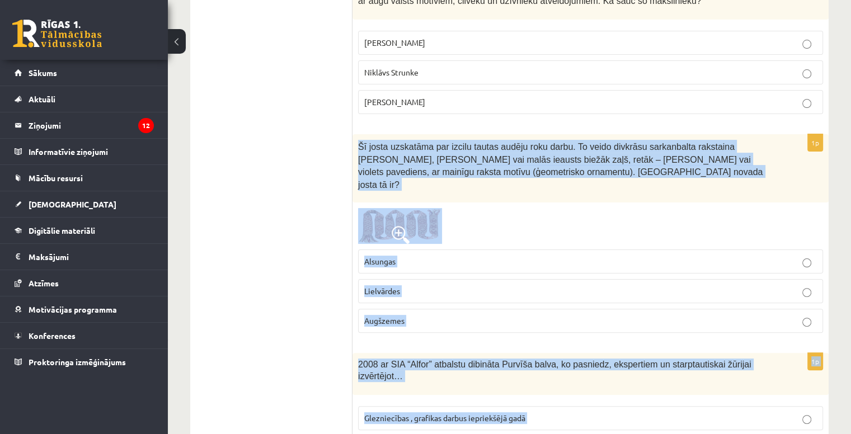
click at [410, 285] on p "Lielvārdes" at bounding box center [590, 291] width 452 height 12
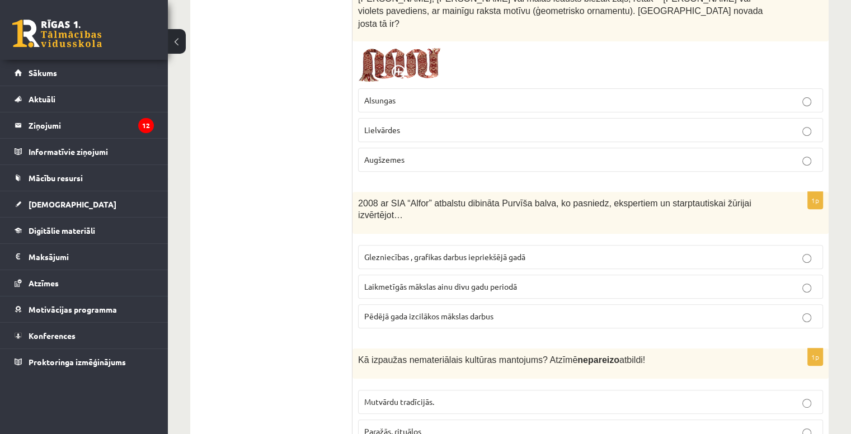
scroll to position [415, 0]
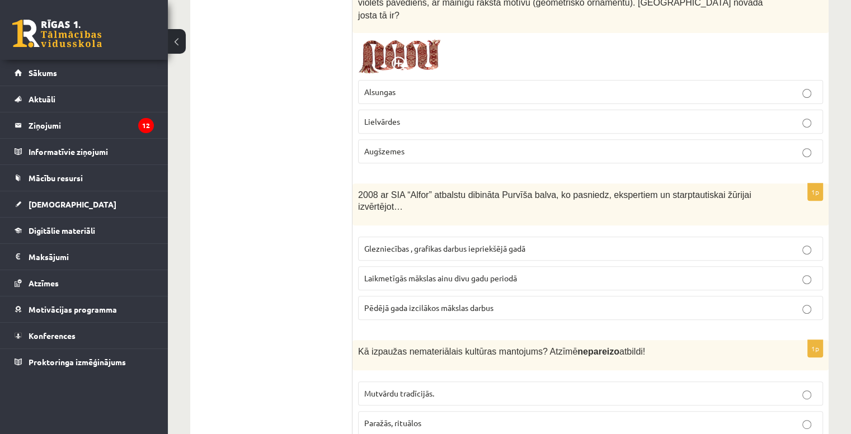
click at [441, 266] on label "Laikmetīgās mākslas ainu divu gadu periodā" at bounding box center [590, 278] width 465 height 24
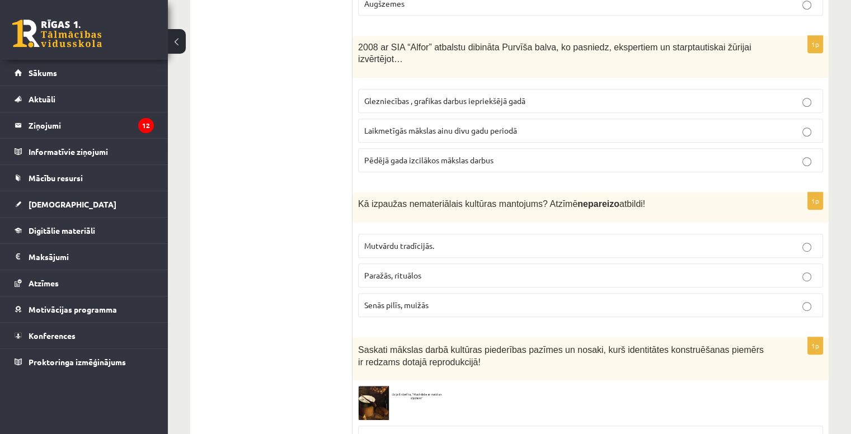
scroll to position [581, 0]
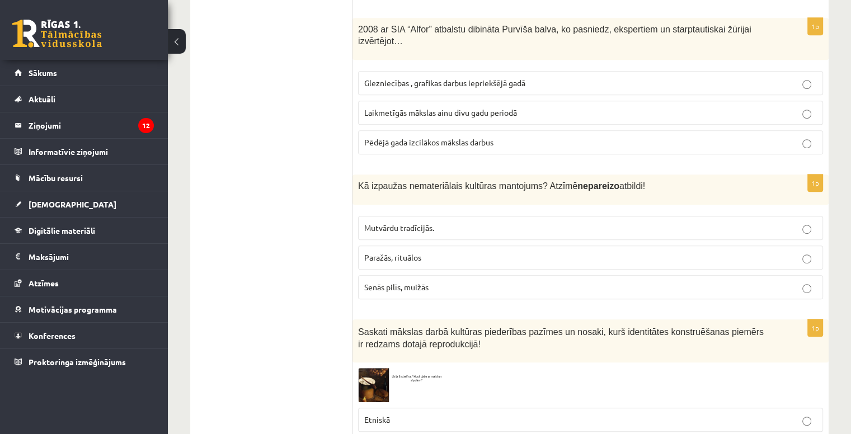
click at [388, 281] on p "Senās pilīs, muižās" at bounding box center [590, 287] width 452 height 12
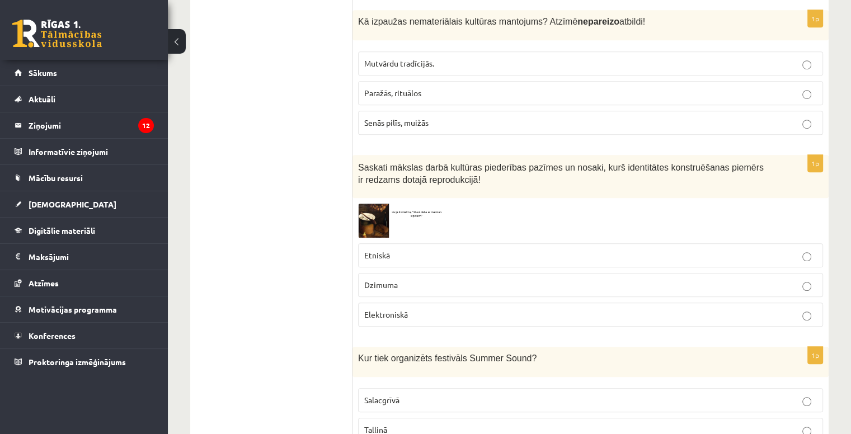
scroll to position [746, 0]
click at [377, 202] on img at bounding box center [400, 219] width 84 height 34
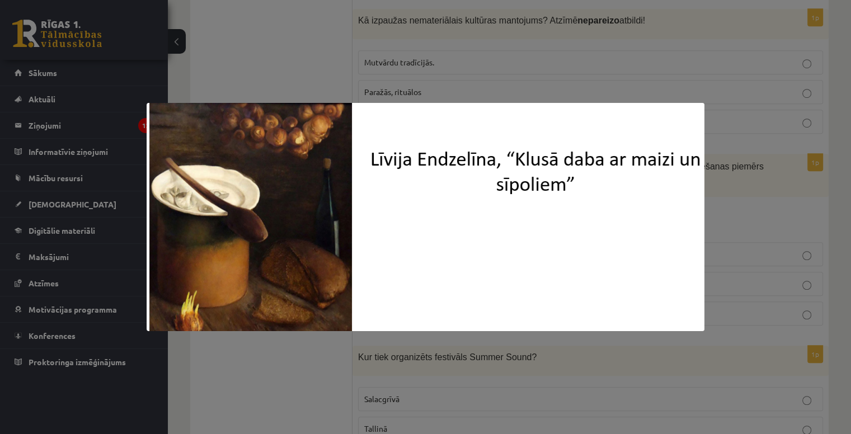
click at [776, 190] on div at bounding box center [425, 217] width 851 height 434
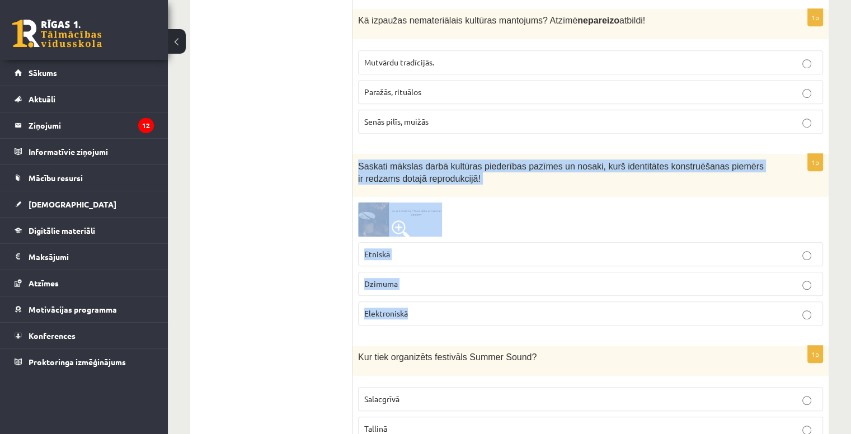
drag, startPoint x: 358, startPoint y: 140, endPoint x: 521, endPoint y: 282, distance: 216.4
click at [521, 282] on div "1p Saskati mākslas darbā kultūras piederības pazīmes un nosaki, kurš identitāte…" at bounding box center [590, 244] width 476 height 181
copy div "Saskati mākslas darbā kultūras piederības pazīmes un nosaki, kurš identitātes k…"
click at [412, 202] on img at bounding box center [400, 219] width 84 height 34
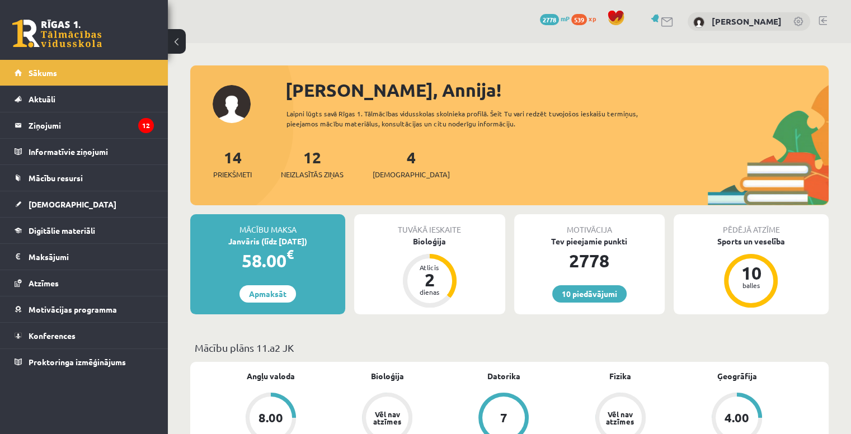
scroll to position [1229, 0]
click at [425, 239] on div "Bioloģija" at bounding box center [429, 241] width 150 height 12
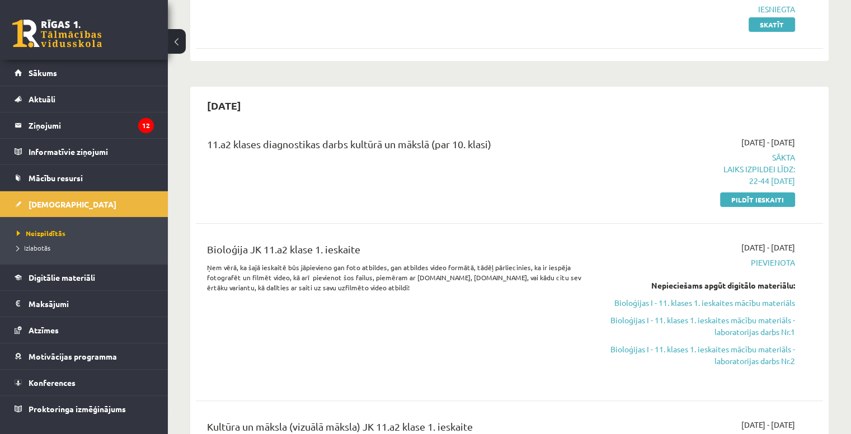
scroll to position [170, 0]
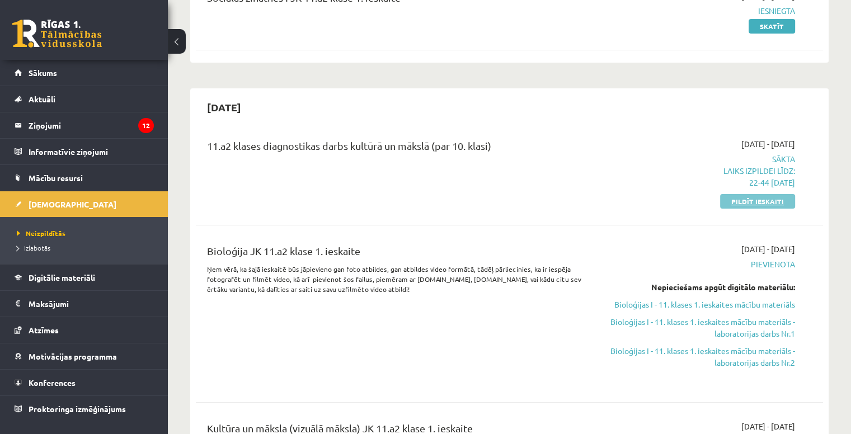
click at [758, 202] on link "Pildīt ieskaiti" at bounding box center [757, 201] width 75 height 15
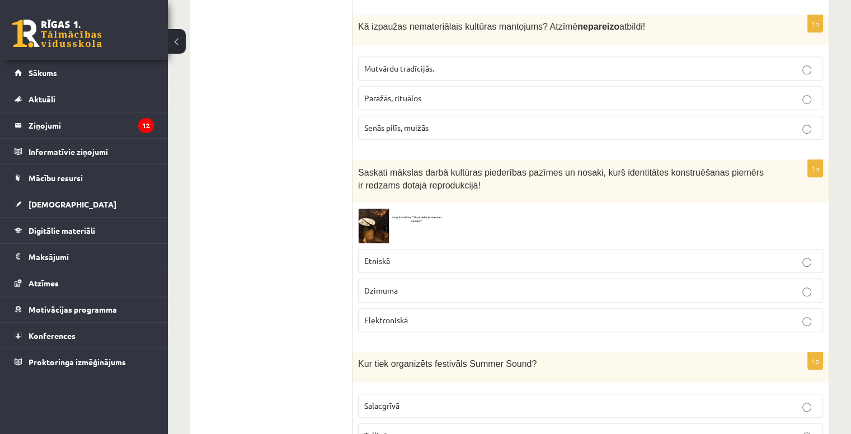
scroll to position [727, 0]
click at [391, 255] on p "Etniskā" at bounding box center [590, 261] width 452 height 12
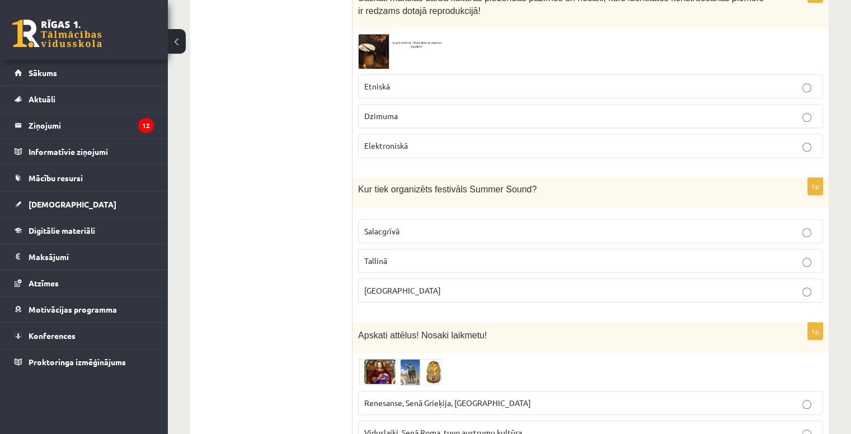
scroll to position [904, 0]
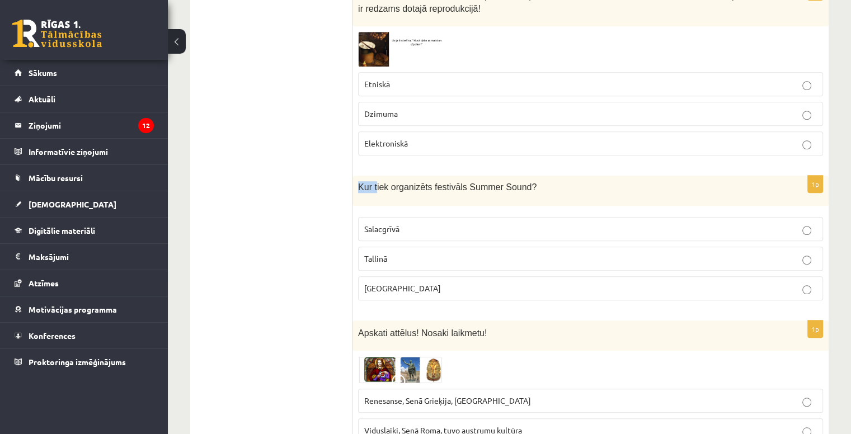
drag, startPoint x: 356, startPoint y: 167, endPoint x: 375, endPoint y: 183, distance: 25.4
type textarea "*****"
click at [375, 183] on div "Kur tiek organizēts festivāls Summer Sound?" at bounding box center [590, 191] width 476 height 30
click at [436, 282] on p "[GEOGRAPHIC_DATA]" at bounding box center [590, 288] width 452 height 12
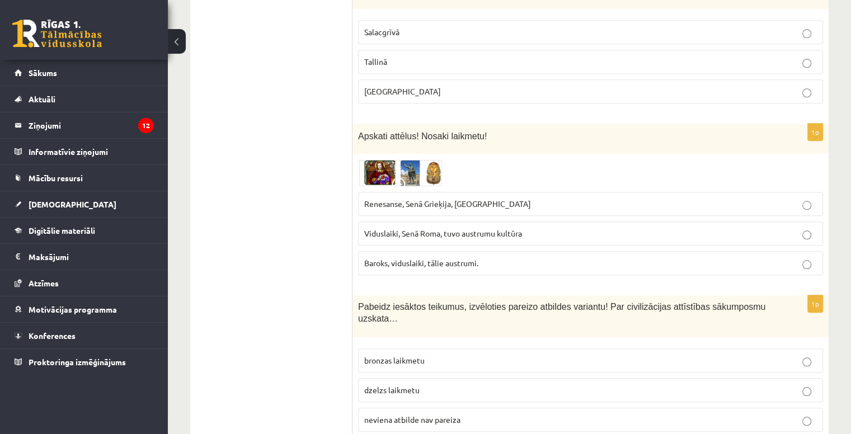
scroll to position [1102, 0]
click at [397, 158] on img at bounding box center [400, 171] width 84 height 27
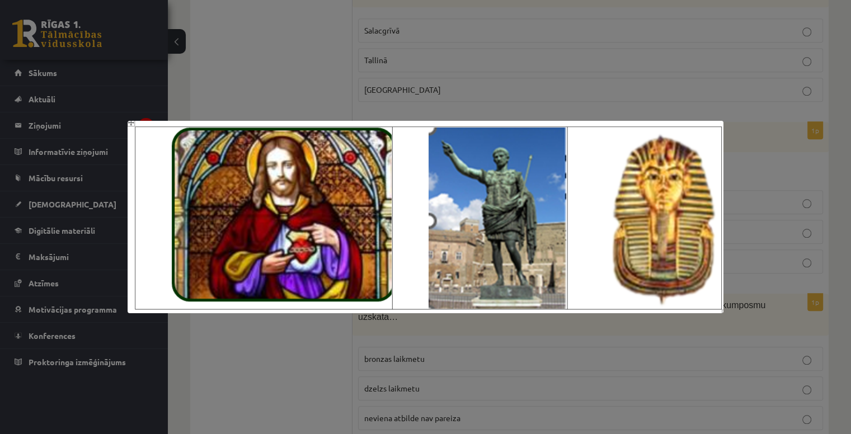
click at [460, 81] on div at bounding box center [425, 217] width 851 height 434
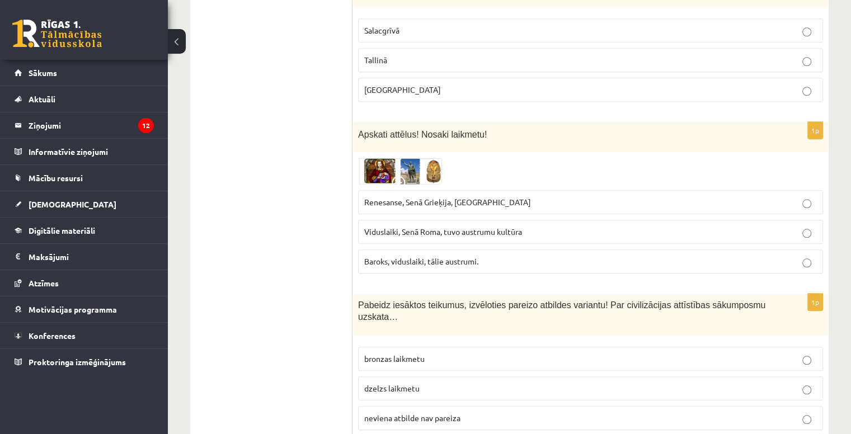
click at [464, 197] on span "Renesanse, Senā Grieķija, Ēģipte" at bounding box center [447, 202] width 167 height 10
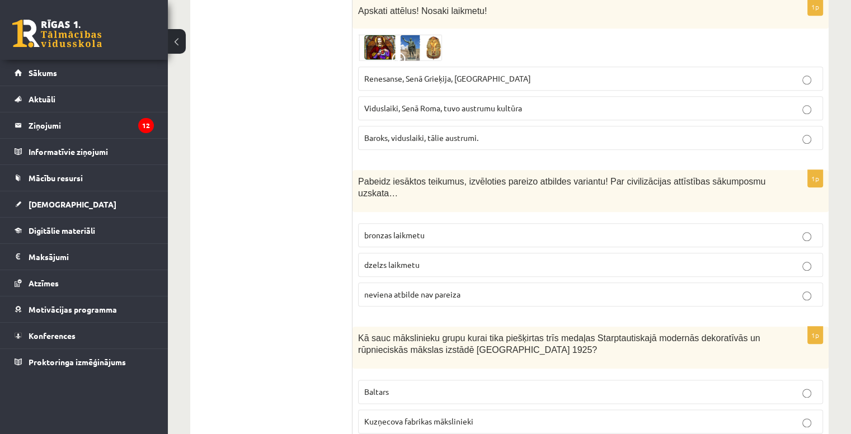
scroll to position [1227, 0]
click at [375, 176] on span "Pabeidz iesāktos teikumus, izvēloties pareizo atbildes variantu! Par civilizāci…" at bounding box center [561, 186] width 407 height 21
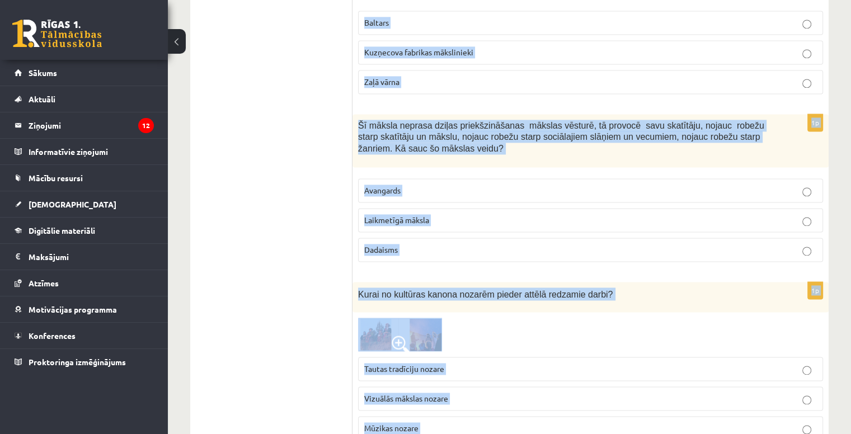
scroll to position [1614, 0]
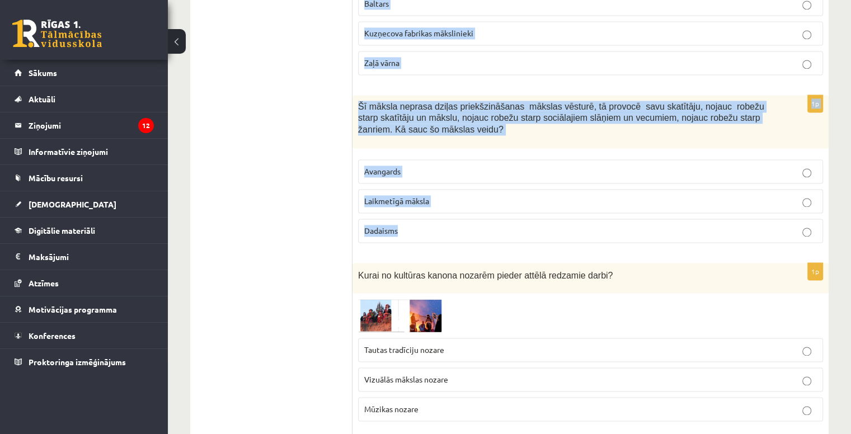
drag, startPoint x: 358, startPoint y: 158, endPoint x: 675, endPoint y: 200, distance: 319.9
copy form "Pabeidz iesāktos teikumus, izvēloties pareizo atbildes variantu! Par civilizāci…"
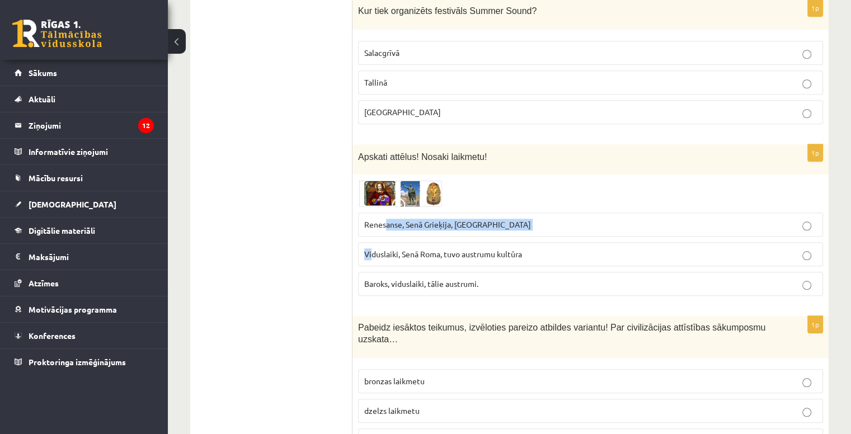
drag, startPoint x: 370, startPoint y: 247, endPoint x: 396, endPoint y: 177, distance: 74.5
click at [396, 177] on div "1p Apskati attēlus! Nosaki laikmetu! Renesanse, Senā Grieķija, Ēģipte Viduslaik…" at bounding box center [590, 224] width 476 height 161
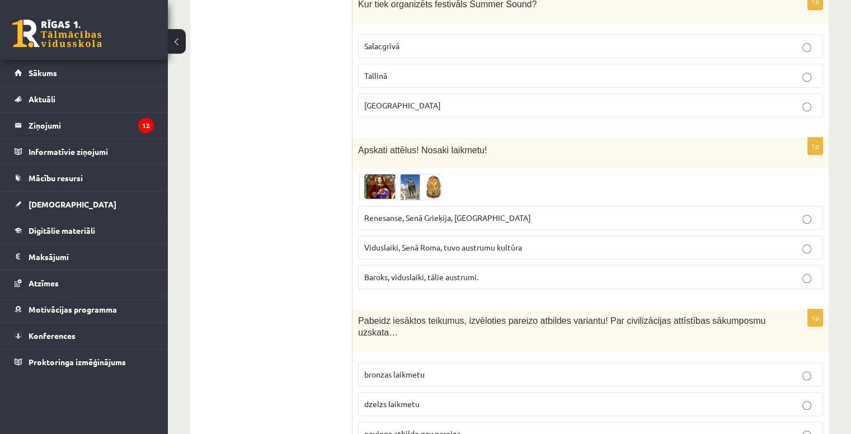
click at [154, 342] on li "Konferences" at bounding box center [84, 335] width 168 height 27
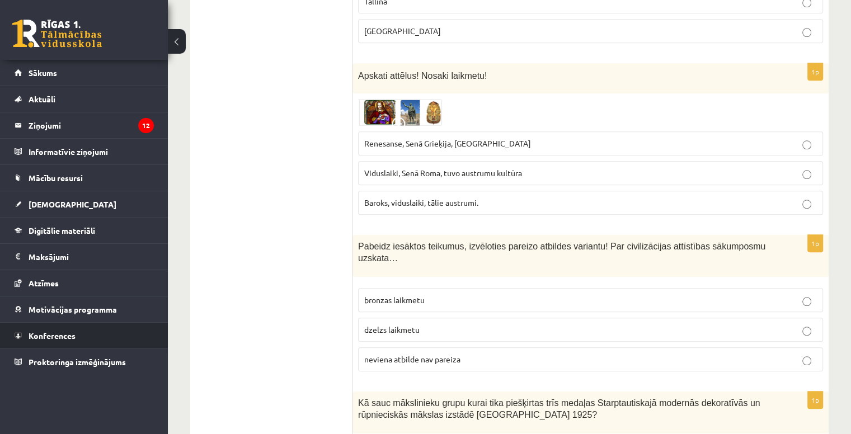
scroll to position [1165, 0]
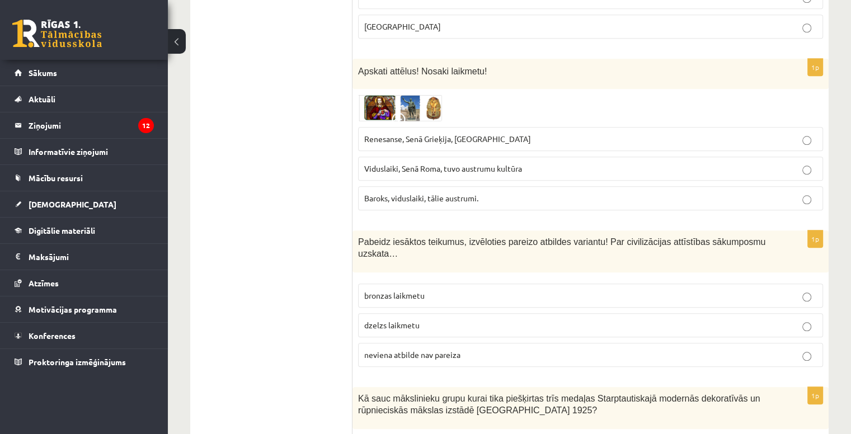
click at [400, 349] on p "neviena atbilde nav pareiza" at bounding box center [590, 355] width 452 height 12
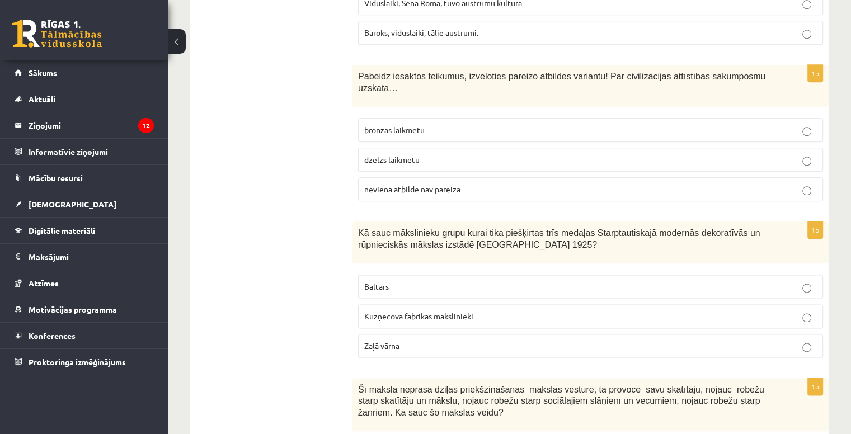
scroll to position [1382, 0]
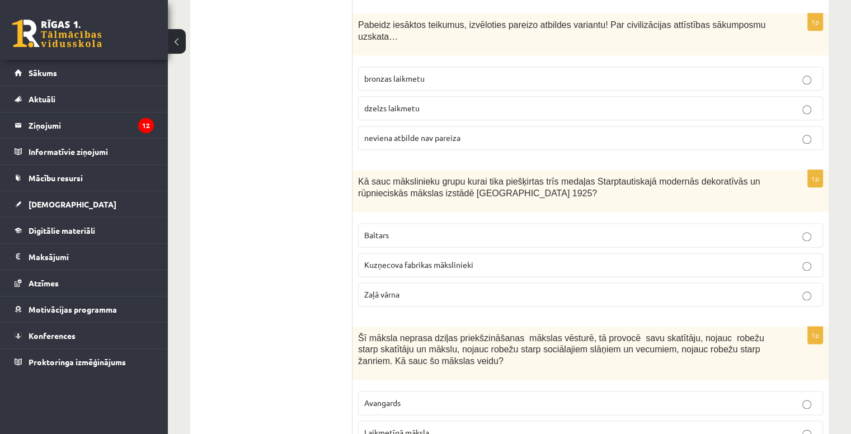
click at [390, 223] on label "Baltars" at bounding box center [590, 235] width 465 height 24
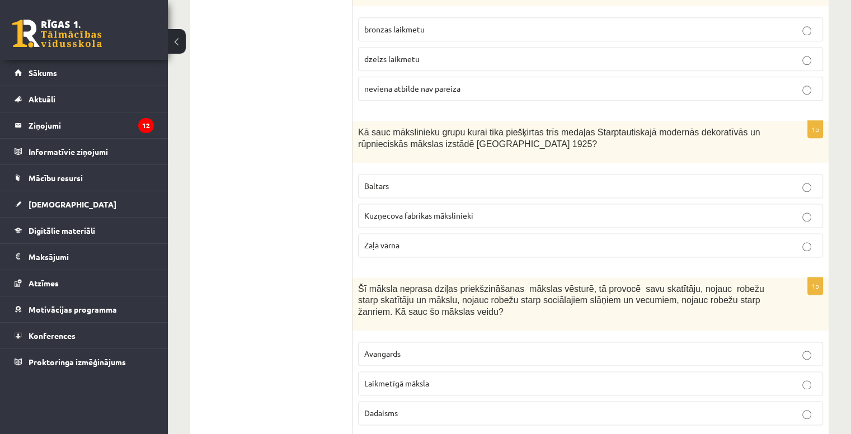
scroll to position [1435, 0]
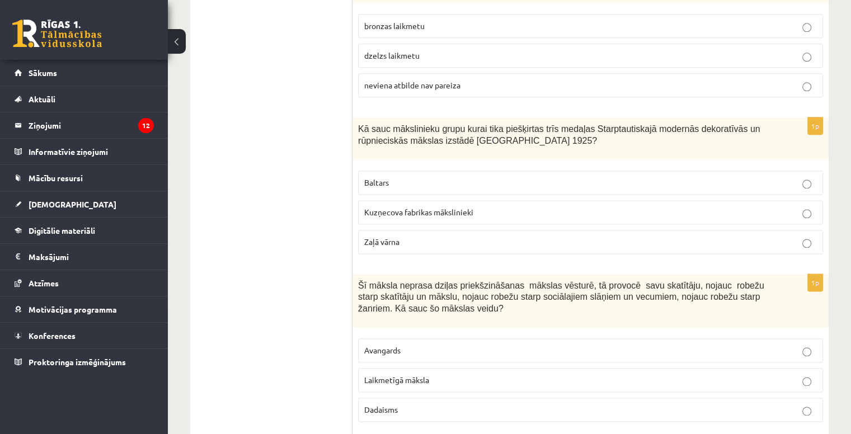
click at [491, 368] on label "Laikmetīgā māksla" at bounding box center [590, 380] width 465 height 24
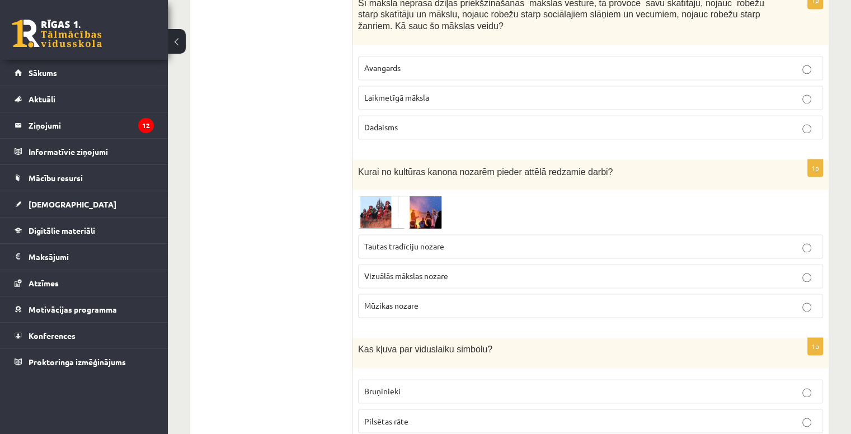
scroll to position [1718, 0]
click at [400, 195] on img at bounding box center [400, 211] width 84 height 33
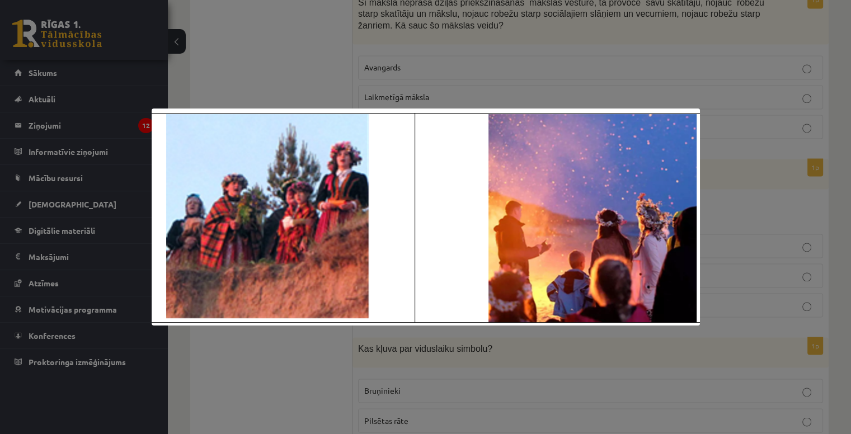
click at [568, 37] on div at bounding box center [425, 217] width 851 height 434
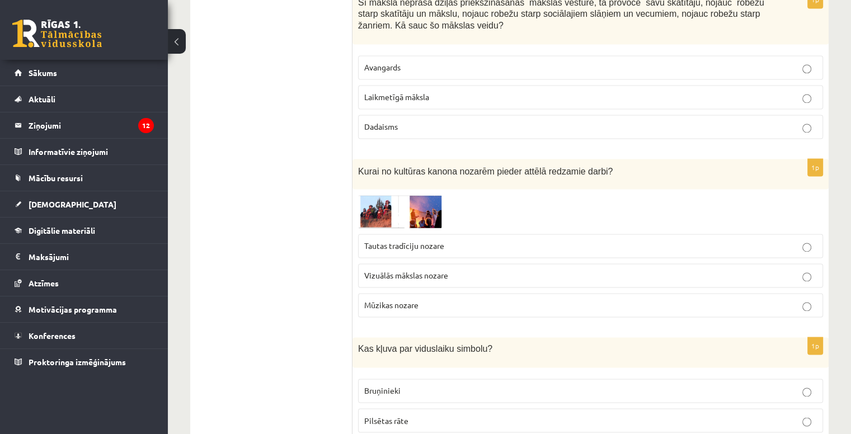
click at [409, 240] on span "Tautas tradīciju nozare" at bounding box center [404, 245] width 80 height 10
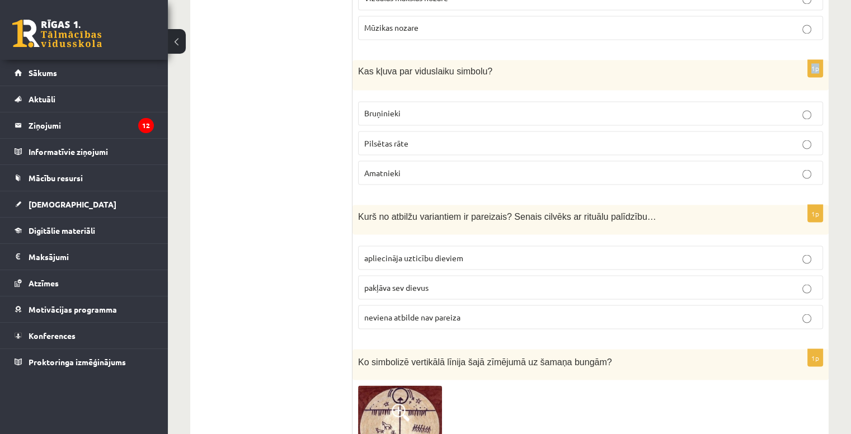
scroll to position [1975, 0]
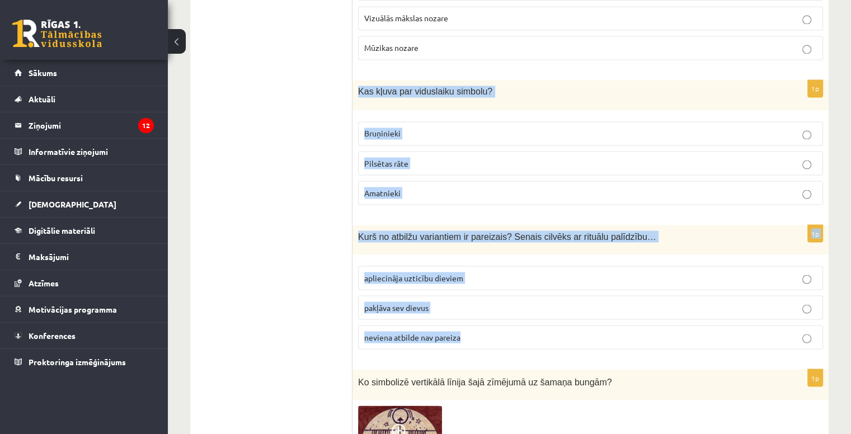
drag, startPoint x: 353, startPoint y: 119, endPoint x: 611, endPoint y: 305, distance: 317.3
copy form "Kas kļuva par viduslaiku simbolu? Bruņinieki Pilsētas rāte Amatnieki 1p Kurš no…"
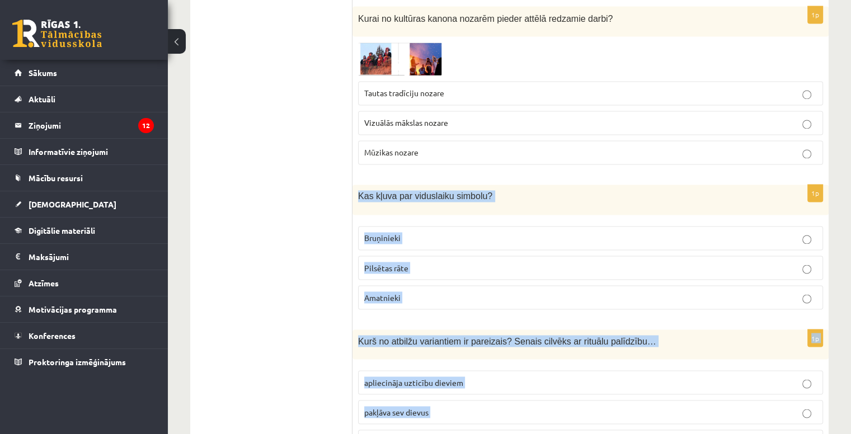
scroll to position [1870, 0]
click at [418, 233] on p "Bruņinieki" at bounding box center [590, 239] width 452 height 12
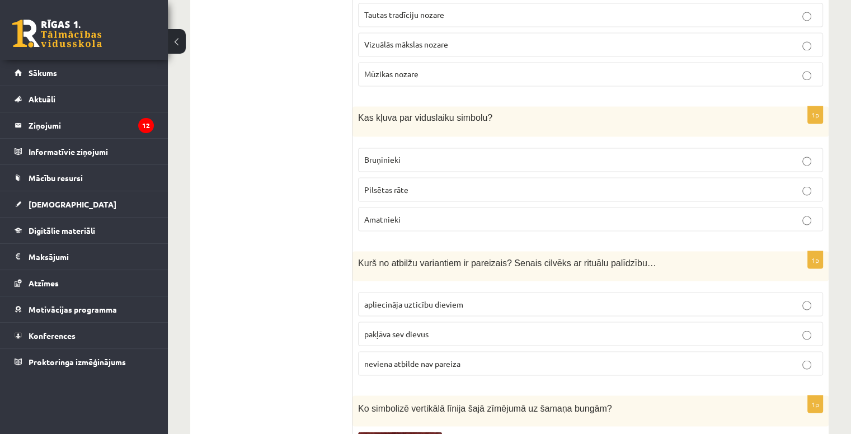
scroll to position [1978, 0]
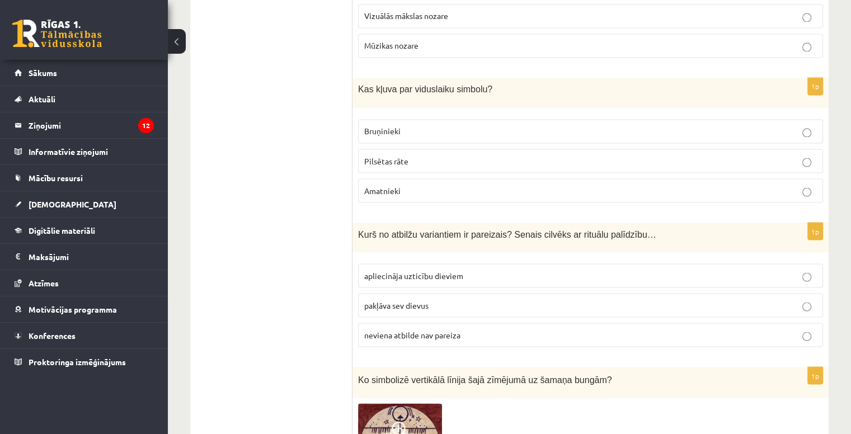
click at [416, 270] on p "apliecināja uzticību dieviem" at bounding box center [590, 276] width 452 height 12
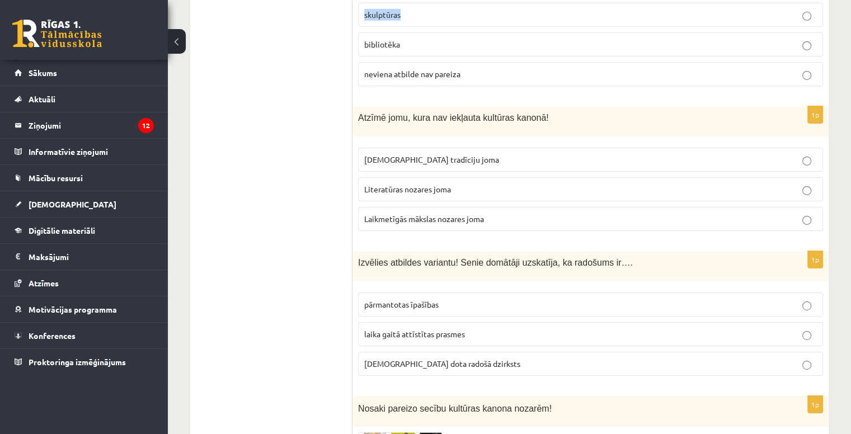
scroll to position [3631, 0]
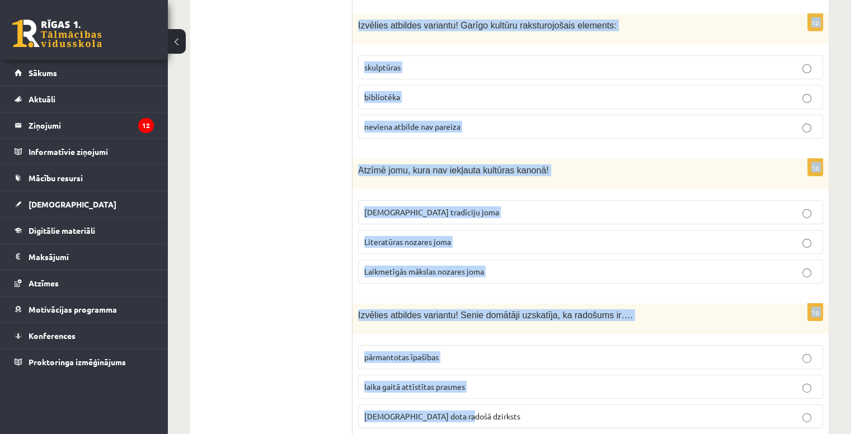
drag, startPoint x: 359, startPoint y: 147, endPoint x: 548, endPoint y: 359, distance: 283.6
copy form "Ko simbolizē vertikālā līnija šajā zīmējumā uz šamaņa bungām? Maģisko bultu Med…"
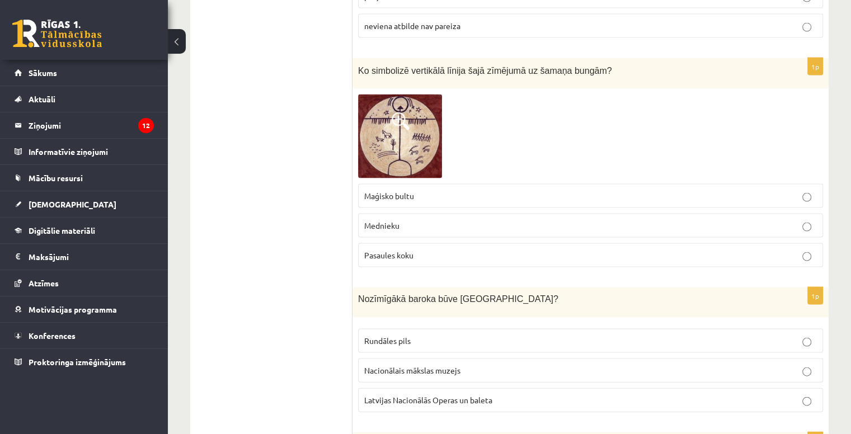
scroll to position [2289, 0]
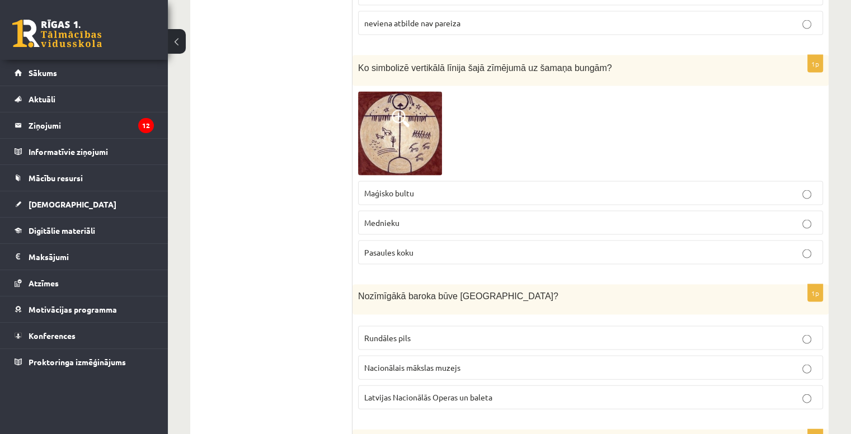
click at [405, 247] on span "Pasaules koku" at bounding box center [388, 252] width 49 height 10
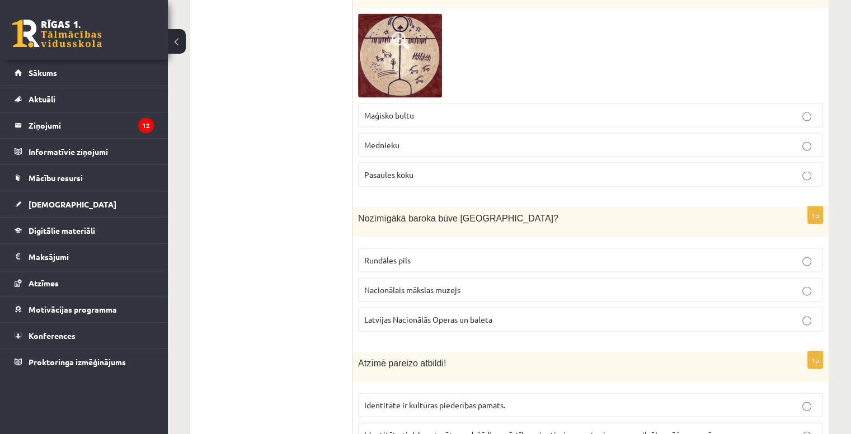
scroll to position [2368, 0]
click at [403, 254] on span "Rundāles pils" at bounding box center [387, 259] width 46 height 10
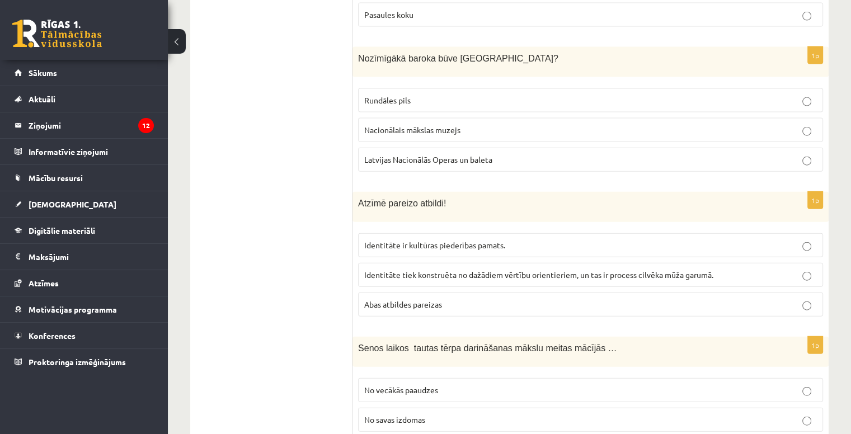
scroll to position [2528, 0]
click at [461, 291] on label "Abas atbildes pareizas" at bounding box center [590, 303] width 465 height 24
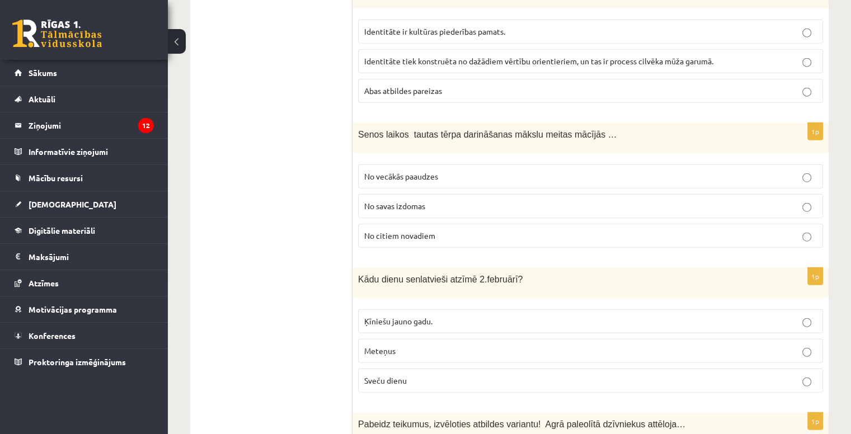
scroll to position [2745, 0]
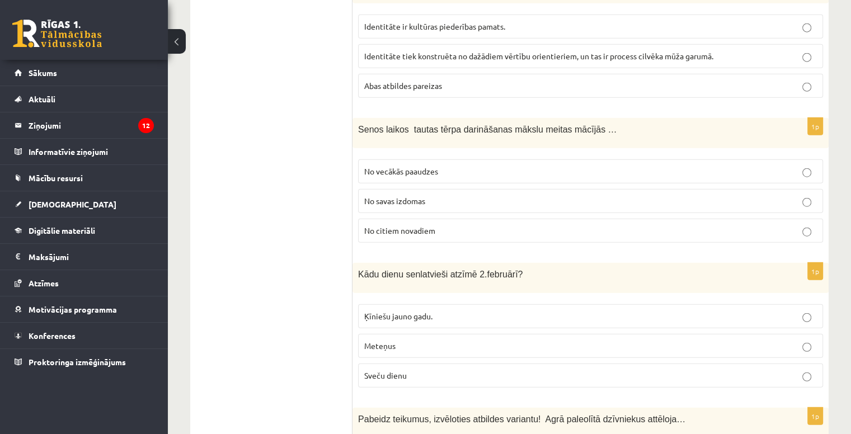
click at [422, 166] on span "No vecākās paaudzes" at bounding box center [401, 171] width 74 height 10
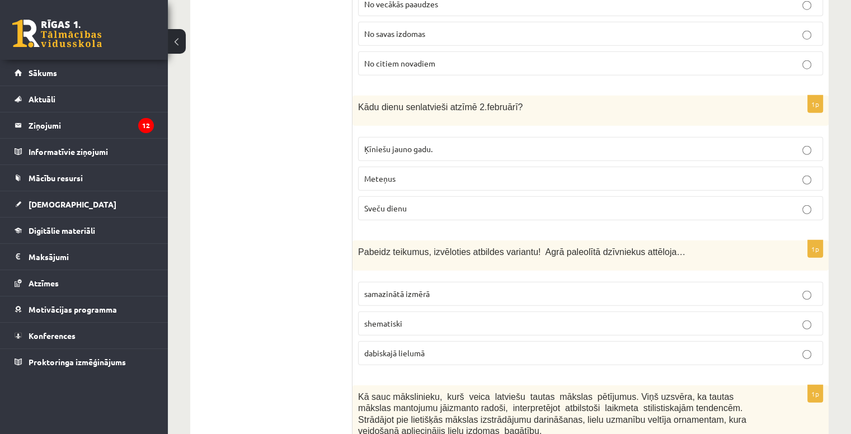
scroll to position [2915, 0]
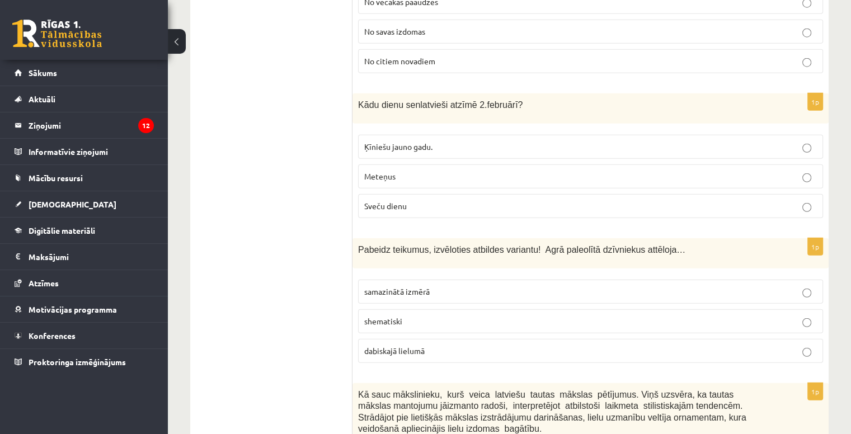
click at [396, 201] on span "Sveču dienu" at bounding box center [385, 206] width 43 height 10
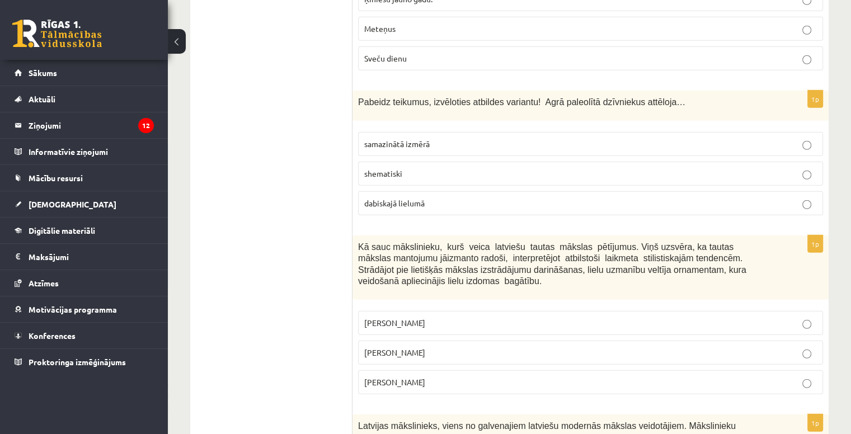
scroll to position [3065, 0]
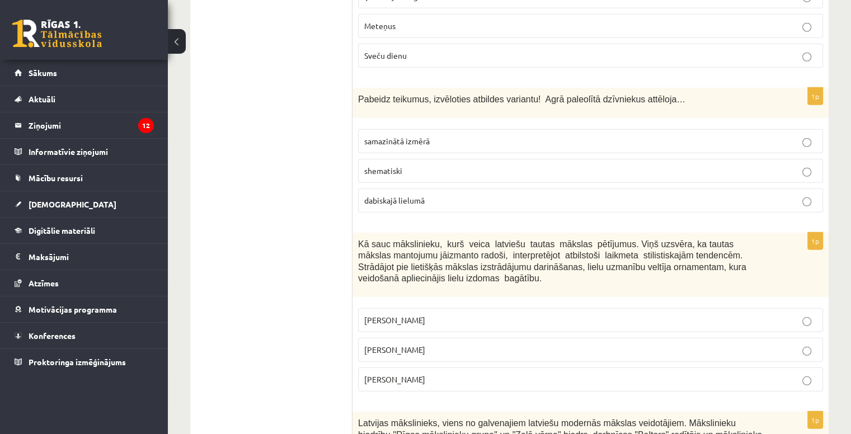
click at [379, 195] on span "dabiskajā lielumā" at bounding box center [394, 200] width 60 height 10
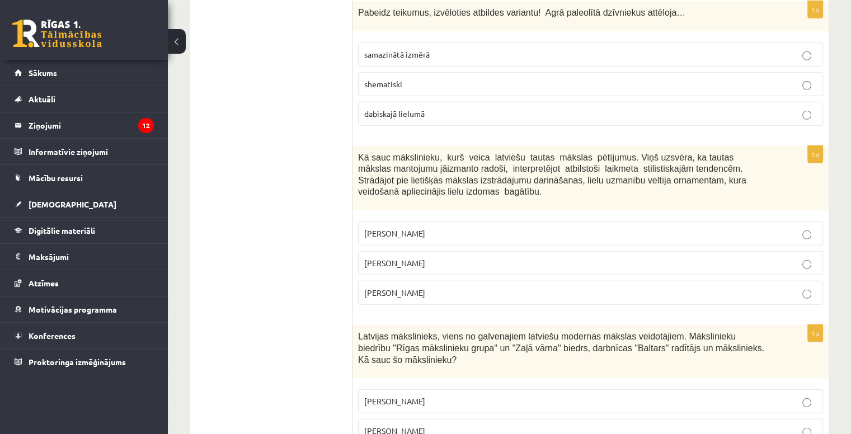
scroll to position [3154, 0]
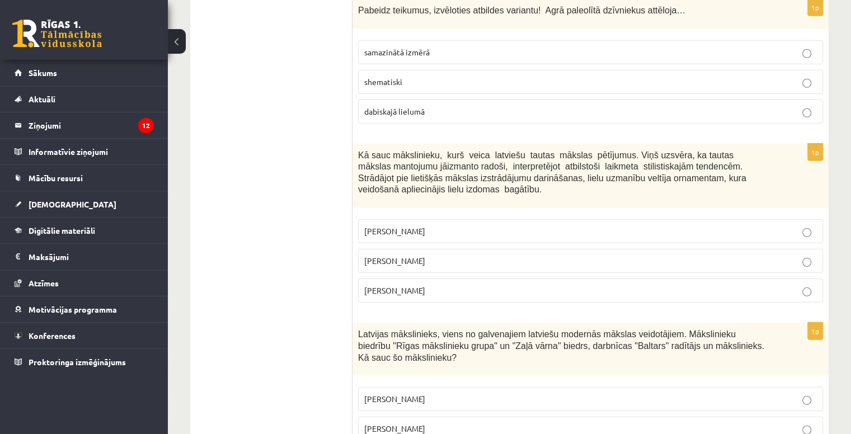
click at [450, 249] on label "Jūlijs Madernieks" at bounding box center [590, 261] width 465 height 24
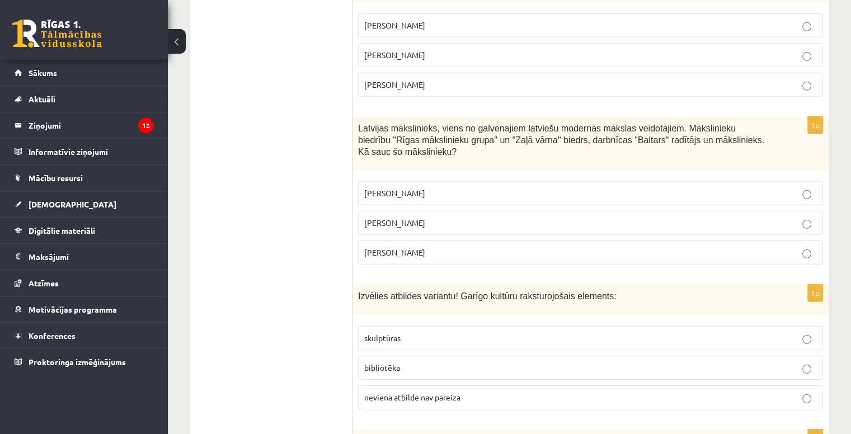
scroll to position [3360, 0]
click at [405, 211] on label "Romāns Suta" at bounding box center [590, 223] width 465 height 24
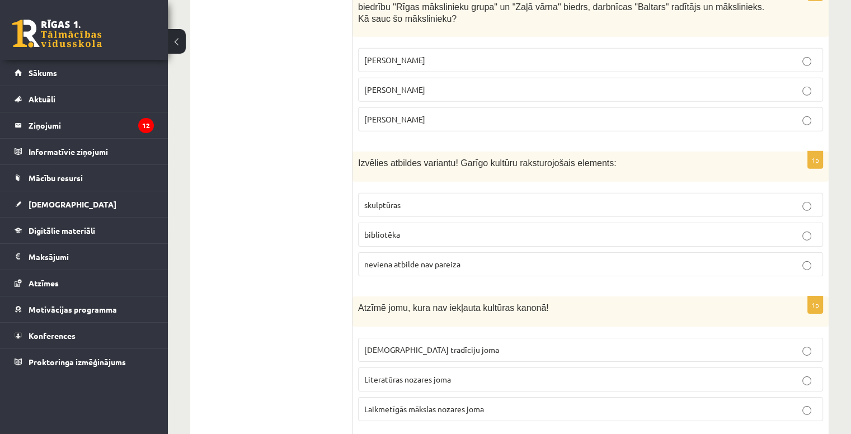
scroll to position [3494, 0]
click at [369, 228] on span "bibliotēka" at bounding box center [382, 233] width 36 height 10
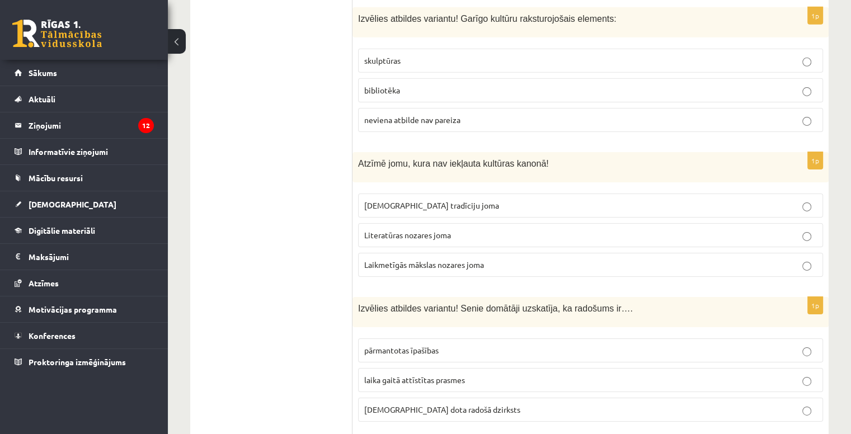
scroll to position [3638, 0]
click at [432, 258] on p "Laikmetīgās mākslas nozares joma" at bounding box center [590, 264] width 452 height 12
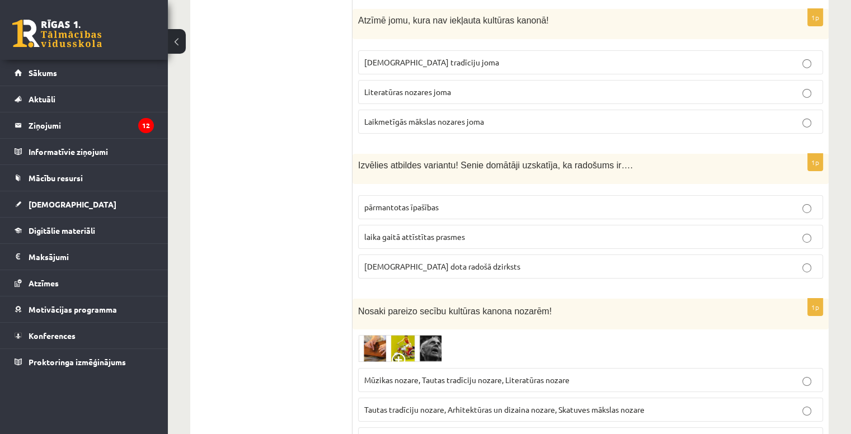
scroll to position [3788, 0]
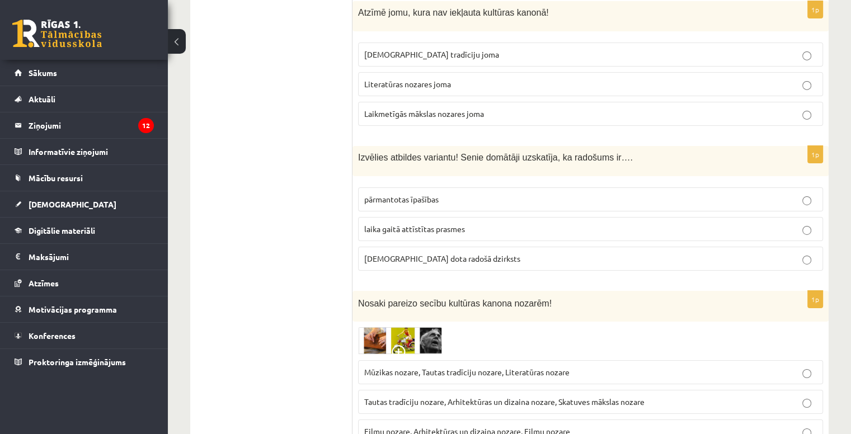
click at [438, 253] on p "dieva dota radošā dzirksts" at bounding box center [590, 259] width 452 height 12
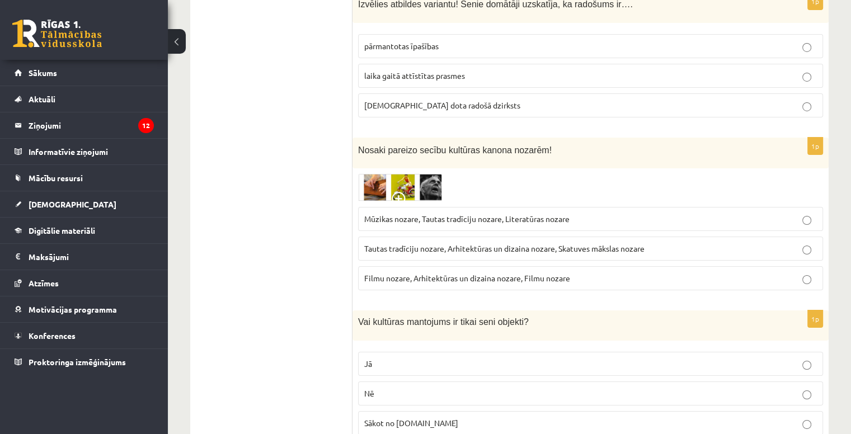
scroll to position [3942, 0]
click at [386, 173] on img at bounding box center [400, 186] width 84 height 27
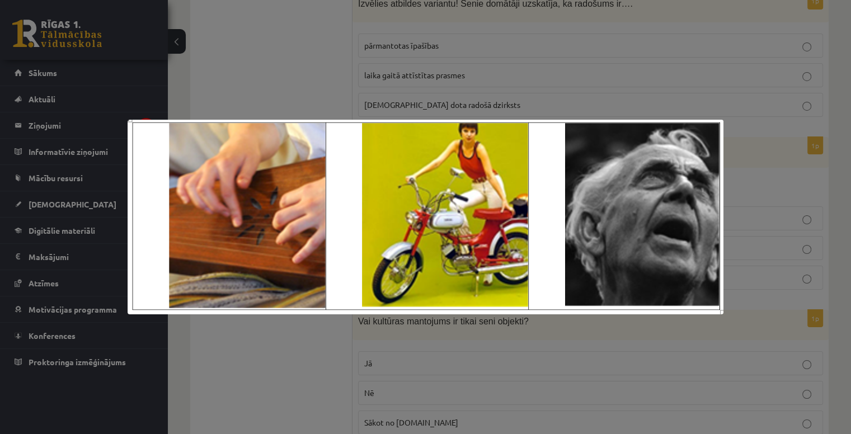
click at [275, 81] on div at bounding box center [425, 217] width 851 height 434
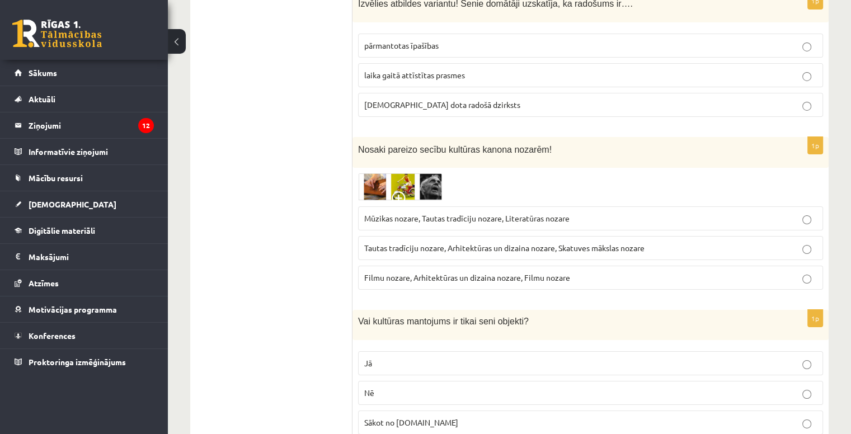
click at [390, 137] on div "1p Nosaki pareizo secību kultūras kanona nozarēm! Mūzikas nozare, Tautas tradīc…" at bounding box center [590, 218] width 476 height 162
click at [421, 173] on img at bounding box center [400, 186] width 84 height 27
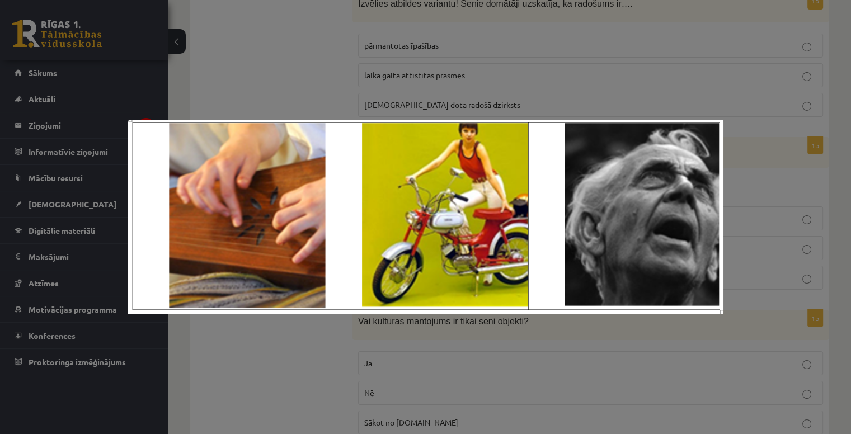
click at [498, 33] on div at bounding box center [425, 217] width 851 height 434
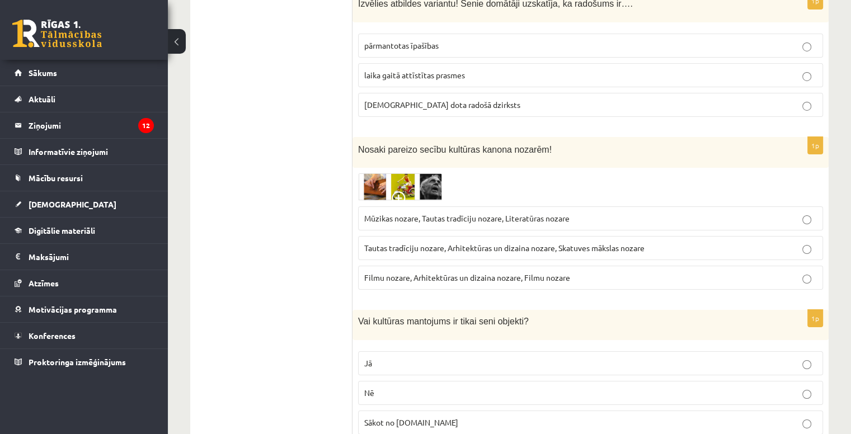
click at [425, 173] on img at bounding box center [400, 186] width 84 height 27
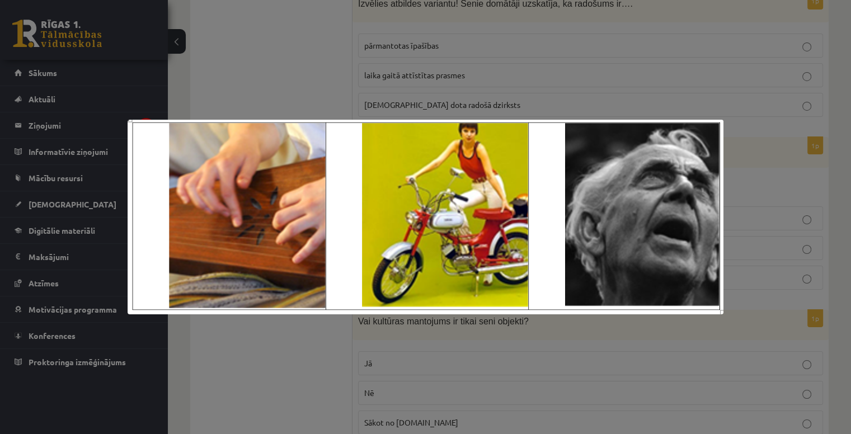
click at [294, 63] on div at bounding box center [425, 217] width 851 height 434
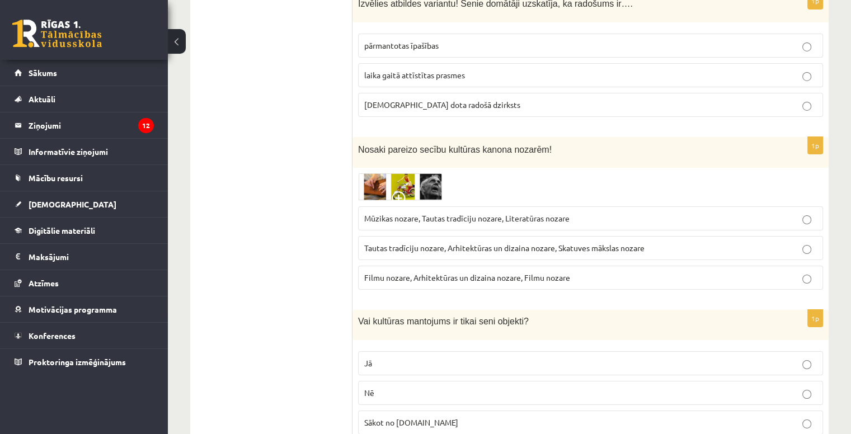
click at [539, 236] on label "Tautas tradīciju nozare, Arhitektūras un dizaina nozare, Skatuves mākslas nozare" at bounding box center [590, 248] width 465 height 24
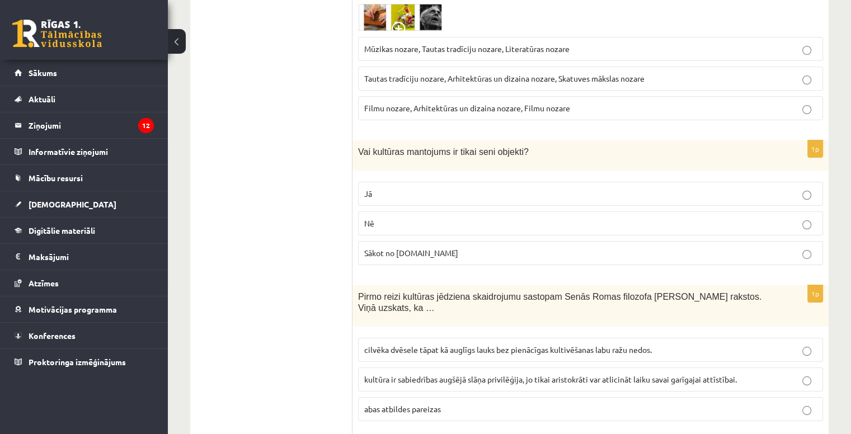
scroll to position [4112, 0]
drag, startPoint x: 341, startPoint y: 92, endPoint x: 589, endPoint y: 267, distance: 303.9
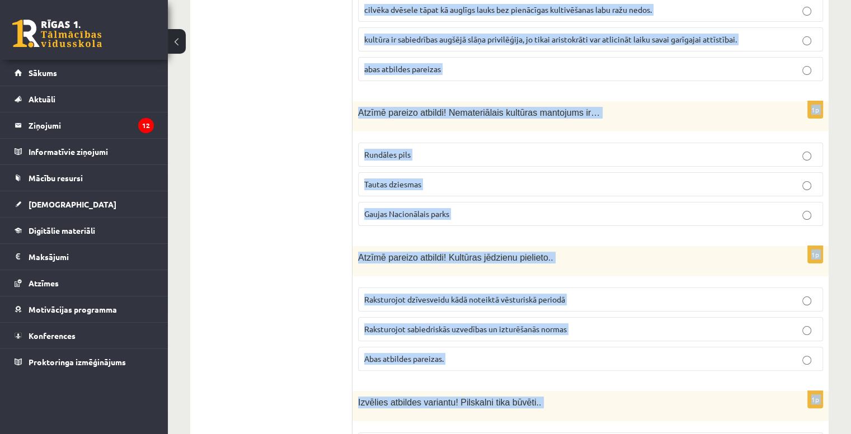
scroll to position [4508, 0]
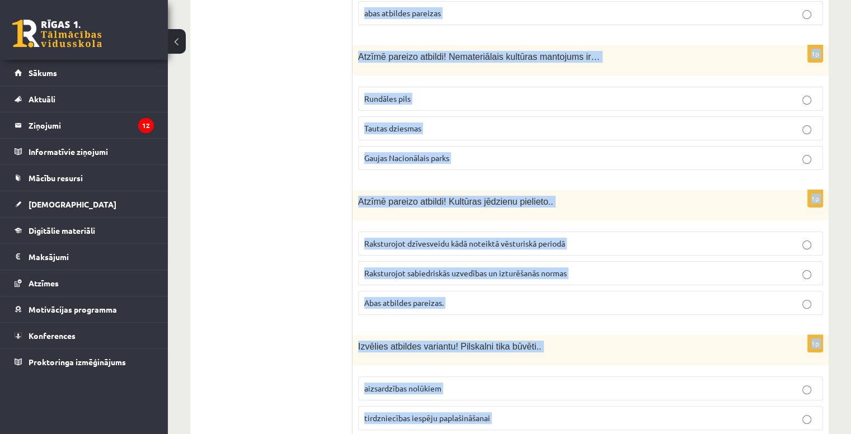
drag, startPoint x: 357, startPoint y: 95, endPoint x: 756, endPoint y: 434, distance: 523.7
copy form "Vai kultūras mantojums ir tikai seni objekti? Jā Nē Sākot no 10.gs 1p Pirmo rei…"
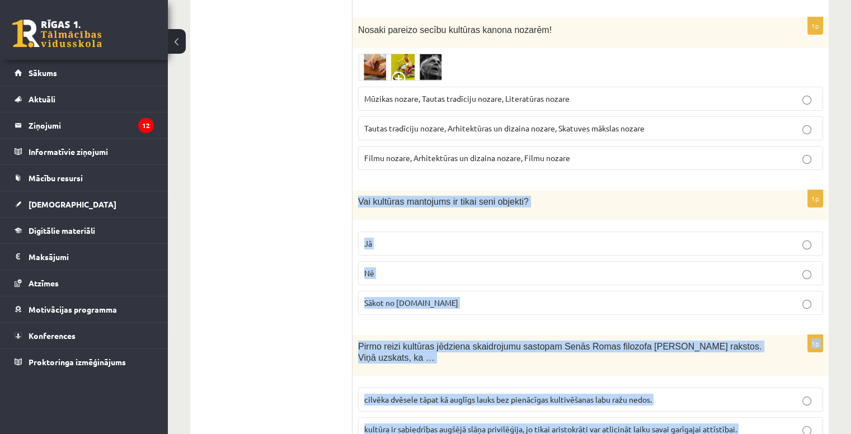
scroll to position [4061, 0]
click at [454, 268] on p "Nē" at bounding box center [590, 274] width 452 height 12
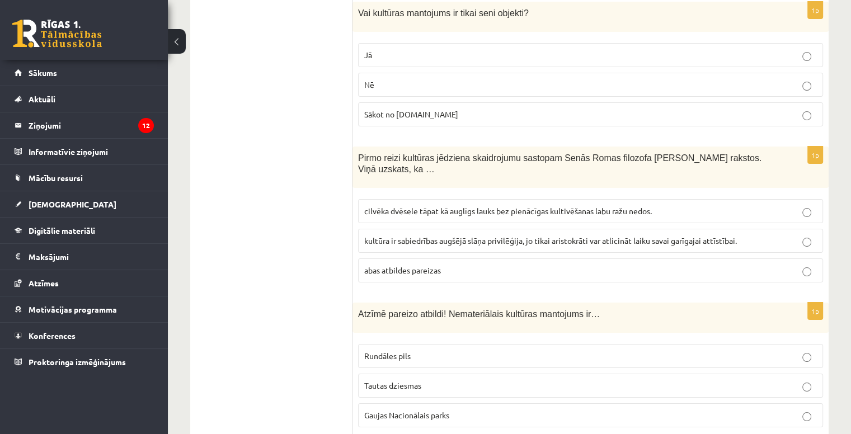
scroll to position [4251, 0]
click at [399, 198] on label "cilvēka dvēsele tāpat kā auglīgs lauks bez pienācīgas kultivēšanas labu ražu ne…" at bounding box center [590, 210] width 465 height 24
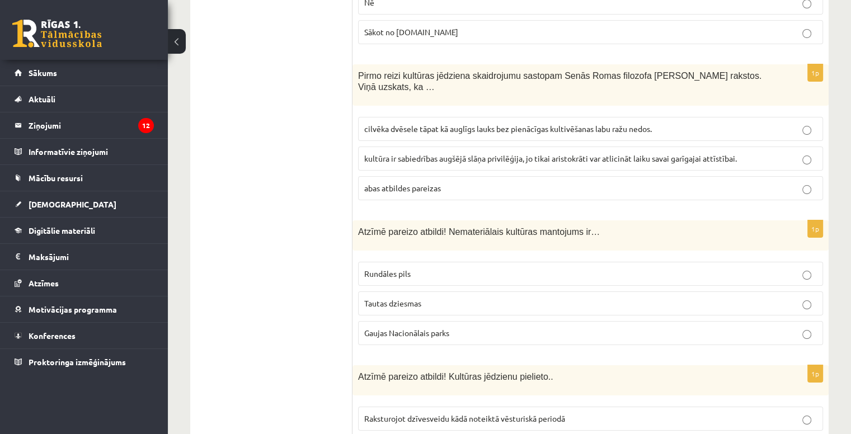
scroll to position [4333, 0]
click at [417, 291] on label "Tautas dziesmas" at bounding box center [590, 303] width 465 height 24
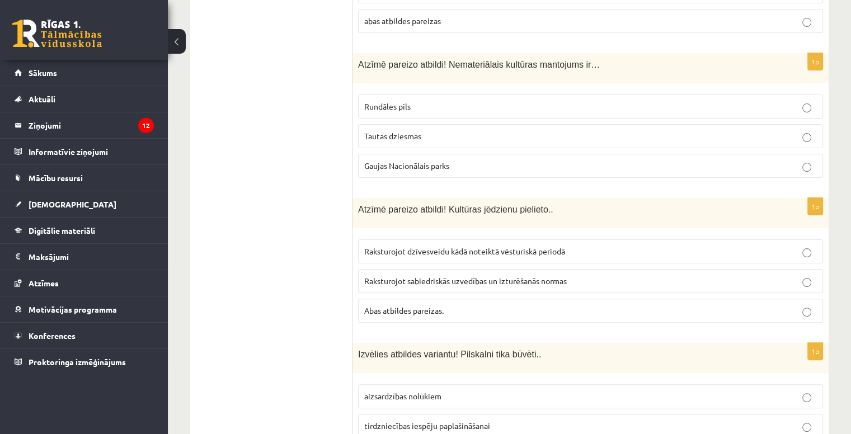
scroll to position [4508, 0]
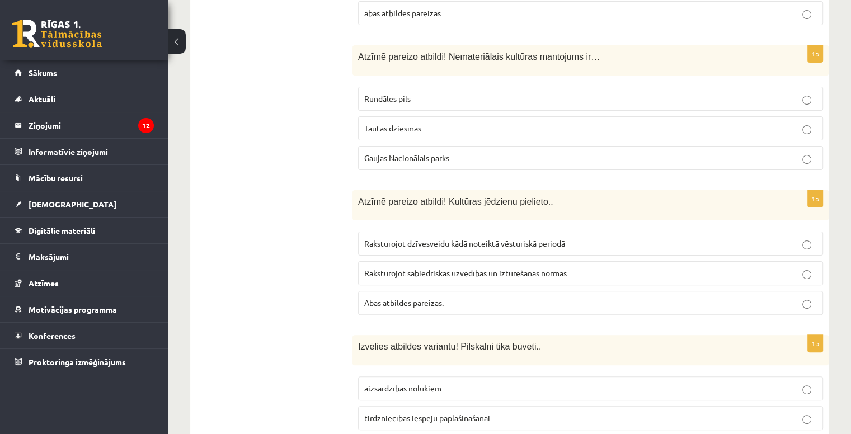
click at [362, 291] on label "Abas atbildes pareizas." at bounding box center [590, 303] width 465 height 24
click at [445, 376] on label "aizsardzības nolūkiem" at bounding box center [590, 388] width 465 height 24
click at [418, 413] on span "tirdzniecības iespēju paplašināšanai" at bounding box center [427, 418] width 126 height 10
click at [410, 383] on span "aizsardzības nolūkiem" at bounding box center [402, 388] width 77 height 10
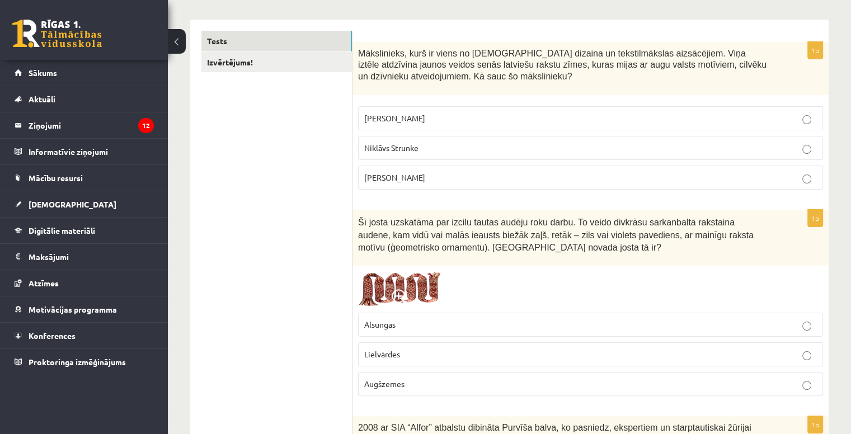
scroll to position [0, 0]
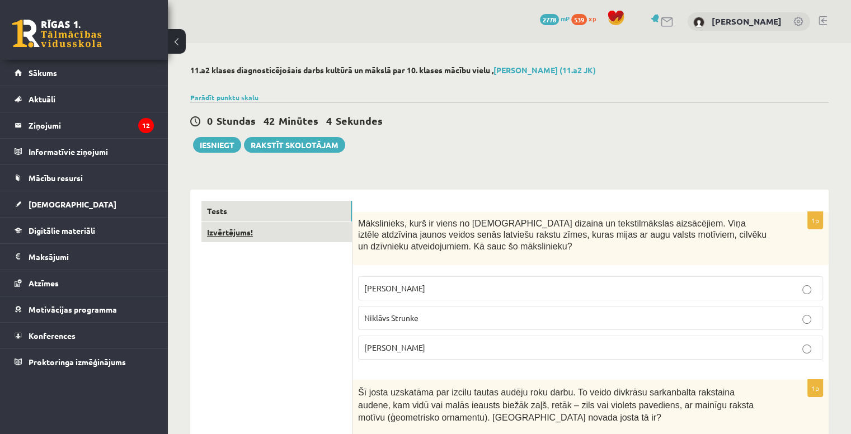
click at [294, 225] on link "Izvērtējums!" at bounding box center [276, 232] width 150 height 21
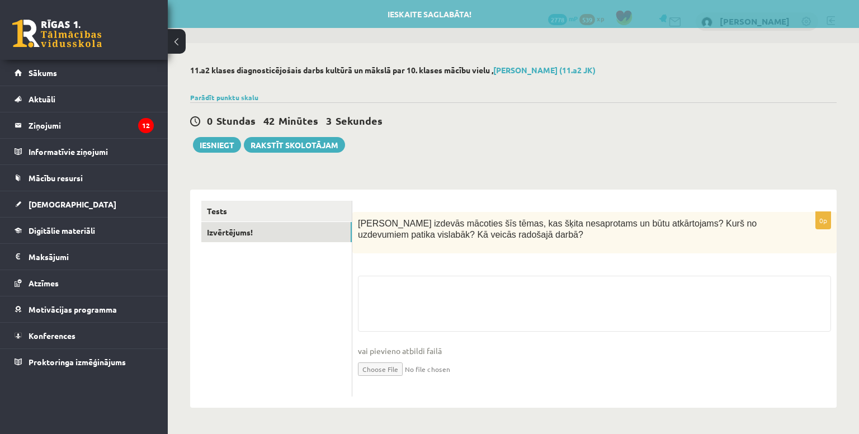
click at [432, 273] on div "0p Kas izdevās mācoties šīs tēmas, kas šķita nesaprotams un būtu atkārtojams? K…" at bounding box center [594, 304] width 484 height 185
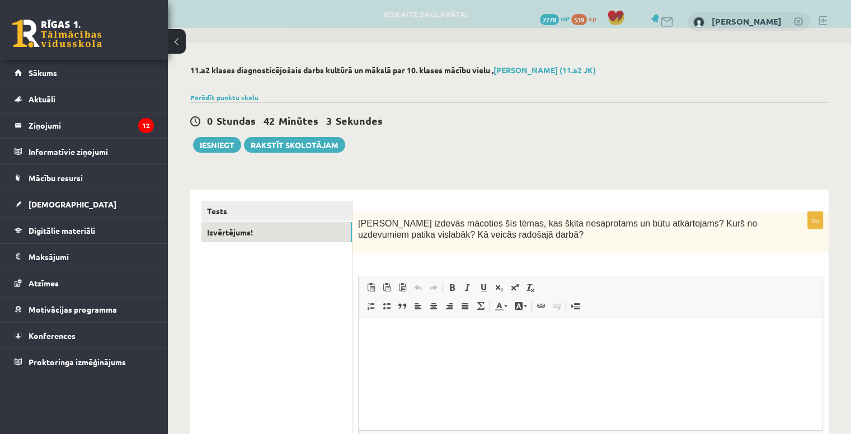
click at [432, 286] on span at bounding box center [433, 287] width 9 height 9
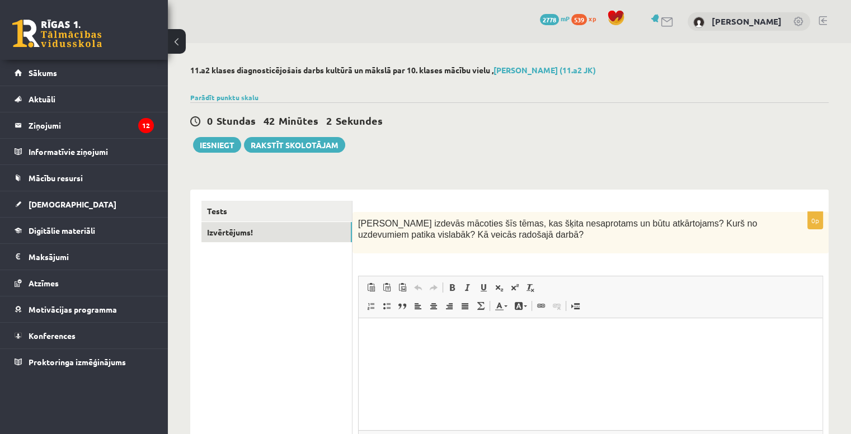
click at [437, 329] on p "Bagātinātā teksta redaktors, wiswyg-editor-user-answer-47433993285520" at bounding box center [590, 335] width 441 height 12
click at [223, 148] on button "Iesniegt" at bounding box center [217, 145] width 48 height 16
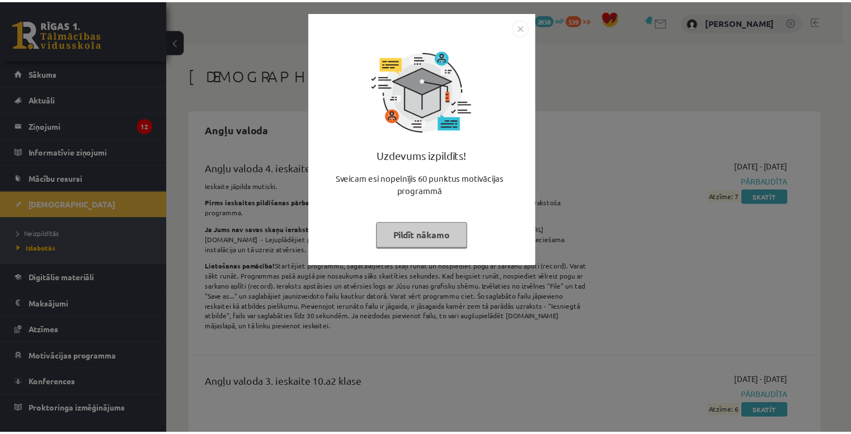
scroll to position [1229, 0]
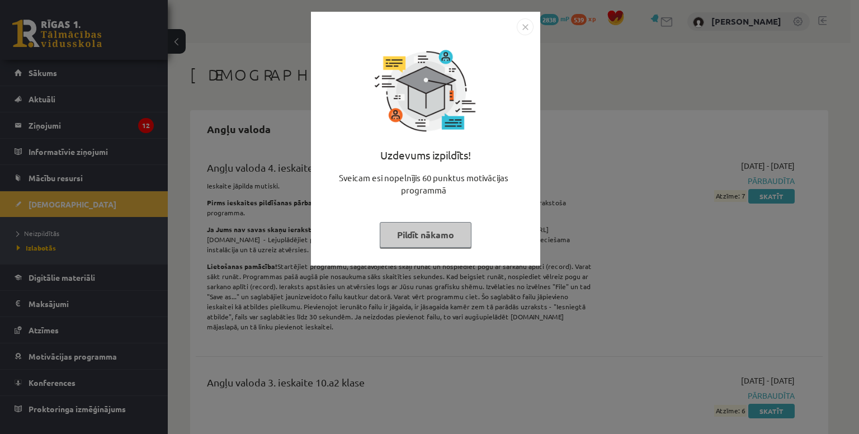
click at [452, 242] on button "Pildīt nākamo" at bounding box center [426, 235] width 92 height 26
